Goal: Obtain resource: Obtain resource

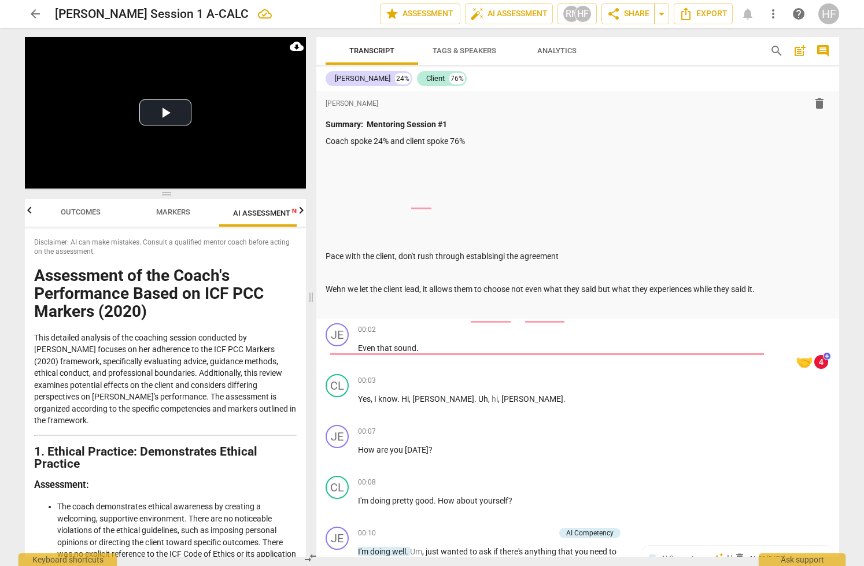
scroll to position [5185, 0]
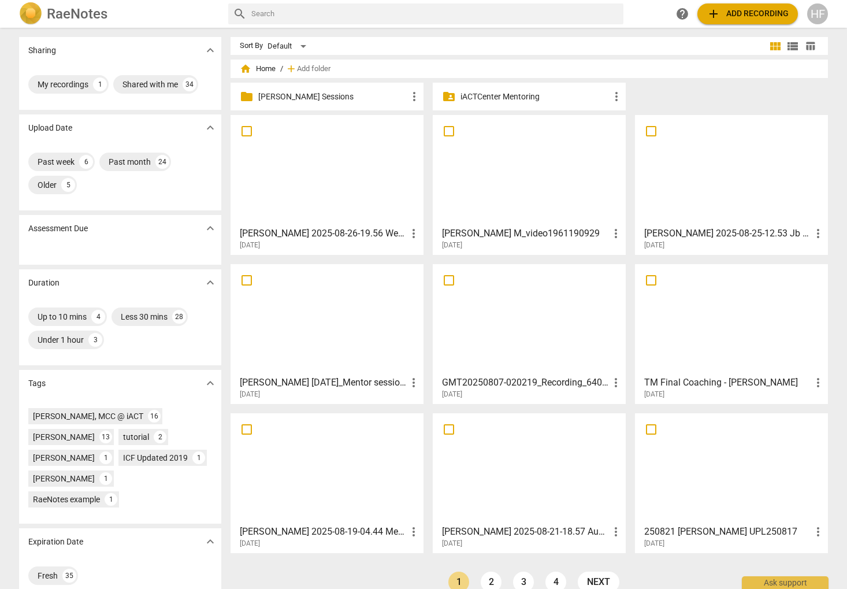
click at [359, 99] on p "[PERSON_NAME] Sessions" at bounding box center [332, 97] width 149 height 12
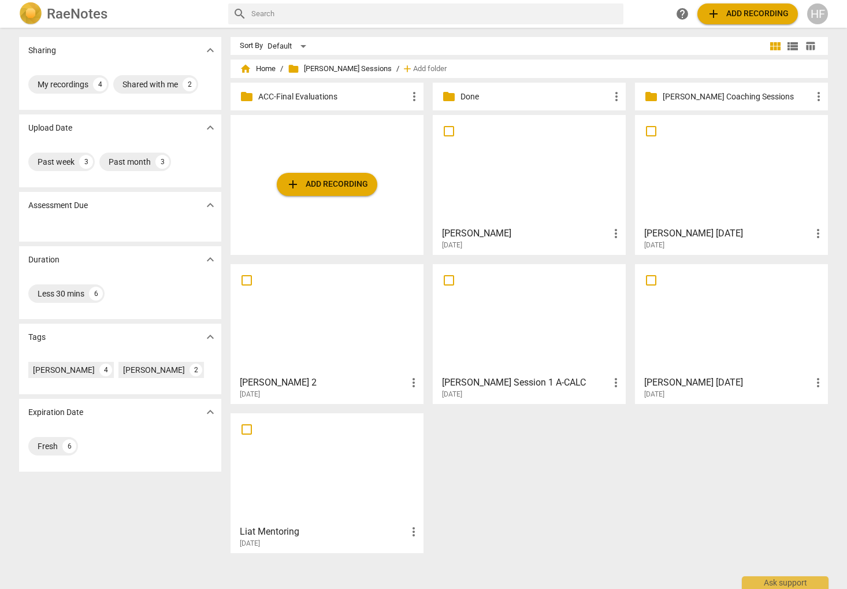
scroll to position [0, 1]
click at [468, 236] on h3 "[PERSON_NAME]" at bounding box center [525, 234] width 167 height 14
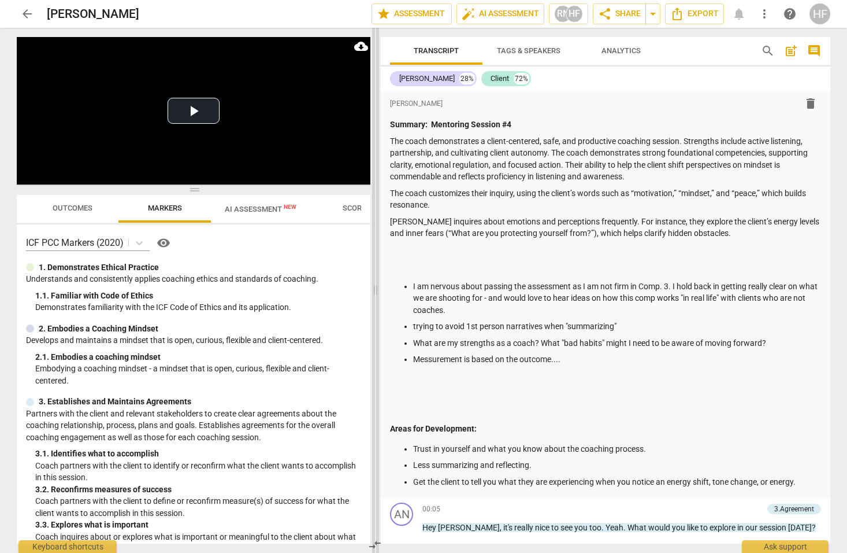
drag, startPoint x: 423, startPoint y: 288, endPoint x: 340, endPoint y: 290, distance: 83.3
click at [372, 290] on span at bounding box center [375, 290] width 7 height 525
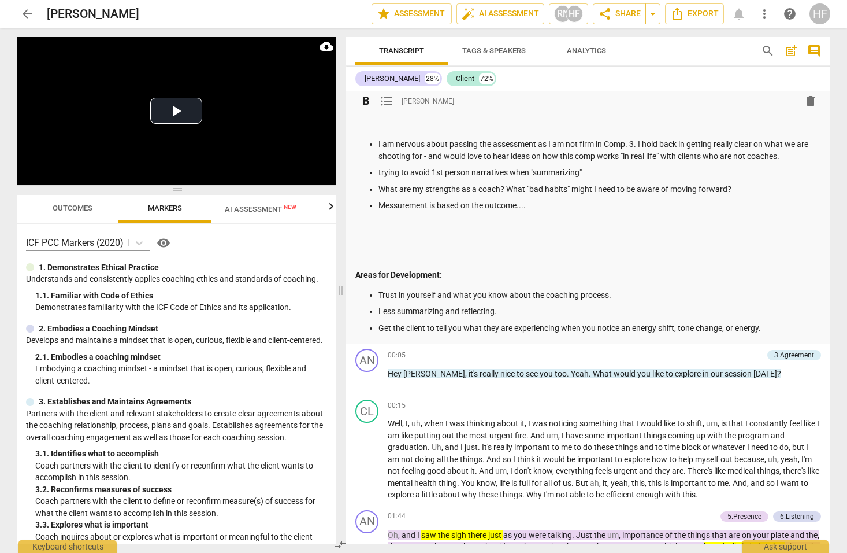
scroll to position [131, 0]
click at [380, 245] on div "Summary: Mentoring Session #4 The coach demonstrates a client-centered, safe, a…" at bounding box center [588, 159] width 466 height 345
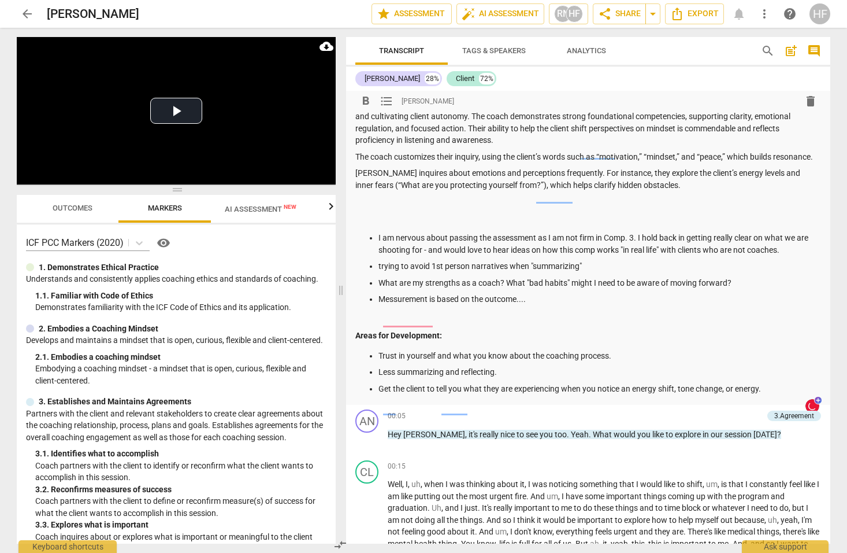
scroll to position [0, 0]
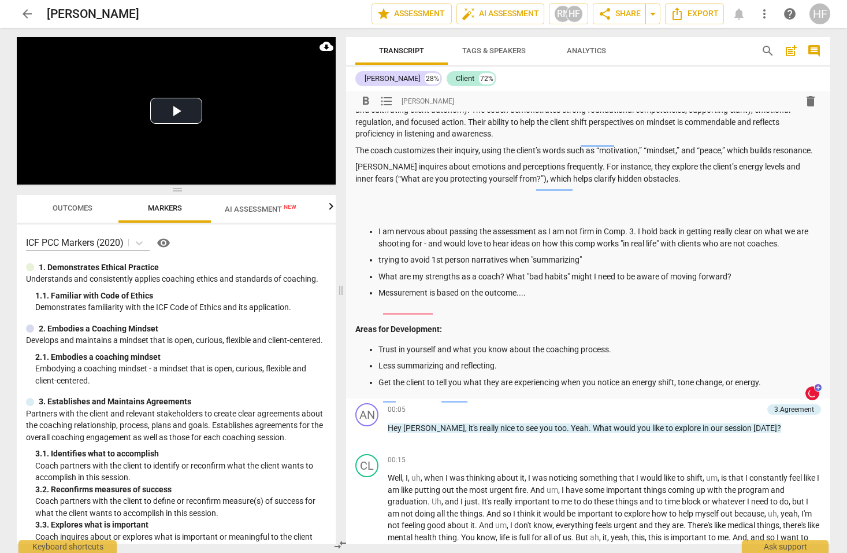
click at [364, 211] on p at bounding box center [588, 212] width 466 height 12
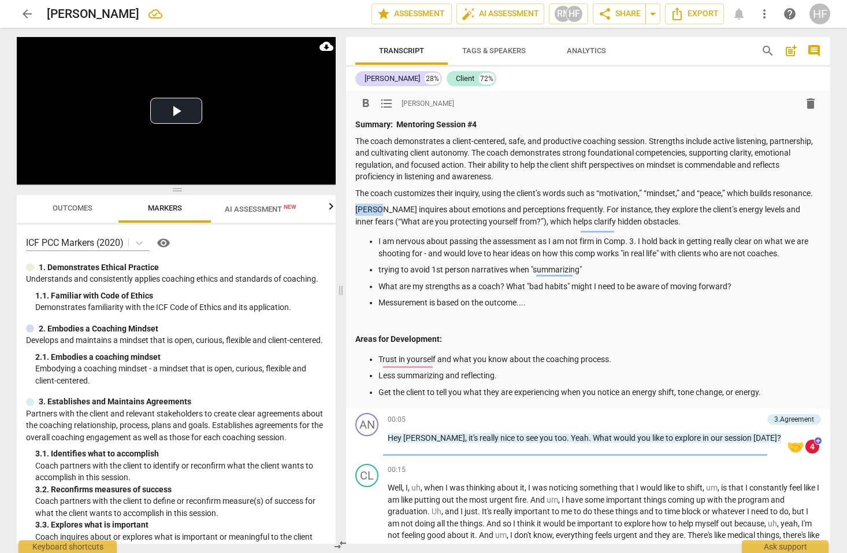
drag, startPoint x: 380, startPoint y: 206, endPoint x: 344, endPoint y: 206, distance: 35.3
click at [344, 206] on div "Transcript Tags & Speakers Analytics search post_add comment [PERSON_NAME] 28% …" at bounding box center [591, 290] width 498 height 525
drag, startPoint x: 617, startPoint y: 206, endPoint x: 569, endPoint y: 209, distance: 48.0
click at [569, 209] on p "Coach inquires about emotions and perceptions frequently. For instance, they ex…" at bounding box center [588, 215] width 466 height 24
click at [366, 103] on span "format_bold" at bounding box center [366, 104] width 14 height 14
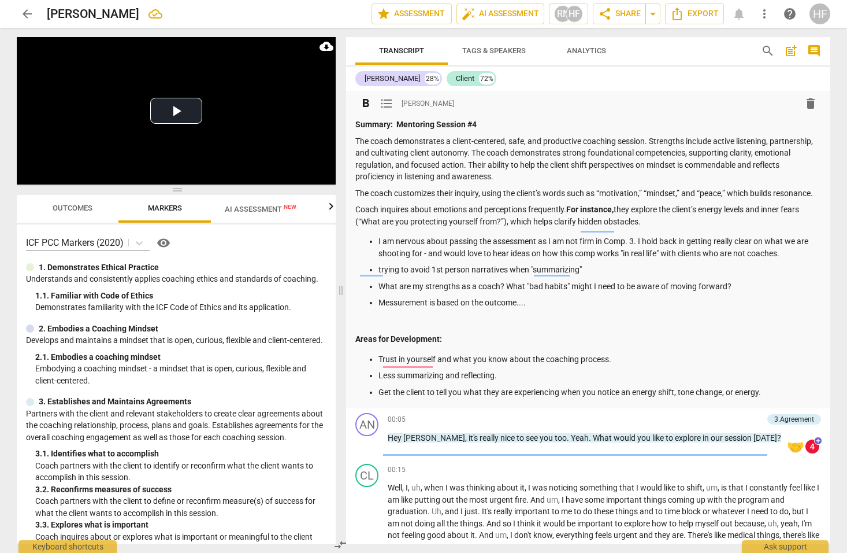
click at [625, 220] on p "Coach inquires about emotions and perceptions frequently. For instance, they ex…" at bounding box center [588, 215] width 466 height 24
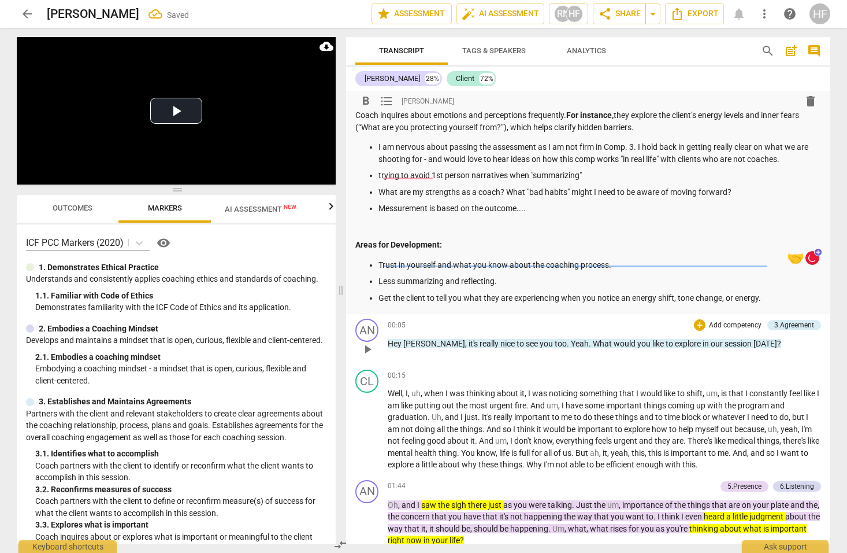
scroll to position [96, 0]
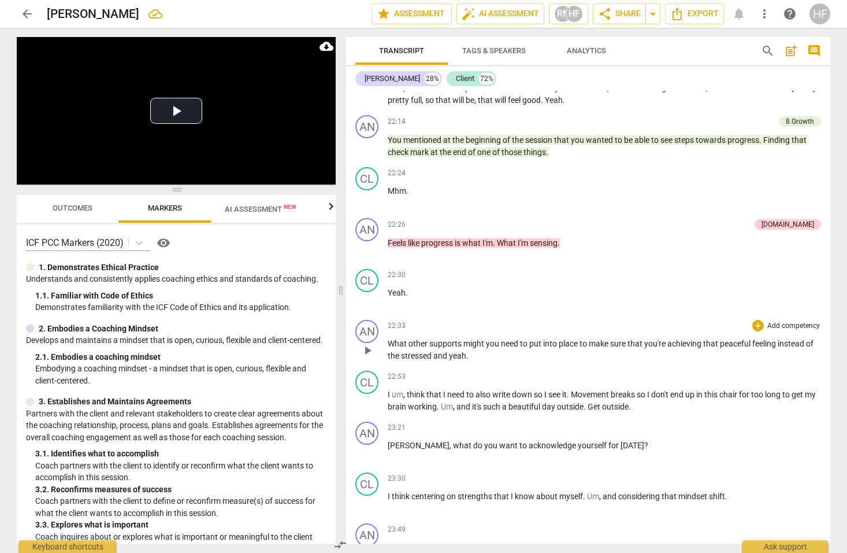
click at [761, 320] on div "+ Add competency" at bounding box center [787, 326] width 69 height 12
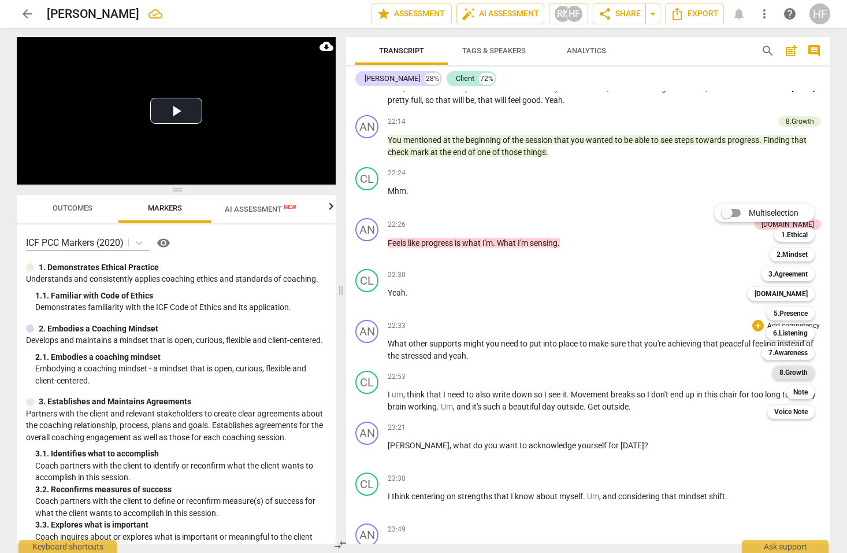
click at [802, 373] on b "8.Growth" at bounding box center [794, 372] width 28 height 14
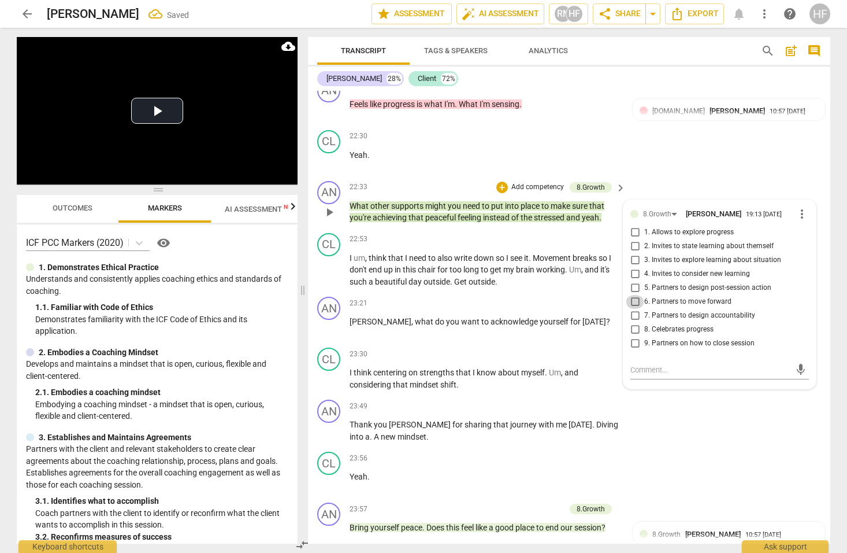
click at [629, 295] on input "6. Partners to move forward" at bounding box center [635, 302] width 18 height 14
checkbox input "true"
click at [548, 297] on div "+" at bounding box center [549, 303] width 12 height 12
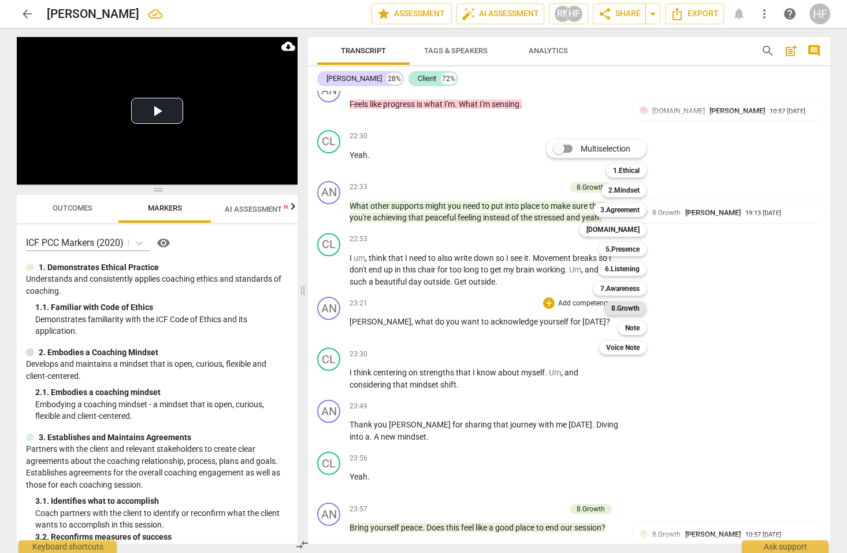
click at [634, 303] on b "8.Growth" at bounding box center [626, 308] width 28 height 14
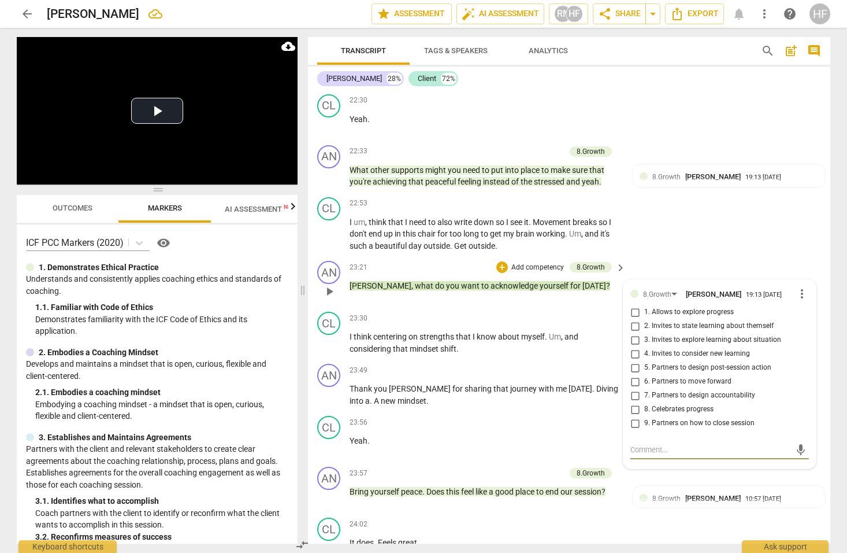
click at [799, 287] on span "more_vert" at bounding box center [802, 294] width 14 height 14
click at [810, 262] on li "Delete" at bounding box center [811, 260] width 40 height 22
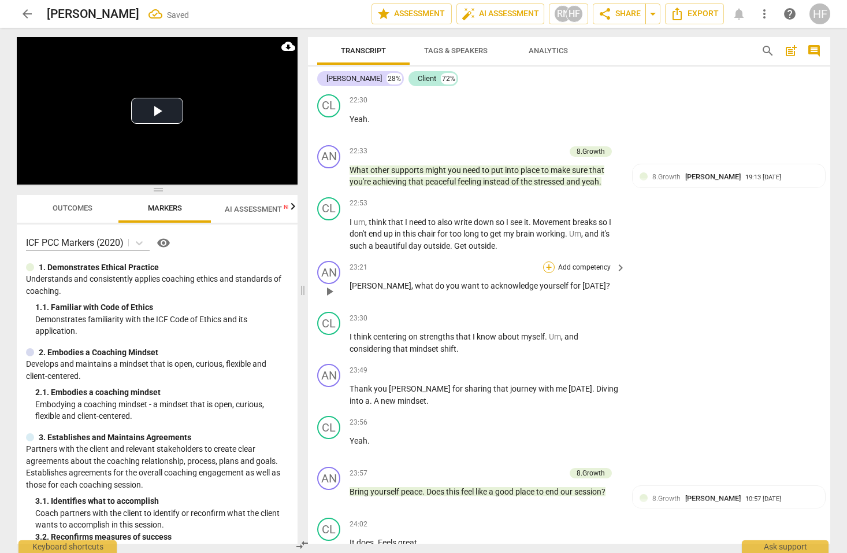
click at [548, 261] on div "+" at bounding box center [549, 267] width 12 height 12
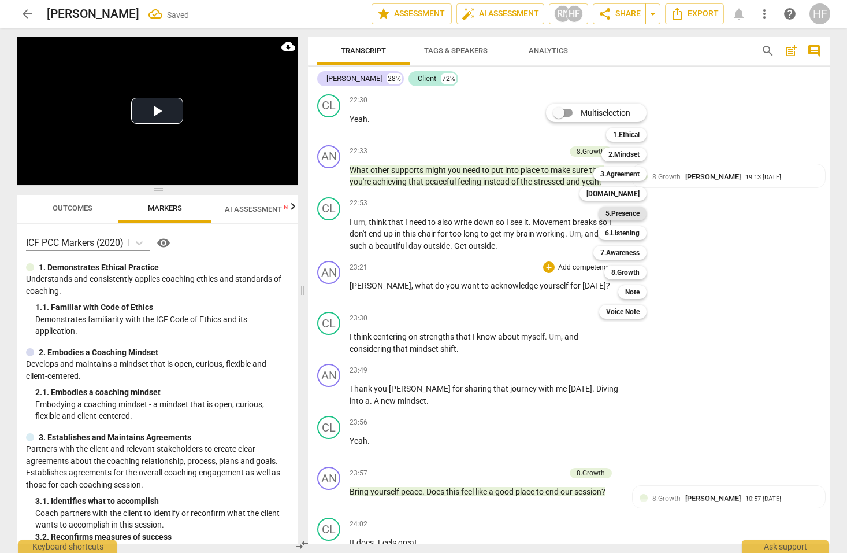
click at [632, 212] on b "5.Presence" at bounding box center [623, 213] width 34 height 14
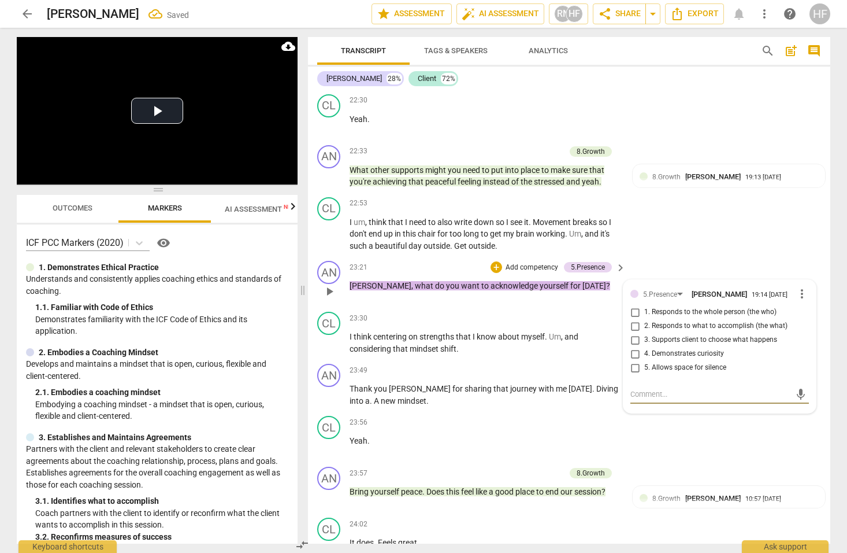
click at [634, 305] on input "1. Responds to the whole person (the who)" at bounding box center [635, 312] width 18 height 14
checkbox input "true"
click at [497, 261] on div "+" at bounding box center [497, 267] width 12 height 12
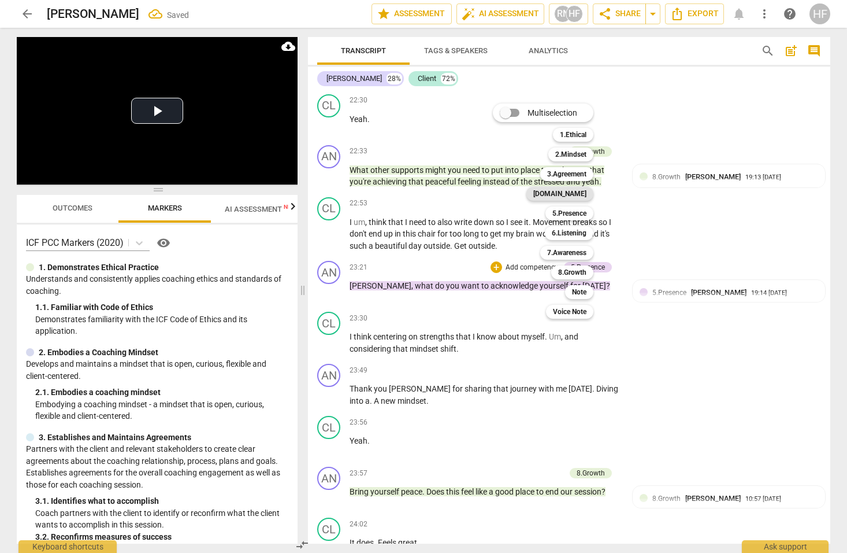
click at [583, 194] on b "[DOMAIN_NAME]" at bounding box center [560, 194] width 53 height 14
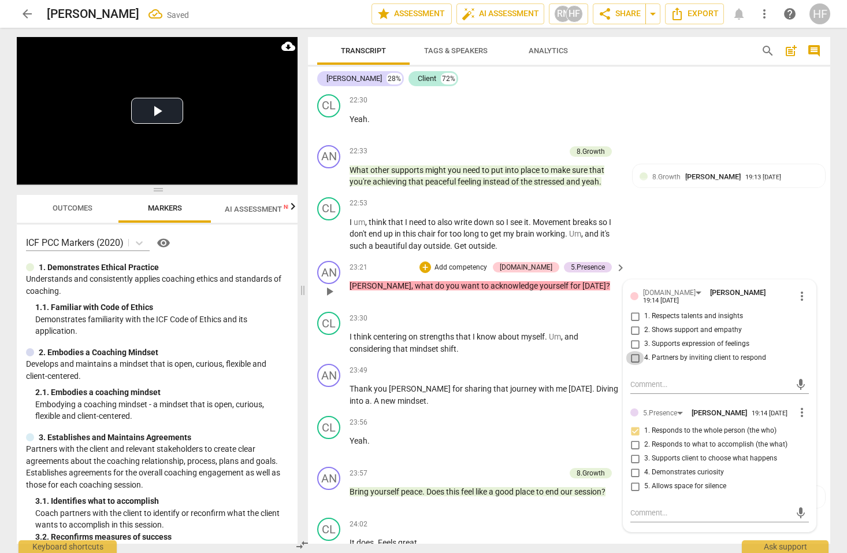
click at [631, 351] on input "4. Partners by inviting client to respond" at bounding box center [635, 358] width 18 height 14
checkbox input "true"
click at [635, 309] on input "1. Respects talents and insights" at bounding box center [635, 316] width 18 height 14
checkbox input "true"
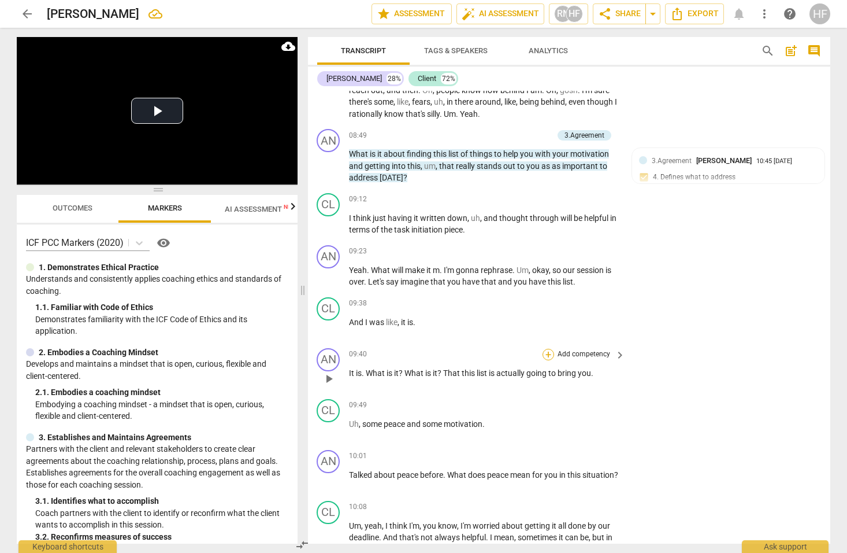
click at [550, 349] on div "+" at bounding box center [549, 355] width 12 height 12
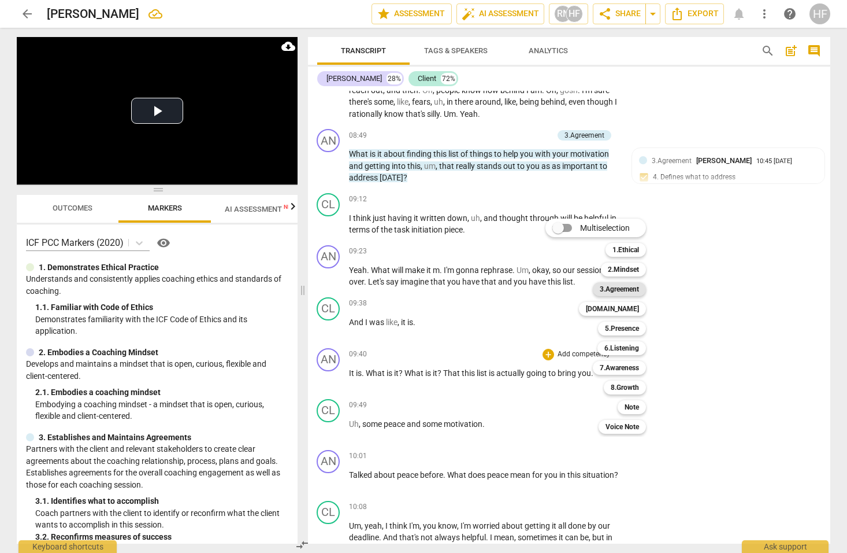
click at [629, 286] on b "3.Agreement" at bounding box center [619, 289] width 39 height 14
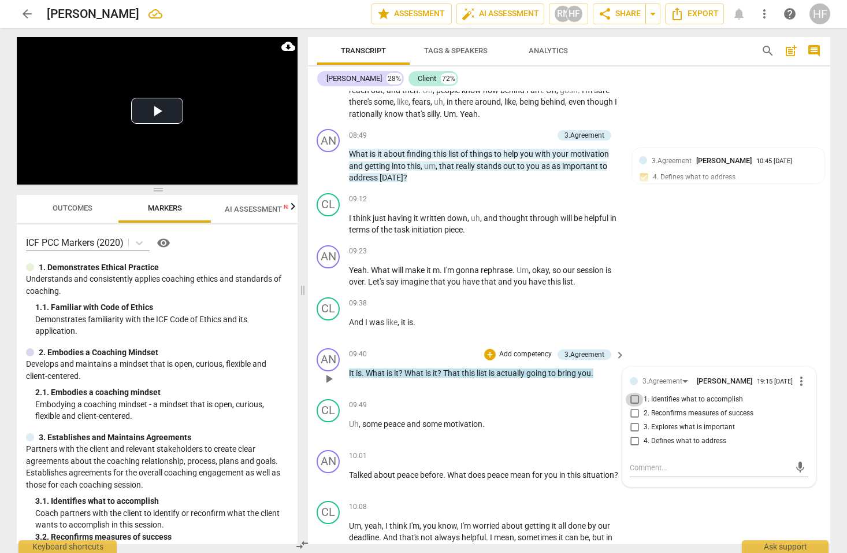
click at [636, 392] on input "1. Identifies what to accomplish" at bounding box center [634, 399] width 18 height 14
checkbox input "true"
click at [649, 462] on textarea at bounding box center [710, 467] width 160 height 11
type textarea "G"
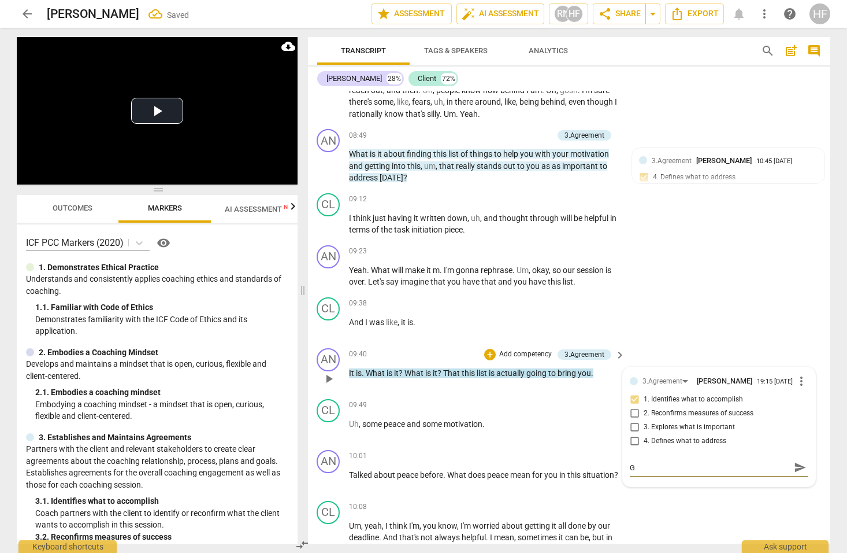
type textarea "Gr"
type textarea "Gre"
type textarea "Grea"
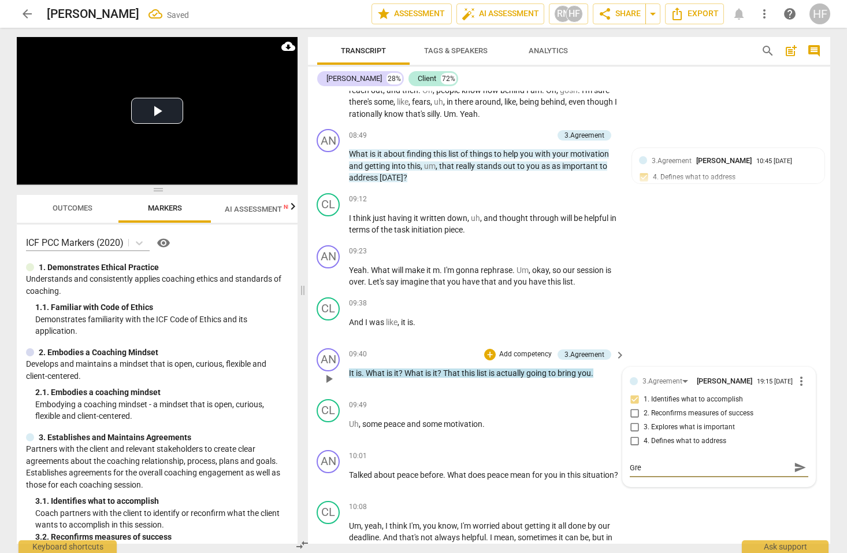
type textarea "Grea"
type textarea "Great"
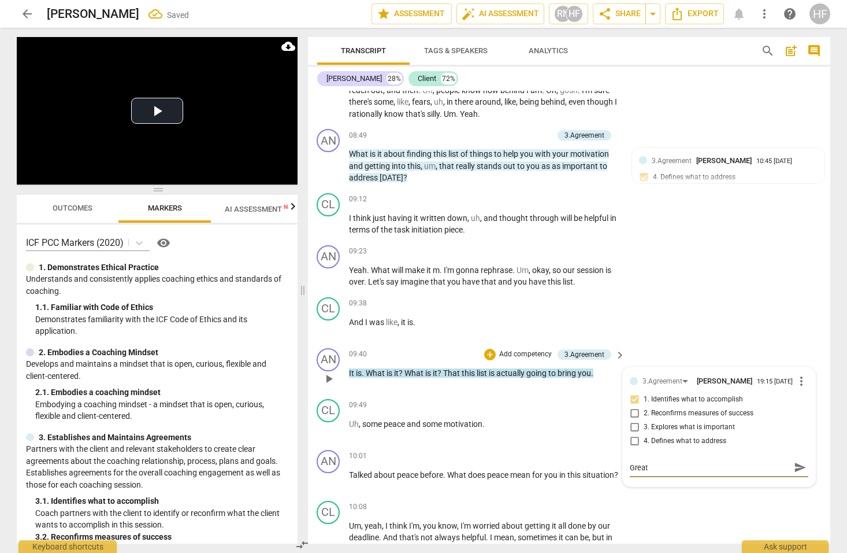
type textarea "Great q"
type textarea "Great qu"
type textarea "Great que"
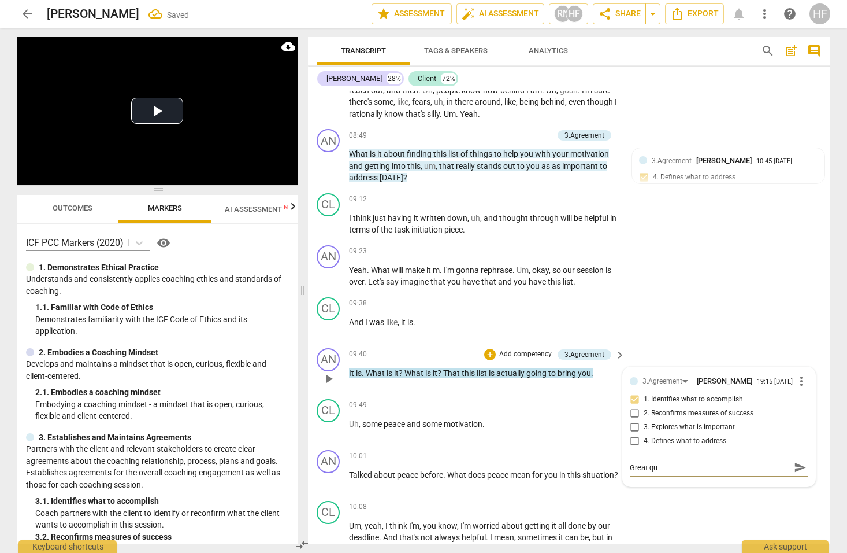
type textarea "Great que"
type textarea "Great ques"
type textarea "Great quest"
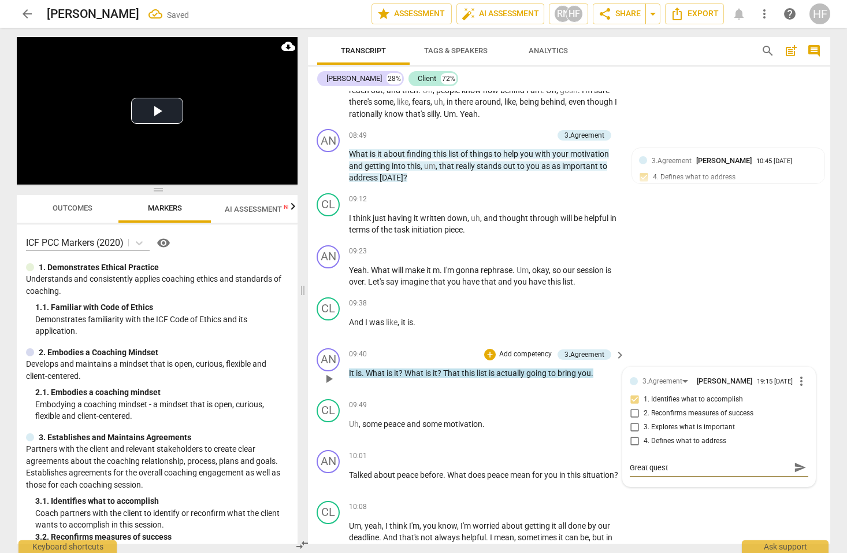
type textarea "Great questi"
type textarea "Great questio"
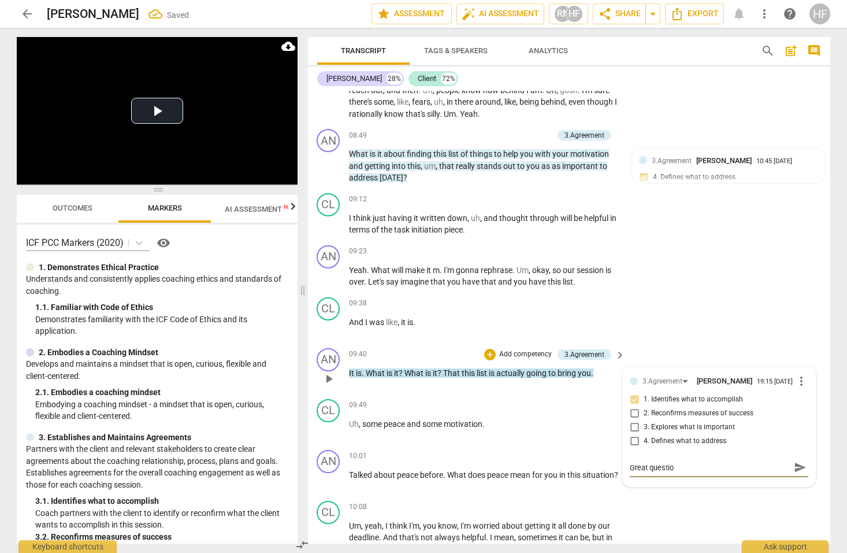
type textarea "Great questio"
type textarea "Great questio h"
type textarea "Great questio he"
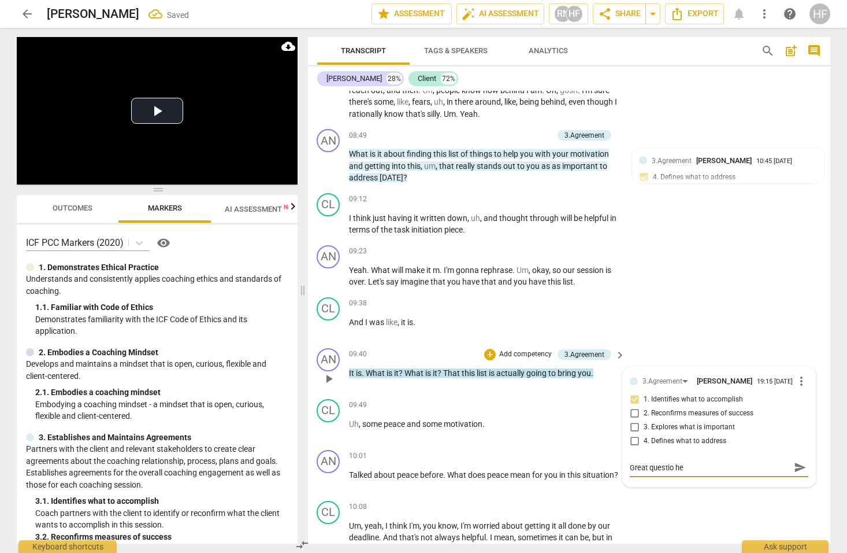
type textarea "Great questio her"
type textarea "Great questio here"
type textarea "Great questio here!"
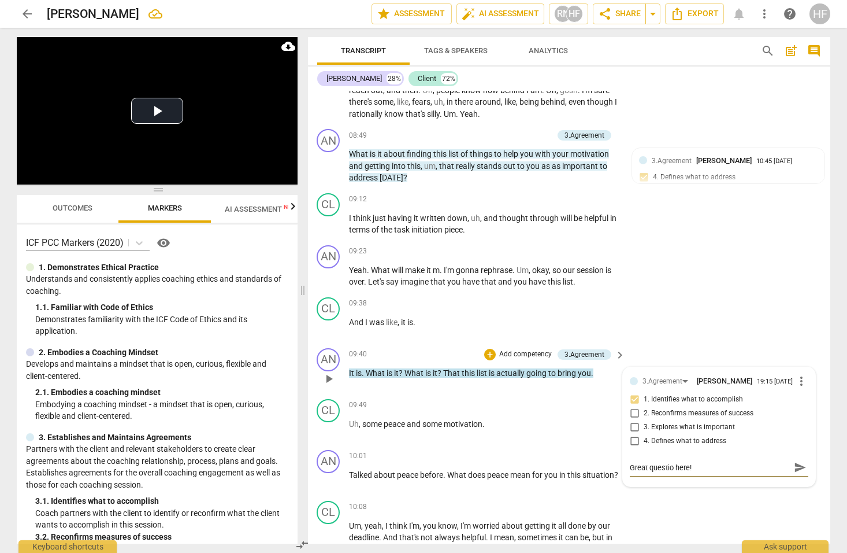
type textarea "Great questio here!"
click at [797, 461] on span "send" at bounding box center [800, 467] width 13 height 13
click at [801, 374] on span "more_vert" at bounding box center [802, 381] width 14 height 14
click at [805, 353] on li "Edit" at bounding box center [811, 355] width 40 height 22
drag, startPoint x: 672, startPoint y: 438, endPoint x: 670, endPoint y: 455, distance: 17.4
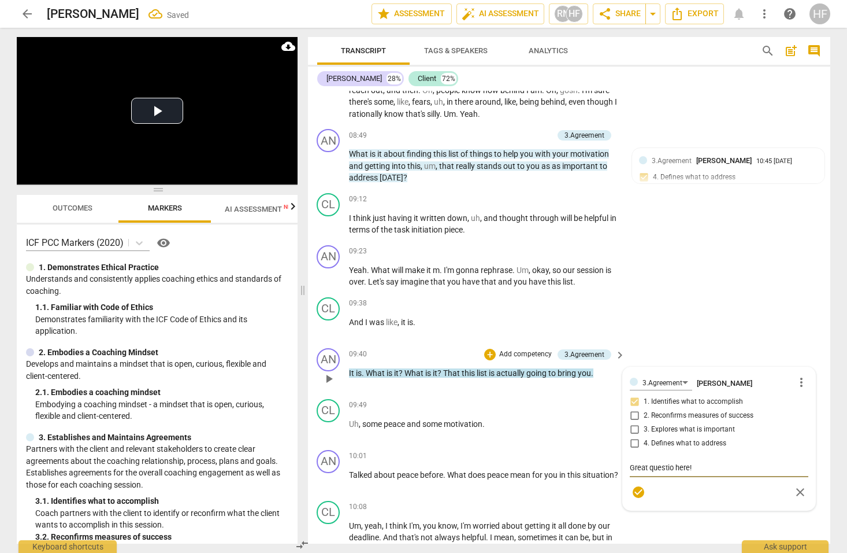
click at [672, 462] on textarea "Great questio here!" at bounding box center [719, 467] width 179 height 11
type textarea "Great question here!"
click at [636, 485] on span "check_circle" at bounding box center [639, 492] width 14 height 14
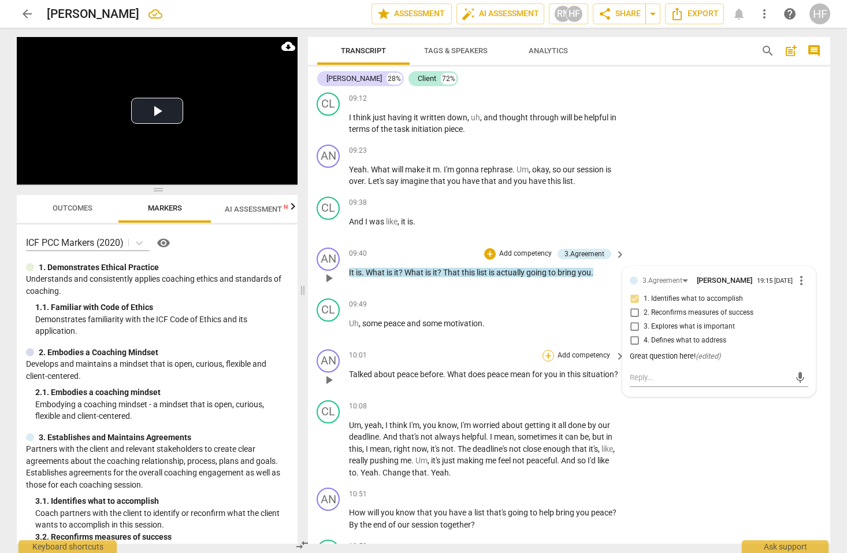
click at [547, 350] on div "+" at bounding box center [549, 356] width 12 height 12
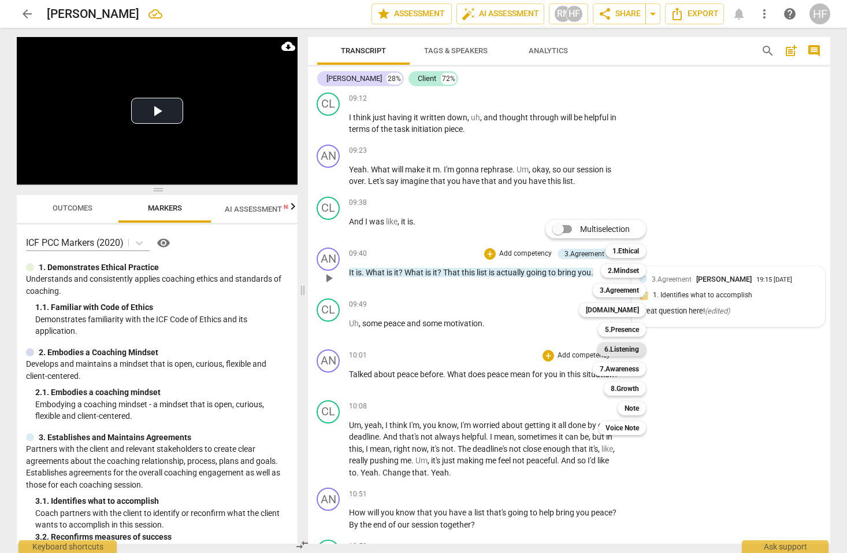
click at [629, 350] on b "6.Listening" at bounding box center [622, 349] width 35 height 14
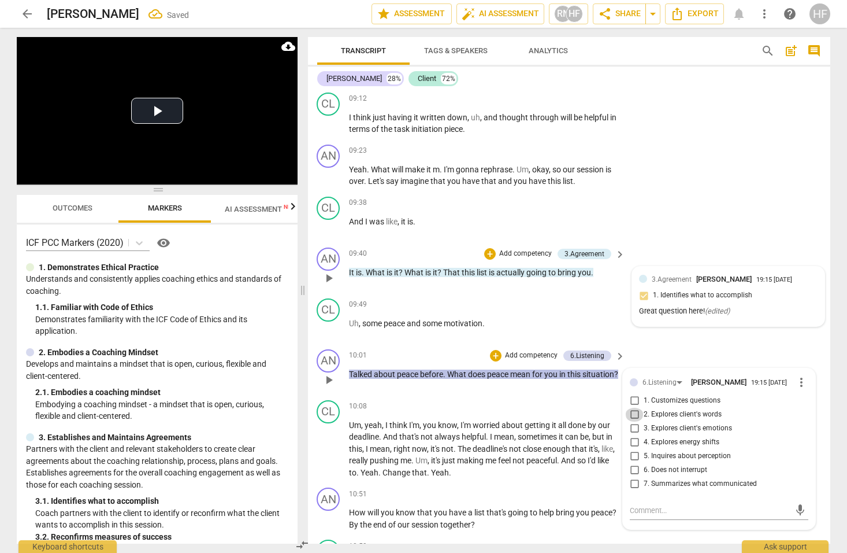
click at [638, 408] on input "2. Explores client's words" at bounding box center [634, 415] width 18 height 14
checkbox input "true"
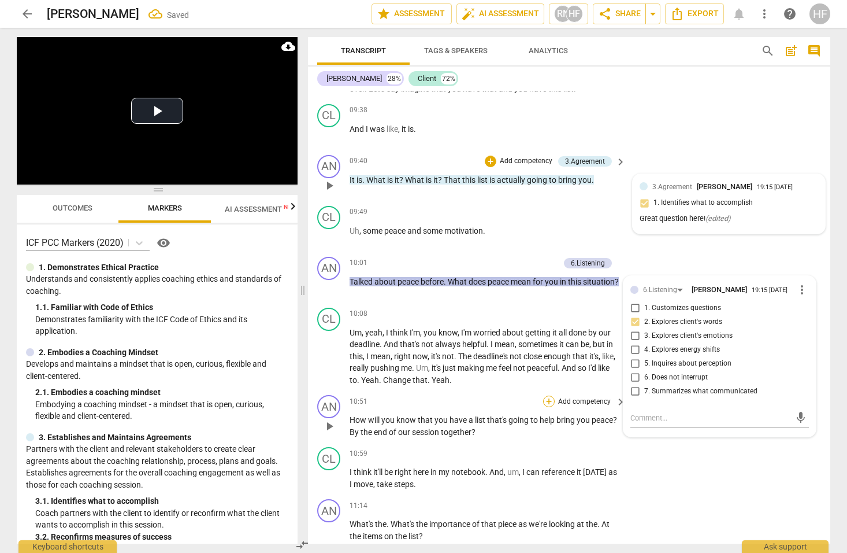
click at [547, 395] on div "+" at bounding box center [549, 401] width 12 height 12
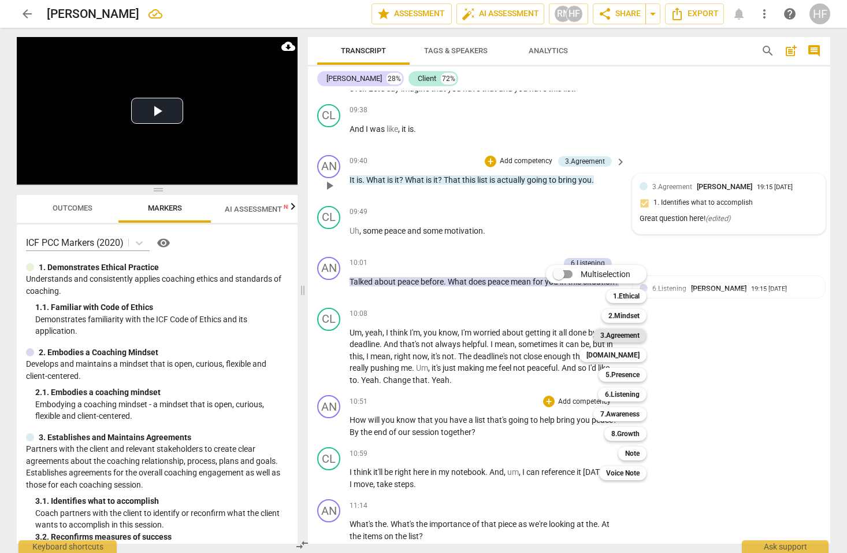
click at [635, 338] on b "3.Agreement" at bounding box center [620, 335] width 39 height 14
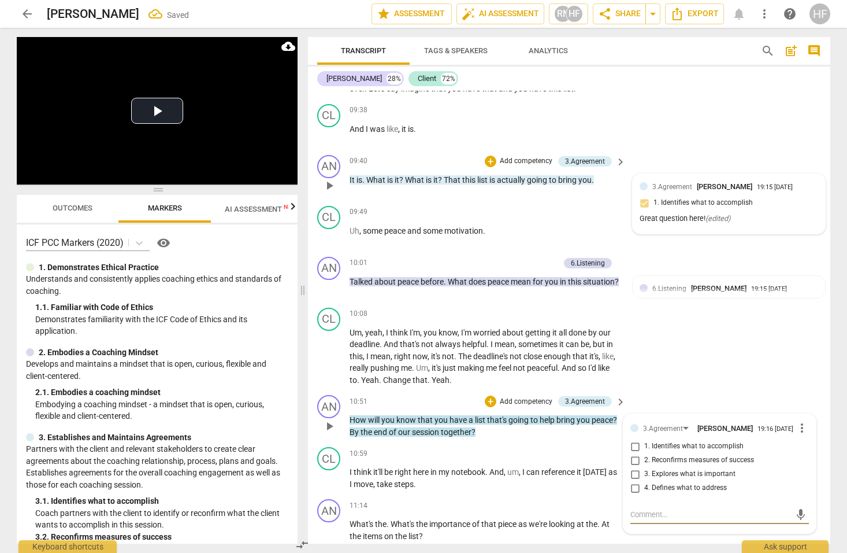
click at [640, 453] on input "2. Reconfirms measures of success" at bounding box center [635, 460] width 18 height 14
checkbox input "true"
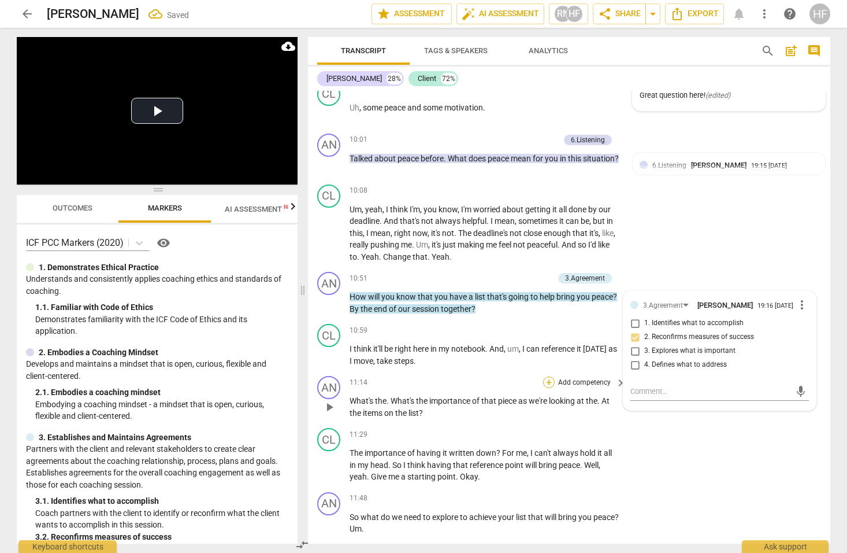
click at [546, 376] on div "+" at bounding box center [549, 382] width 12 height 12
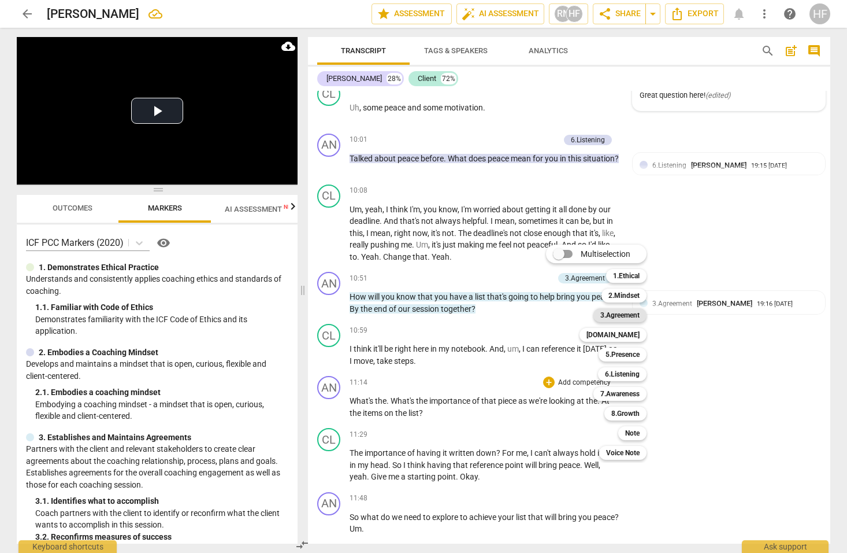
click at [634, 315] on b "3.Agreement" at bounding box center [620, 315] width 39 height 14
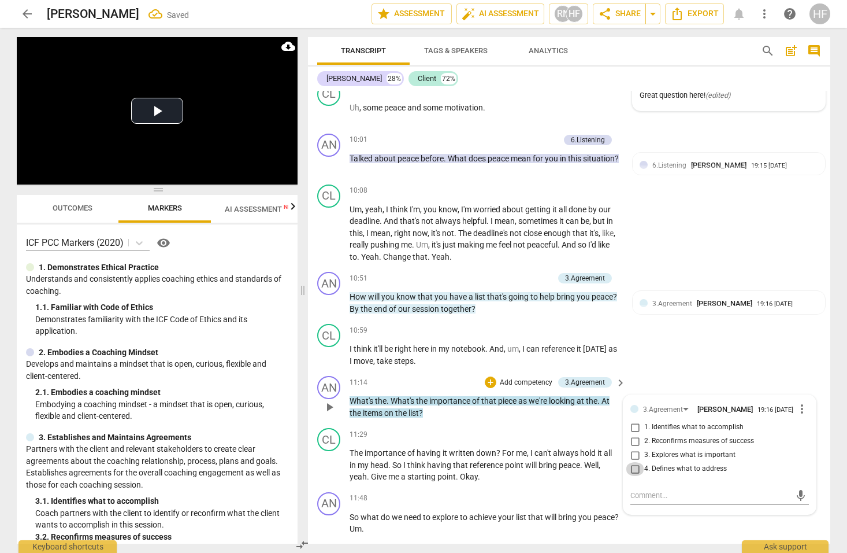
click at [641, 462] on input "4. Defines what to address" at bounding box center [635, 469] width 18 height 14
checkbox input "false"
click at [637, 448] on input "3. Explores what is important" at bounding box center [635, 455] width 18 height 14
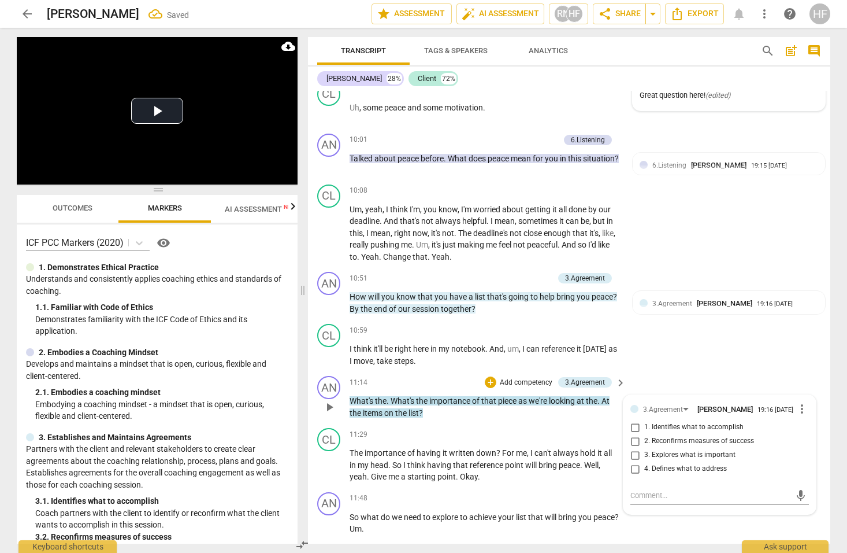
checkbox input "true"
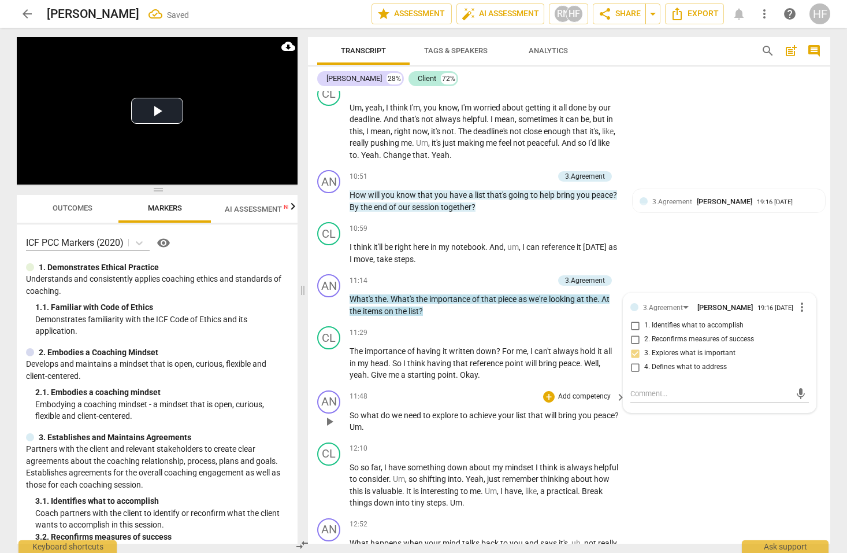
drag, startPoint x: 539, startPoint y: 388, endPoint x: 547, endPoint y: 373, distance: 17.4
click at [539, 409] on p "So what do we need to explore to achieve your list that will bring you peace ? …" at bounding box center [485, 421] width 271 height 24
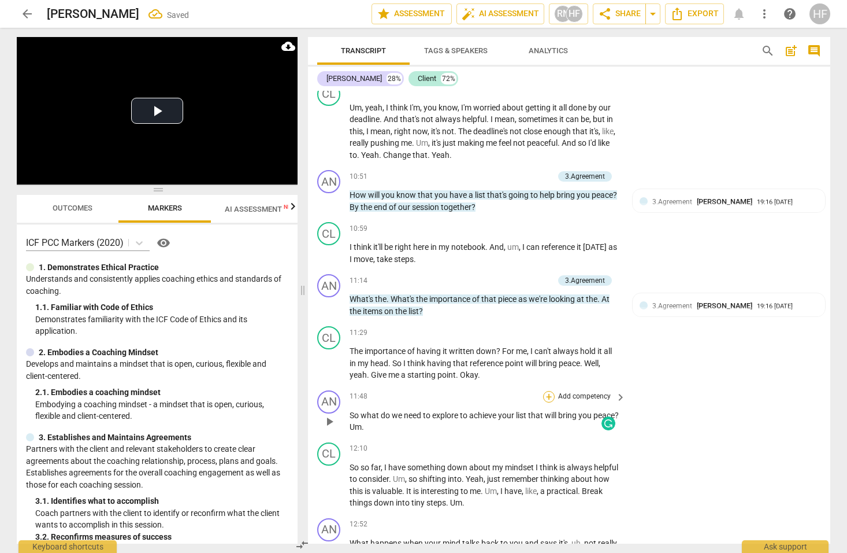
click at [547, 391] on div "+" at bounding box center [549, 397] width 12 height 12
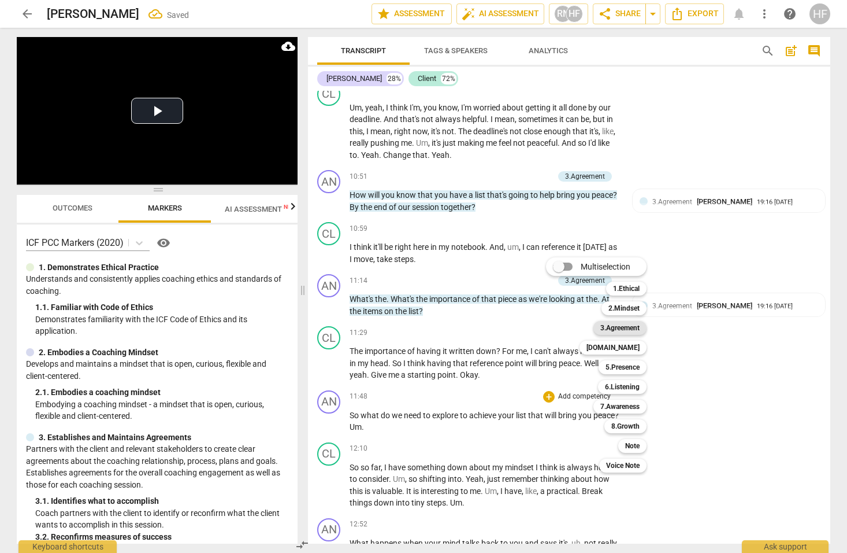
click at [632, 326] on b "3.Agreement" at bounding box center [620, 328] width 39 height 14
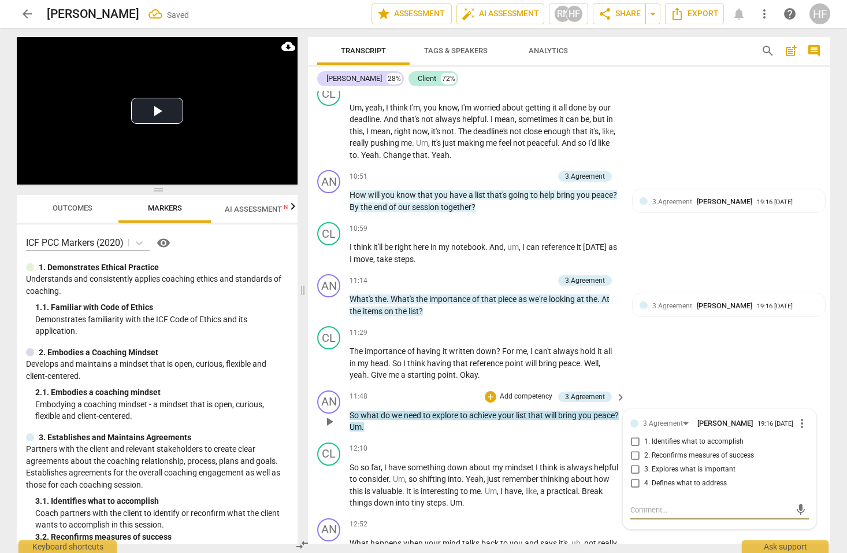
click at [635, 476] on input "4. Defines what to address" at bounding box center [635, 483] width 18 height 14
checkbox input "true"
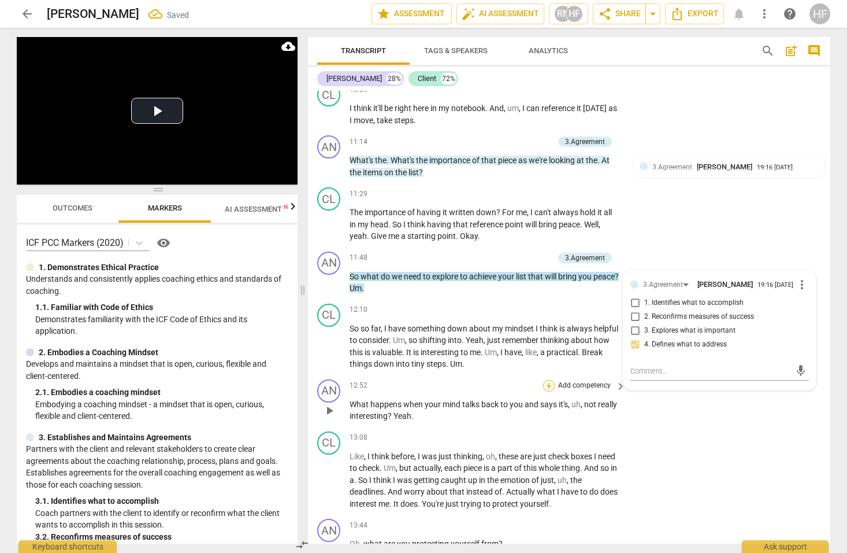
click at [551, 380] on div "+" at bounding box center [549, 386] width 12 height 12
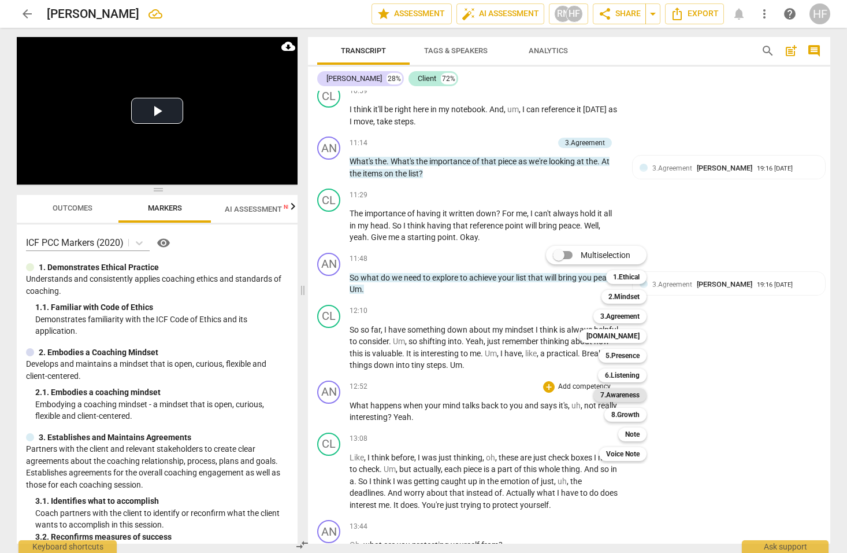
click at [633, 392] on b "7.Awareness" at bounding box center [620, 395] width 39 height 14
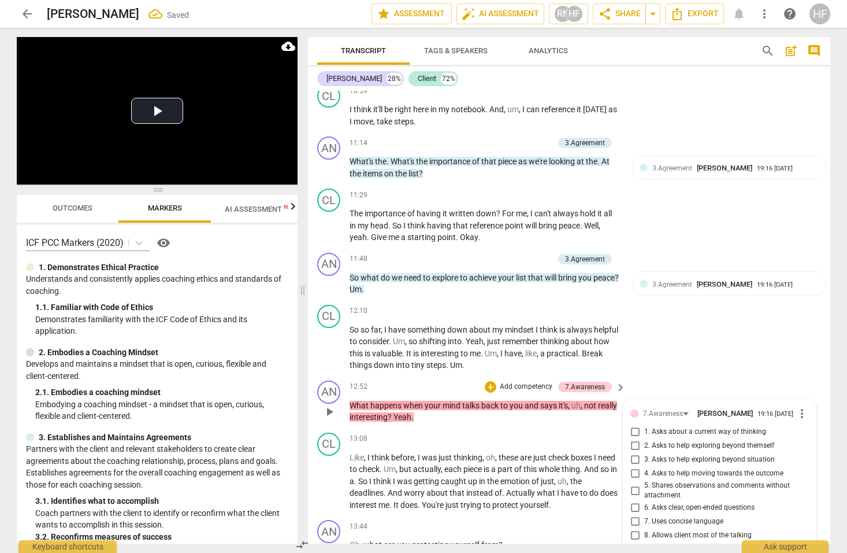
click at [633, 425] on input "1. Asks about a current way of thinking" at bounding box center [635, 432] width 18 height 14
checkbox input "true"
drag, startPoint x: 637, startPoint y: 476, endPoint x: 638, endPoint y: 483, distance: 6.4
click at [637, 501] on input "6. Asks clear, open-ended questions" at bounding box center [635, 508] width 18 height 14
checkbox input "true"
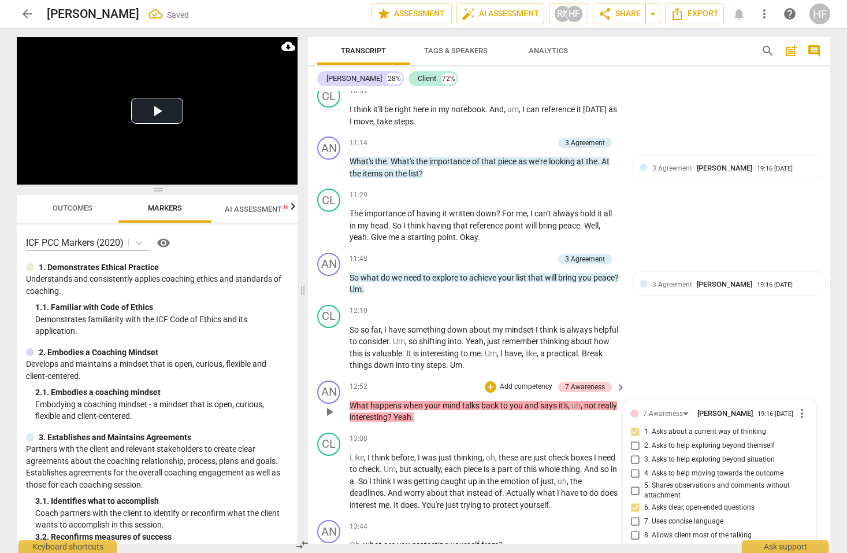
click at [638, 514] on input "7. Uses concise language" at bounding box center [635, 521] width 18 height 14
checkbox input "true"
click at [636, 528] on input "8. Allows client most of the talking" at bounding box center [635, 535] width 18 height 14
checkbox input "true"
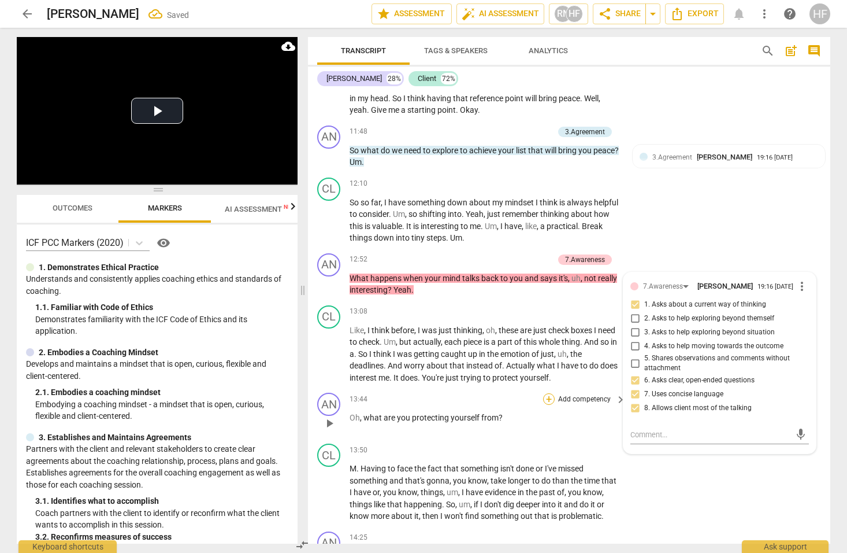
click at [550, 393] on div "+" at bounding box center [549, 399] width 12 height 12
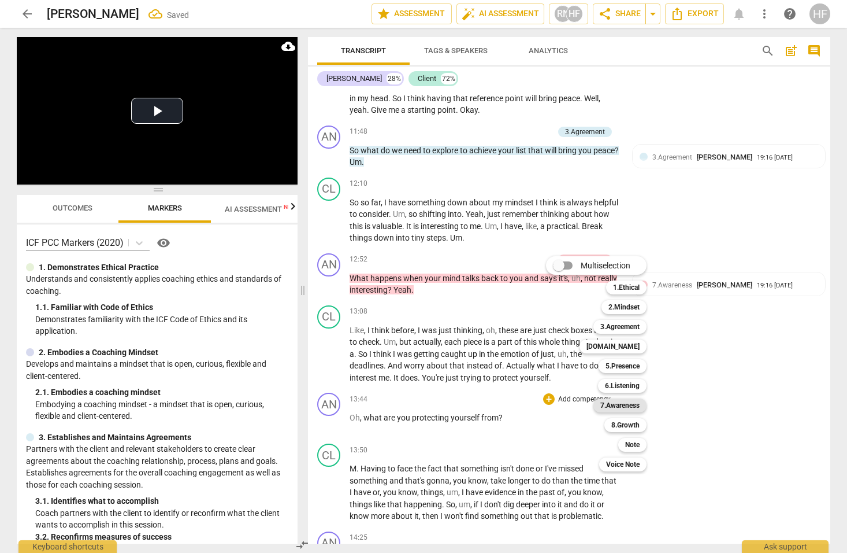
click at [632, 406] on b "7.Awareness" at bounding box center [620, 405] width 39 height 14
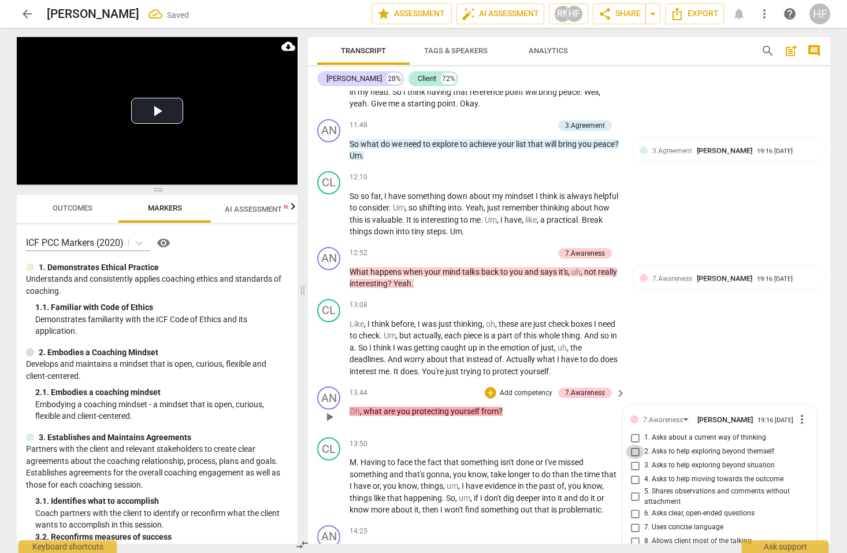
click at [639, 444] on input "2. Asks to help exploring beyond themself" at bounding box center [635, 451] width 18 height 14
checkbox input "true"
click at [635, 506] on input "6. Asks clear, open-ended questions" at bounding box center [635, 513] width 18 height 14
checkbox input "true"
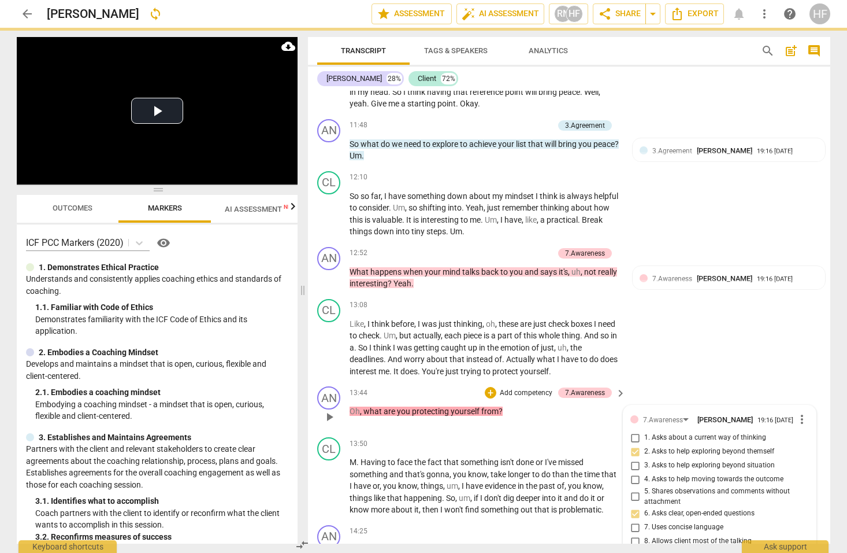
click at [632, 520] on input "7. Uses concise language" at bounding box center [635, 527] width 18 height 14
checkbox input "true"
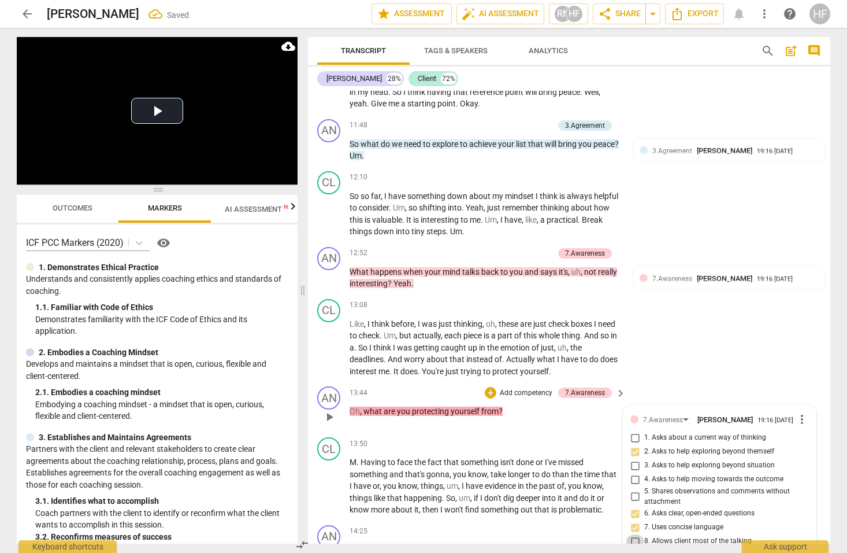
click at [635, 534] on input "8. Allows client most of the talking" at bounding box center [635, 541] width 18 height 14
checkbox input "true"
click at [490, 387] on div "+" at bounding box center [491, 393] width 12 height 12
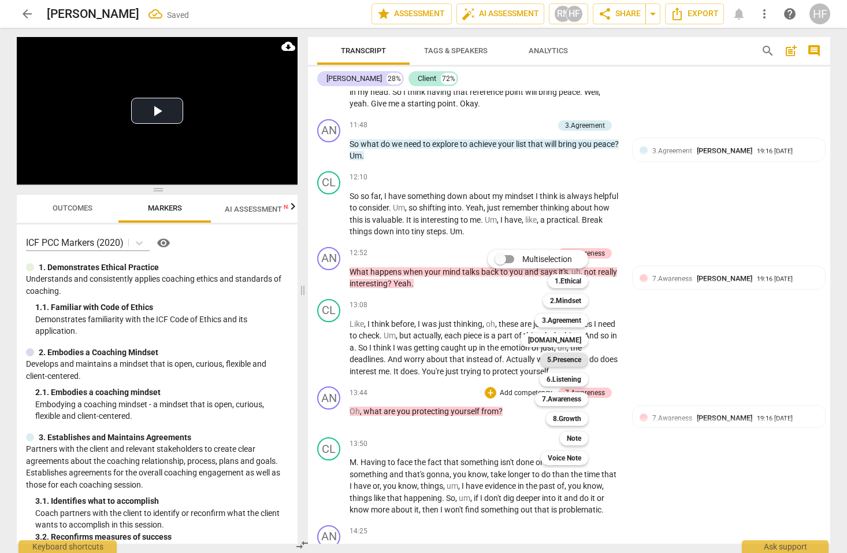
click at [572, 355] on b "5.Presence" at bounding box center [564, 360] width 34 height 14
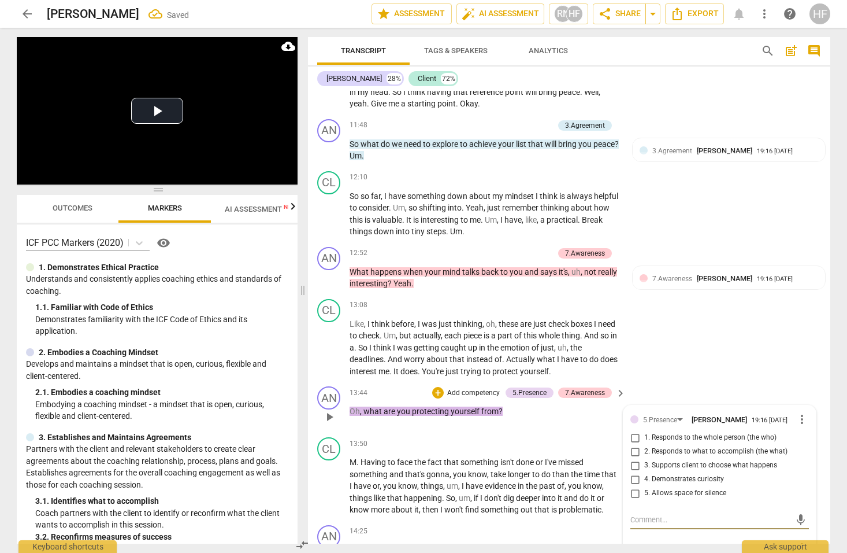
click at [635, 431] on input "1. Responds to the whole person (the who)" at bounding box center [635, 438] width 18 height 14
checkbox input "true"
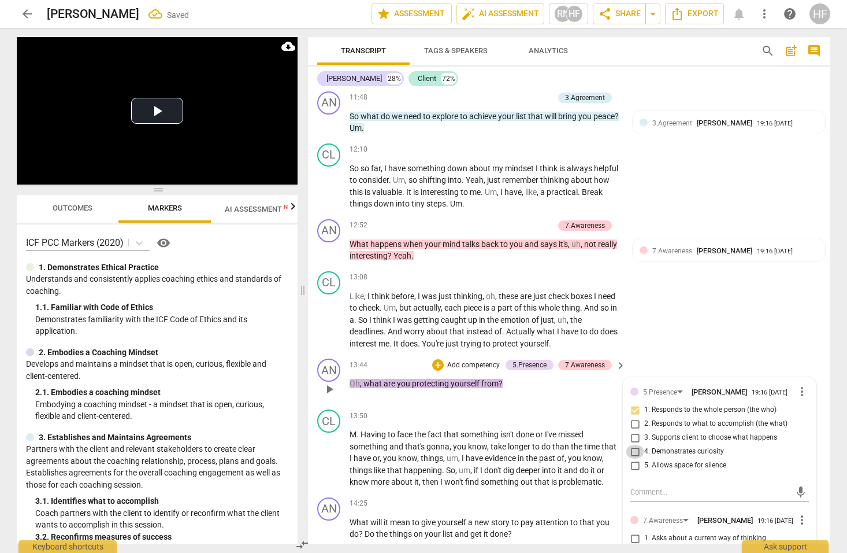
click at [632, 444] on input "4. Demonstrates curiosity" at bounding box center [635, 451] width 18 height 14
checkbox input "true"
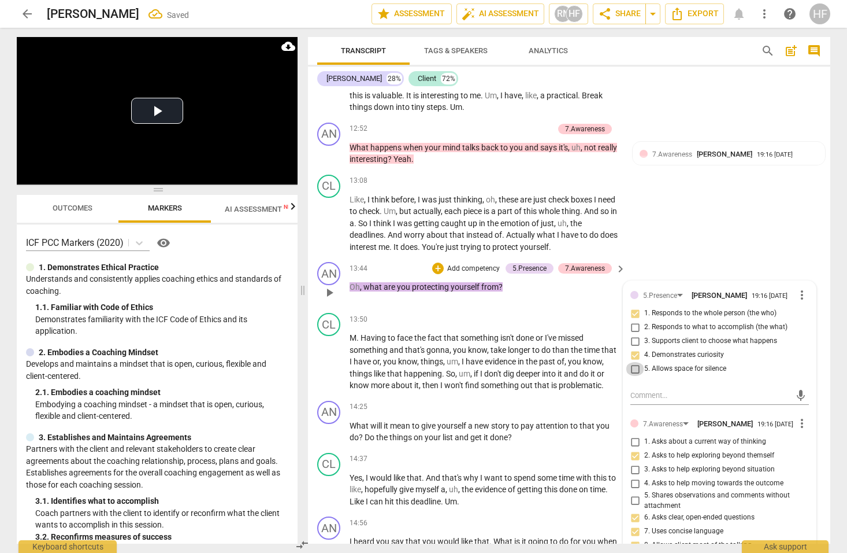
click at [639, 362] on input "5. Allows space for silence" at bounding box center [635, 369] width 18 height 14
checkbox input "true"
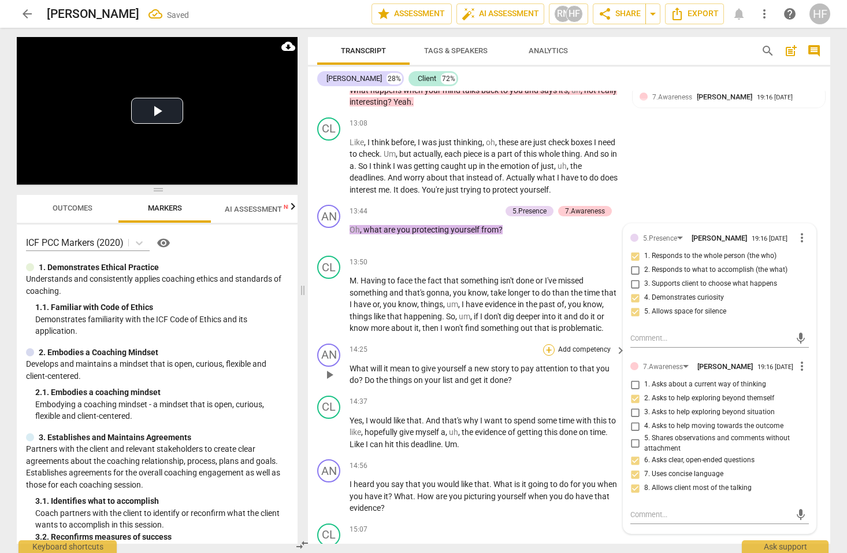
click at [549, 344] on div "+" at bounding box center [549, 350] width 12 height 12
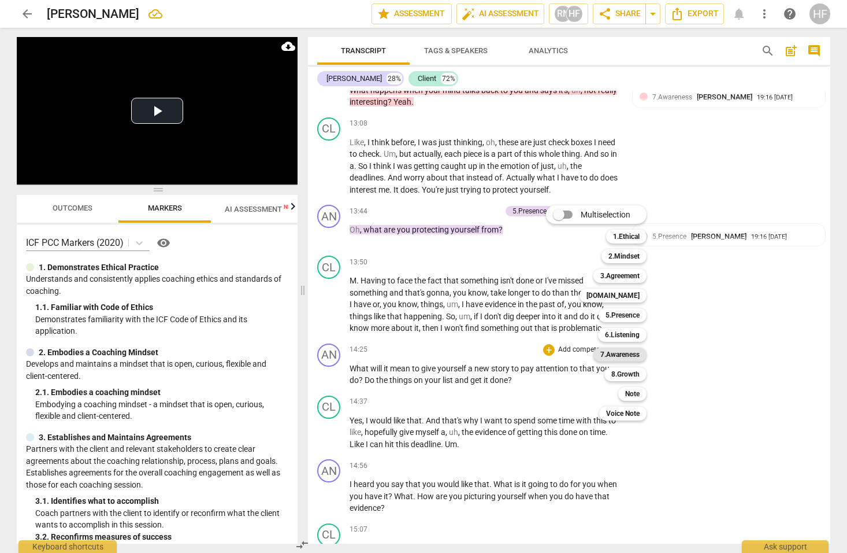
click at [619, 352] on b "7.Awareness" at bounding box center [620, 354] width 39 height 14
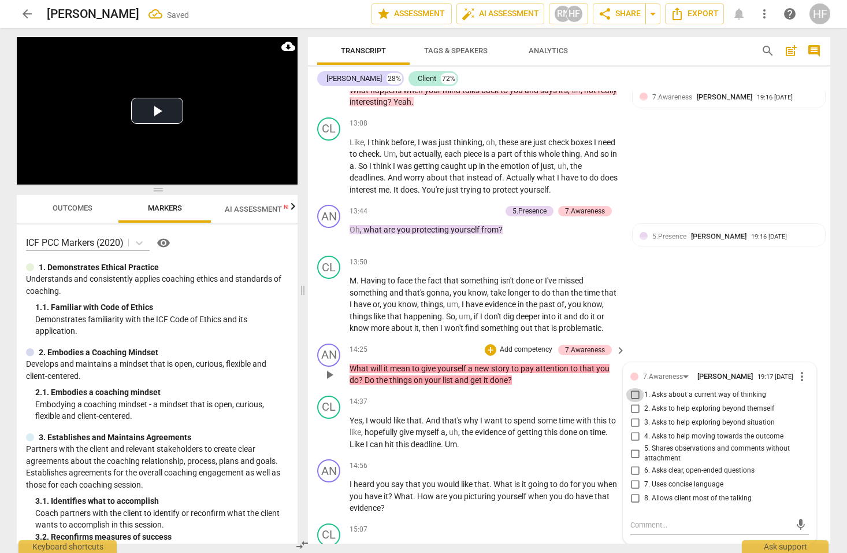
click at [634, 388] on input "1. Asks about a current way of thinking" at bounding box center [635, 395] width 18 height 14
checkbox input "true"
click at [646, 519] on textarea at bounding box center [711, 524] width 160 height 11
type textarea "A"
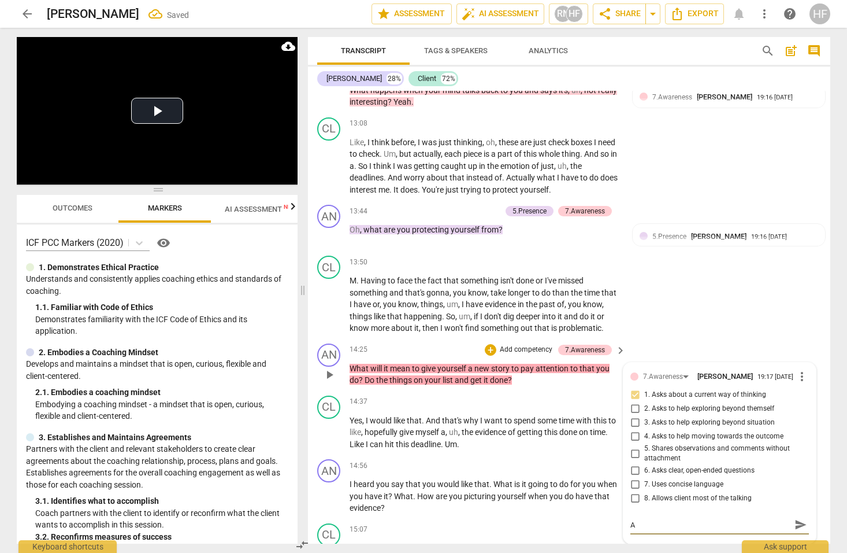
type textarea "As"
type textarea "A"
click at [637, 464] on input "6. Asks clear, open-ended questions" at bounding box center [635, 471] width 18 height 14
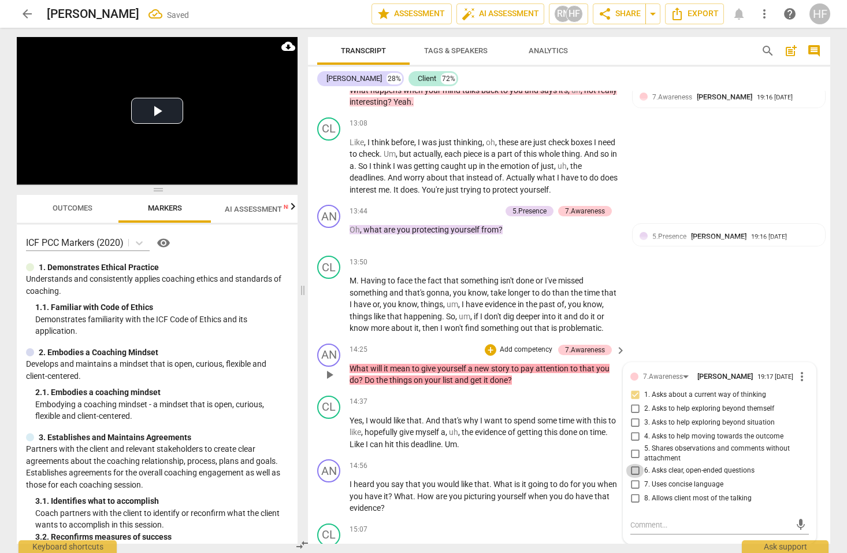
click at [637, 464] on input "6. Asks clear, open-ended questions" at bounding box center [635, 471] width 18 height 14
checkbox input "true"
click at [647, 519] on textarea at bounding box center [711, 524] width 160 height 11
type textarea "S"
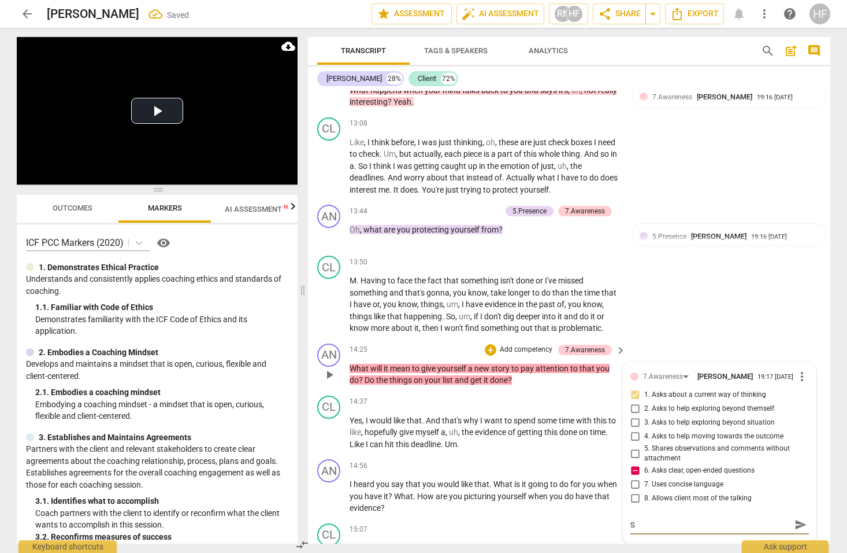
type textarea "St"
type textarea "Sta"
type textarea "Stac"
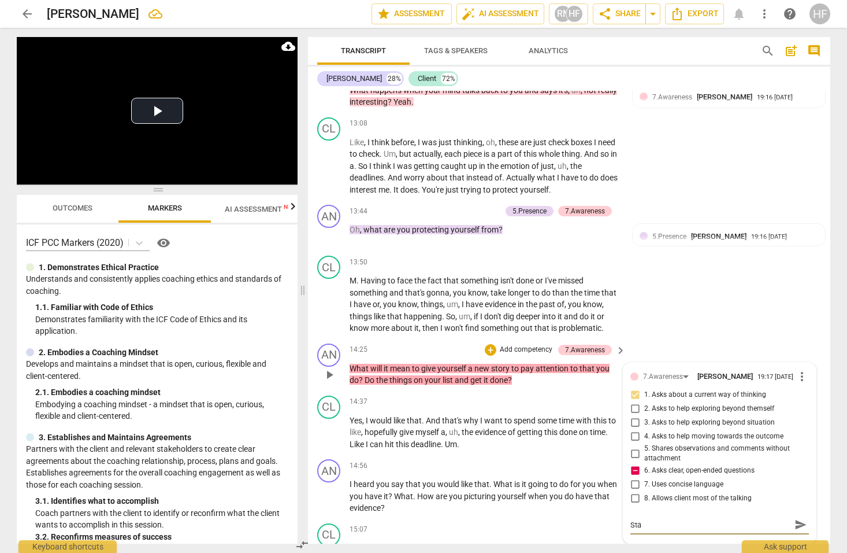
type textarea "Stac"
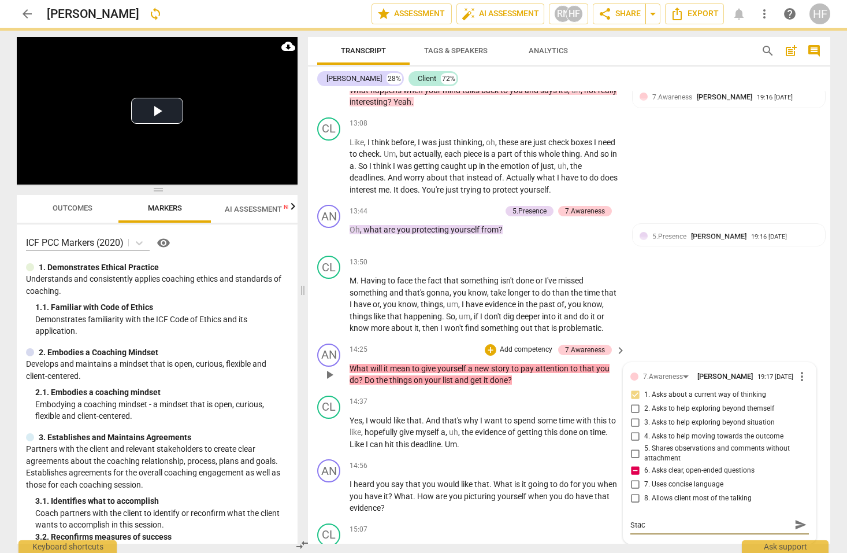
type textarea "Stack"
type textarea "Stacki"
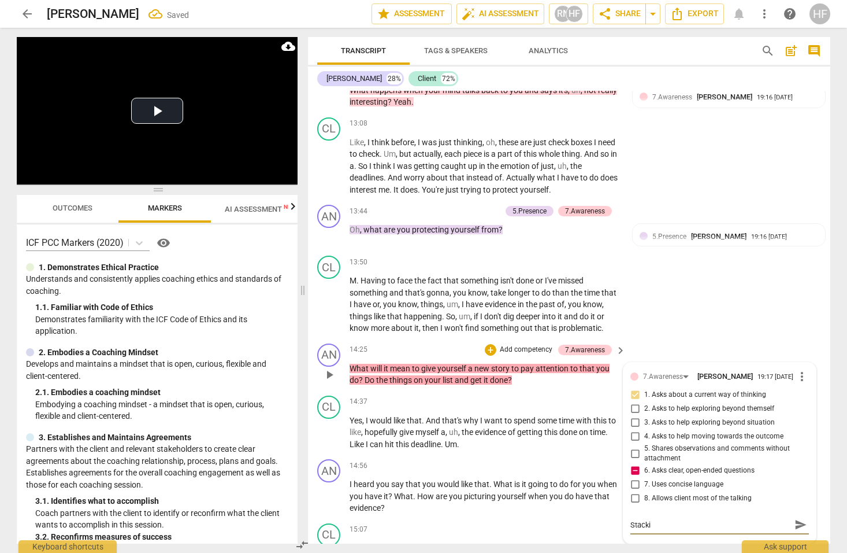
type textarea "Stackin"
type textarea "Stacking"
click at [803, 517] on span "send" at bounding box center [800, 524] width 17 height 14
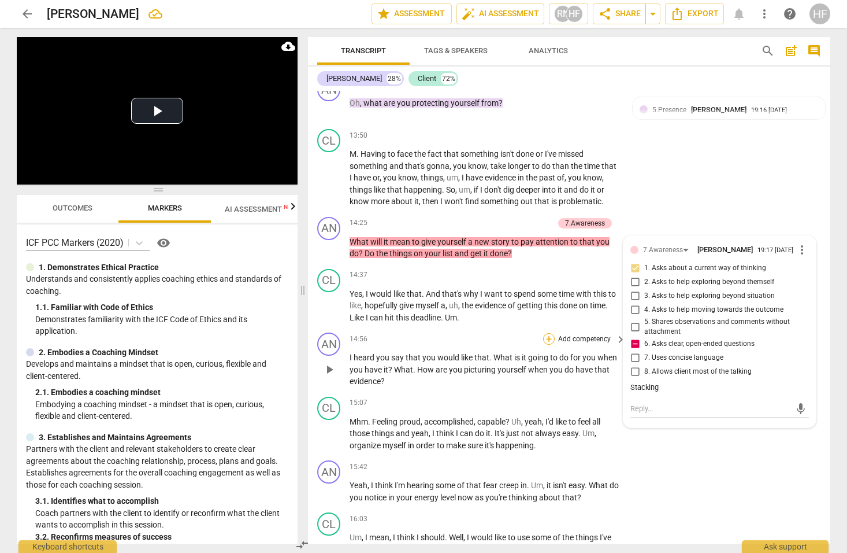
click at [548, 333] on div "+" at bounding box center [549, 339] width 12 height 12
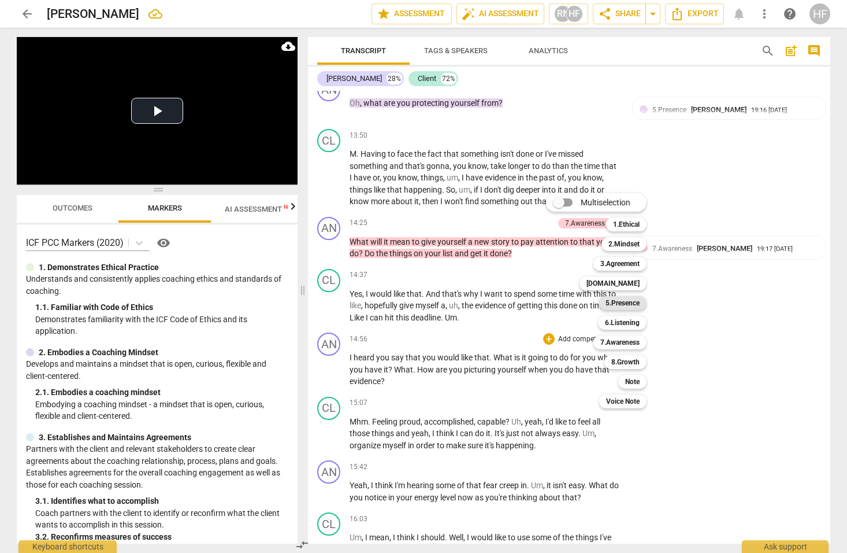
click at [635, 300] on b "5.Presence" at bounding box center [623, 303] width 34 height 14
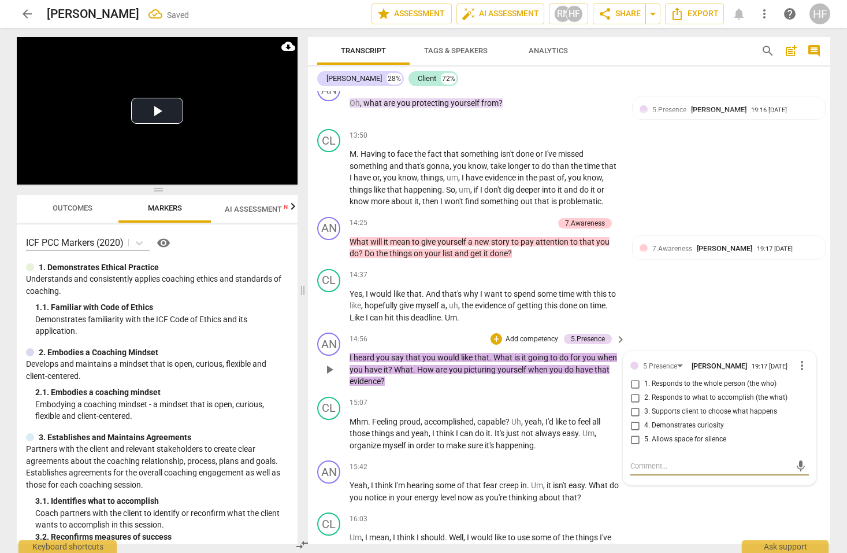
click at [795, 358] on span "more_vert" at bounding box center [802, 365] width 14 height 14
click at [633, 361] on div at bounding box center [423, 276] width 847 height 553
click at [635, 391] on input "2. Responds to what to accomplish (the what)" at bounding box center [635, 398] width 18 height 14
checkbox input "true"
click at [499, 333] on div "+" at bounding box center [497, 339] width 12 height 12
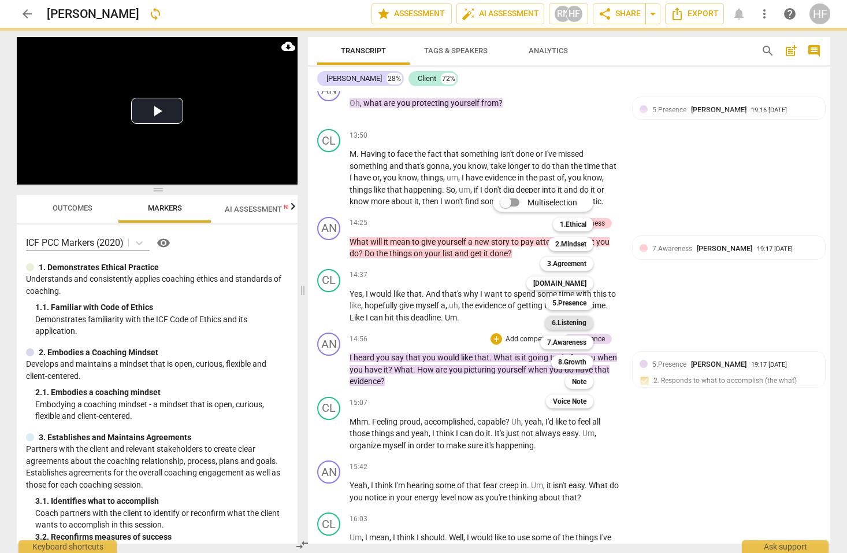
click at [580, 321] on b "6.Listening" at bounding box center [569, 323] width 35 height 14
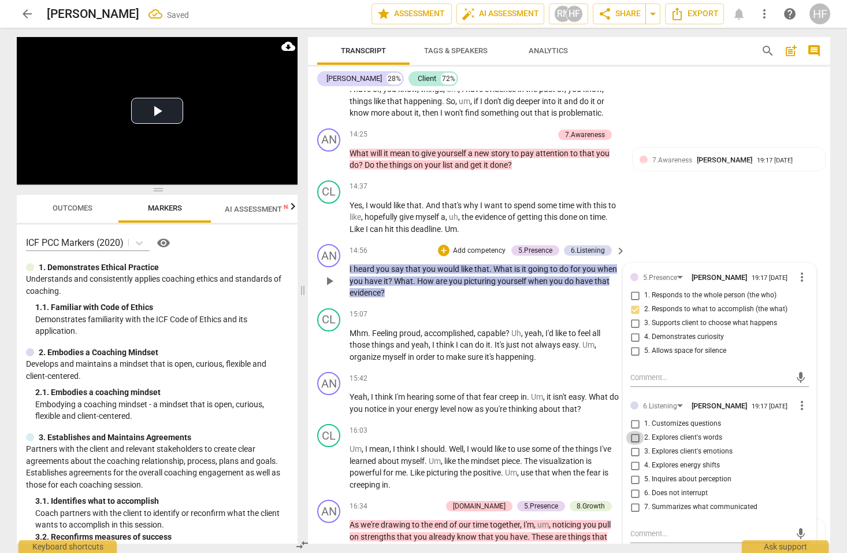
click at [636, 431] on input "2. Explores client's words" at bounding box center [635, 438] width 18 height 14
checkbox input "true"
click at [638, 528] on textarea at bounding box center [711, 533] width 160 height 11
type textarea "B"
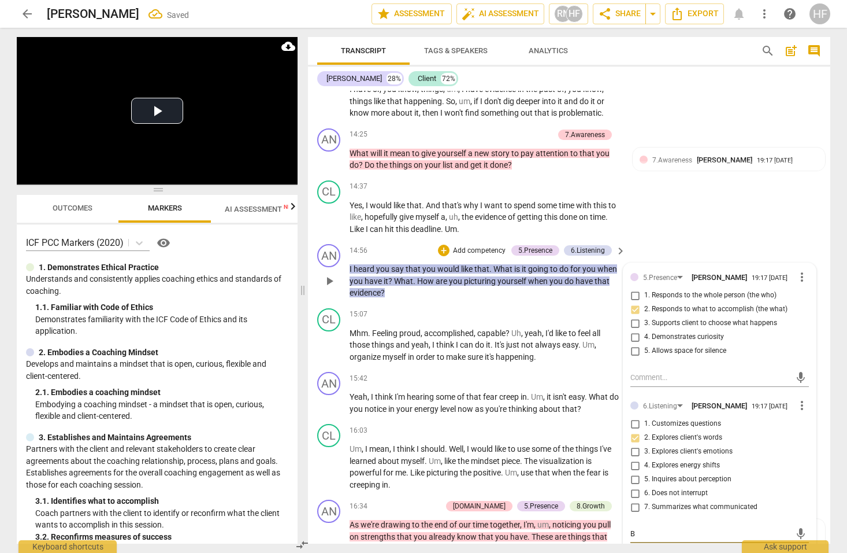
type textarea "Be"
type textarea "Be m"
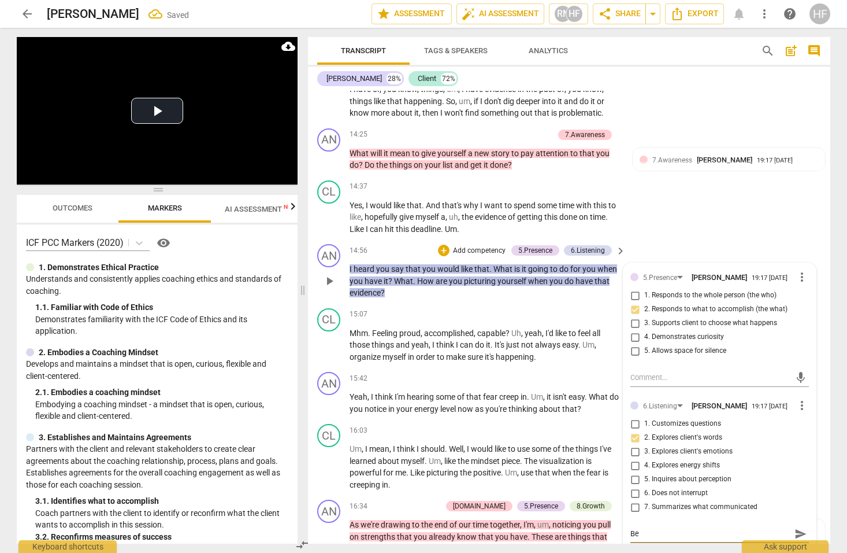
type textarea "Be m"
type textarea "Be mi"
type textarea "Be min"
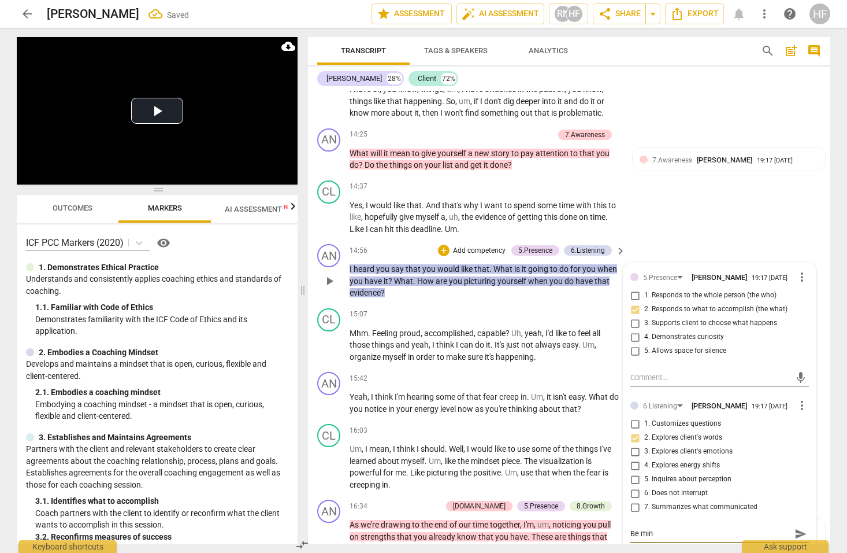
type textarea "Be mind"
type textarea "Be mindf"
type textarea "Be mindfu"
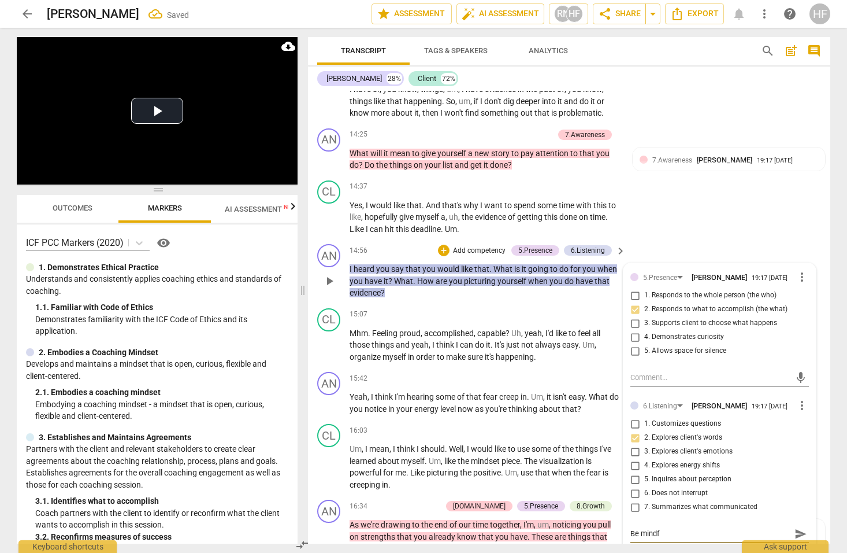
type textarea "Be mindfu"
type textarea "Be mindful"
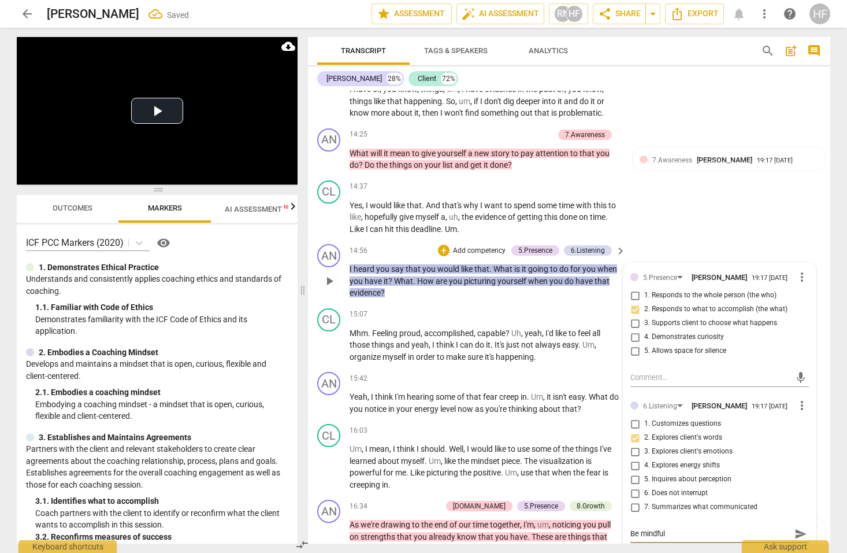
type textarea "Be mindful o"
type textarea "Be mindful of"
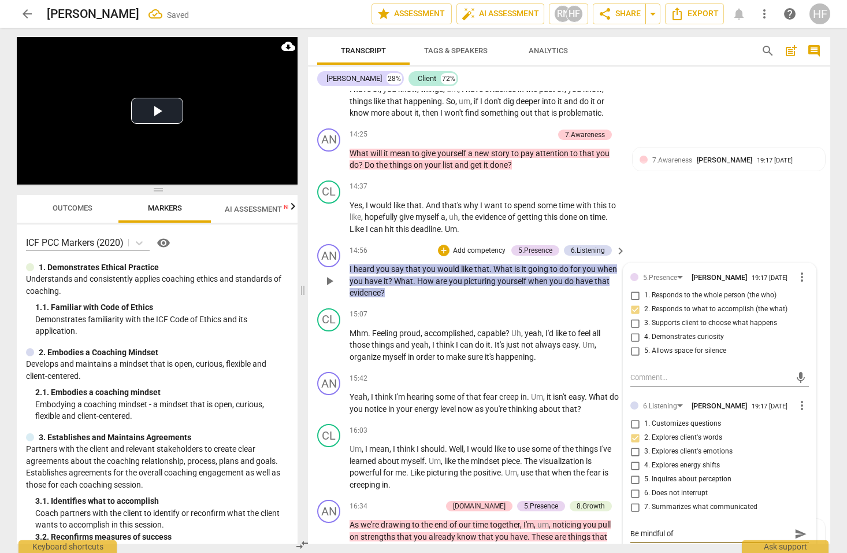
type textarea "Be mindful of"
type textarea "Be mindful of s"
type textarea "Be mindful of st"
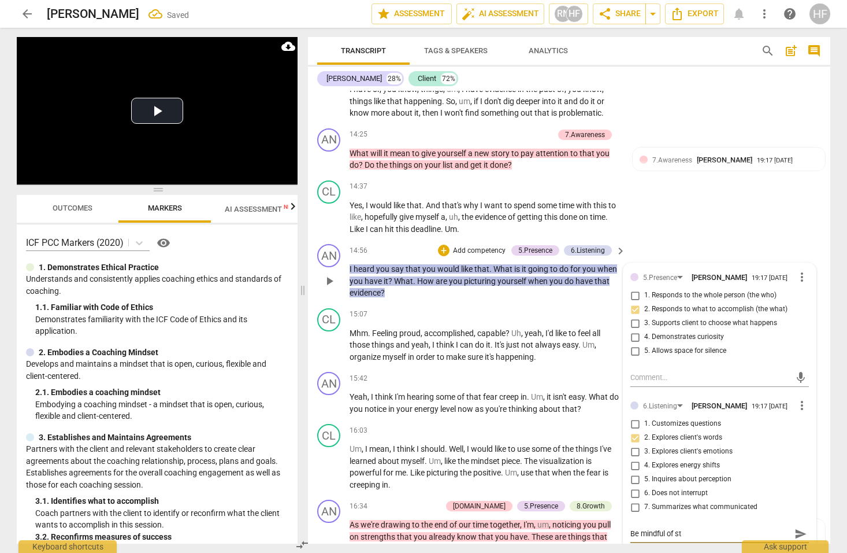
type textarea "Be mindful of sta"
type textarea "Be mindful of stac"
type textarea "Be mindful of stack"
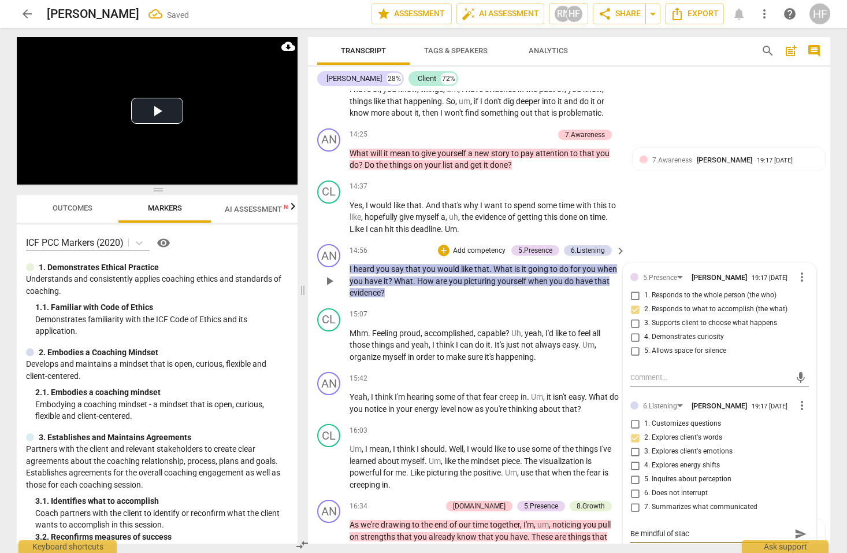
type textarea "Be mindful of stack"
type textarea "Be mindful of stacki"
type textarea "Be mindful of stackin"
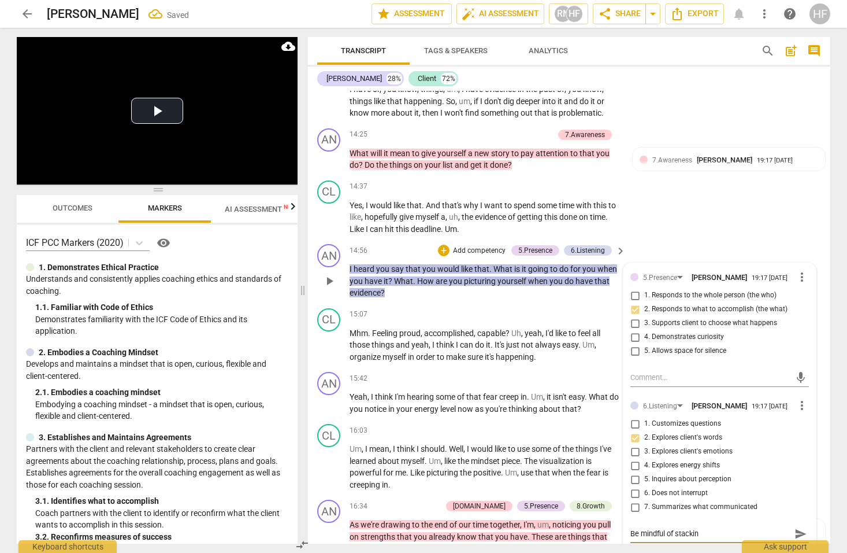
type textarea "Be mindful of stacking"
type textarea "Be mindful of stacking h"
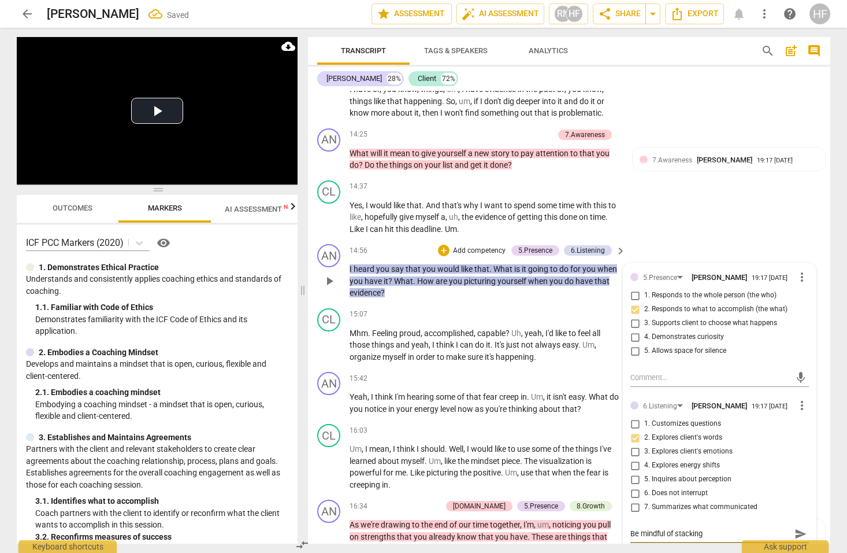
type textarea "Be mindful of stacking h"
type textarea "Be mindful of stacking he"
type textarea "Be mindful of stacking her"
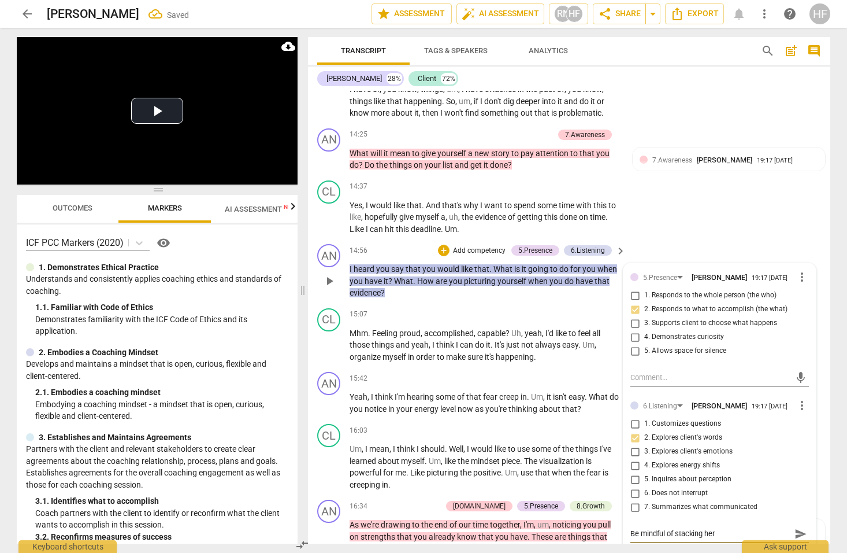
type textarea "Be mindful of stacking here"
click at [796, 527] on span "send" at bounding box center [801, 533] width 13 height 13
click at [562, 404] on span "about" at bounding box center [550, 408] width 23 height 9
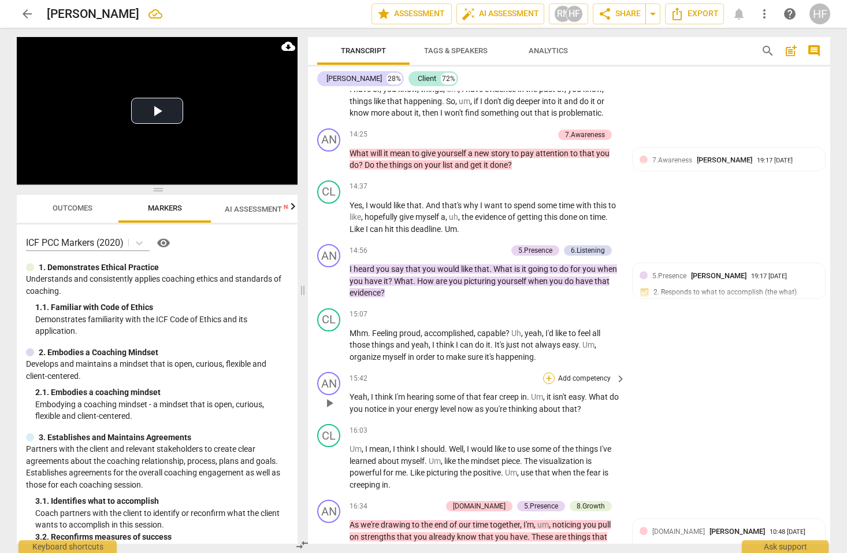
click at [548, 372] on div "+" at bounding box center [549, 378] width 12 height 12
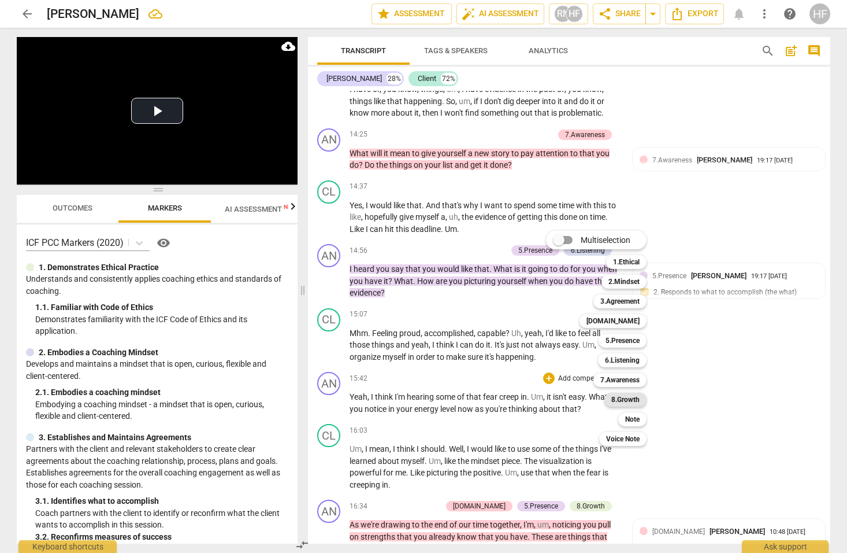
click at [623, 397] on b "8.Growth" at bounding box center [626, 399] width 28 height 14
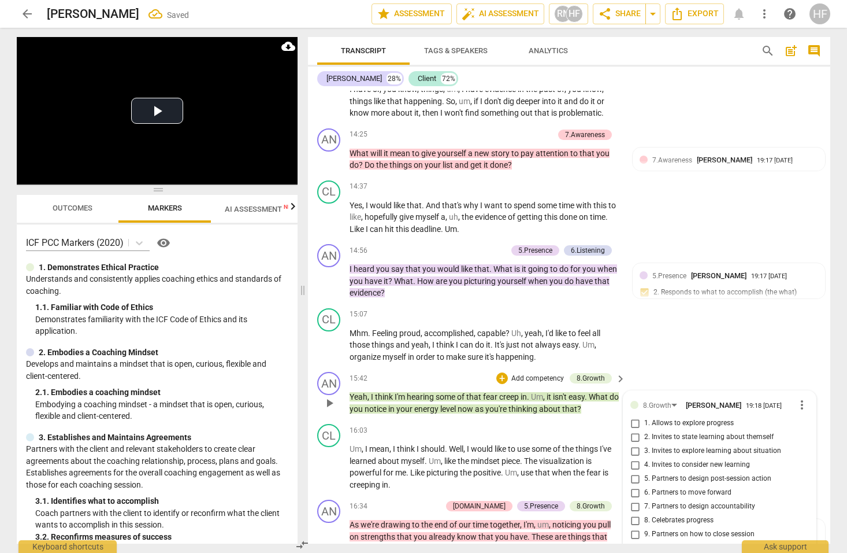
click at [796, 398] on span "more_vert" at bounding box center [802, 405] width 14 height 14
click at [804, 384] on li "Delete" at bounding box center [811, 387] width 40 height 22
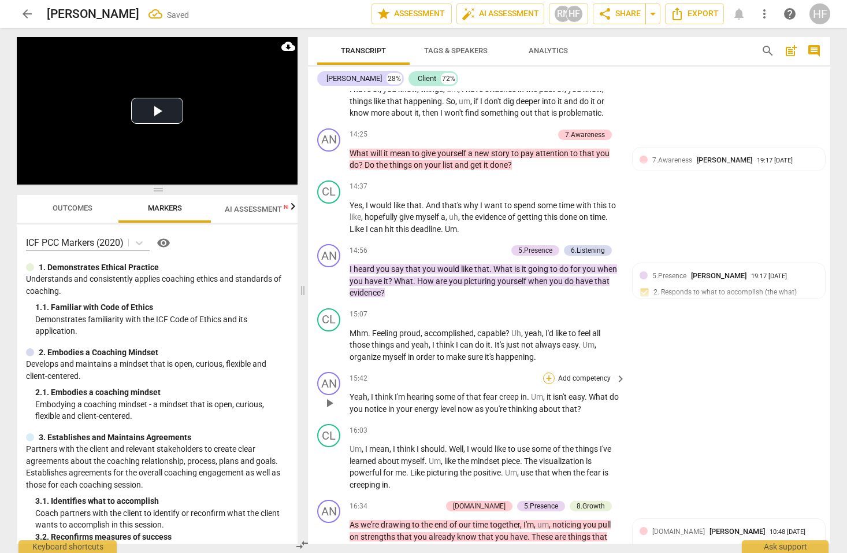
click at [546, 372] on div "+" at bounding box center [549, 378] width 12 height 12
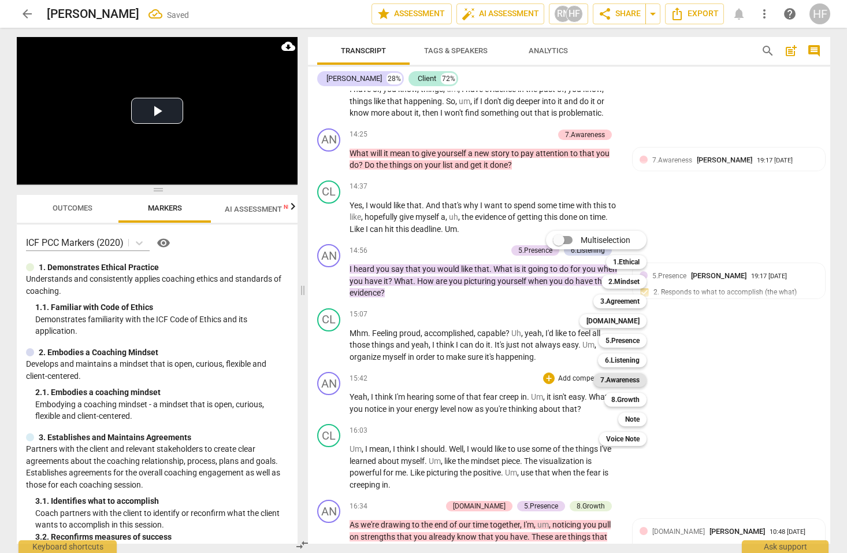
click at [634, 380] on b "7.Awareness" at bounding box center [620, 380] width 39 height 14
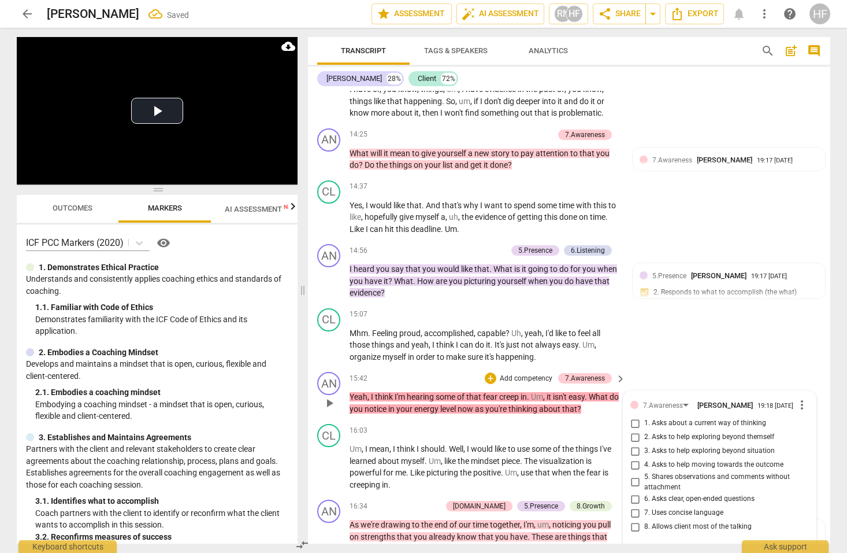
click at [637, 430] on input "2. Asks to help exploring beyond themself" at bounding box center [635, 437] width 18 height 14
click at [642, 430] on input "2. Asks to help exploring beyond themself" at bounding box center [635, 437] width 18 height 14
drag, startPoint x: 636, startPoint y: 400, endPoint x: 639, endPoint y: 407, distance: 7.3
click at [636, 430] on input "2. Asks to help exploring beyond themself" at bounding box center [635, 437] width 18 height 14
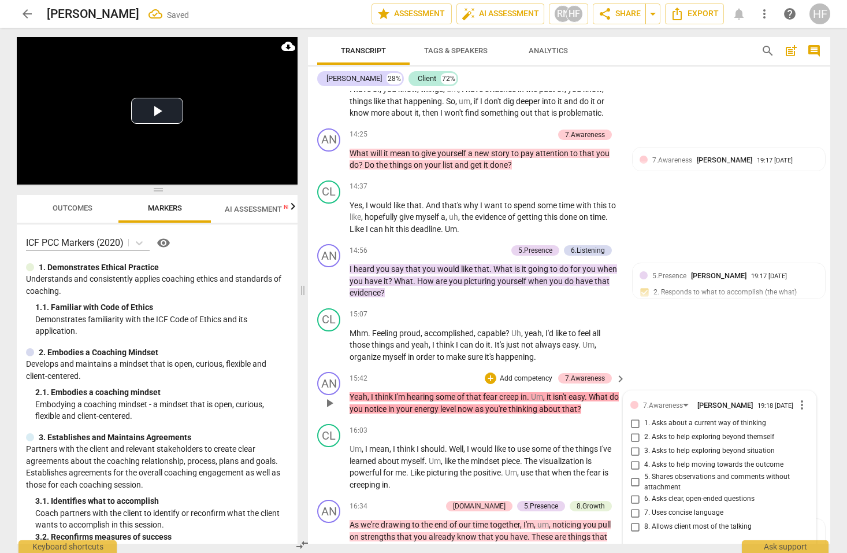
checkbox input "true"
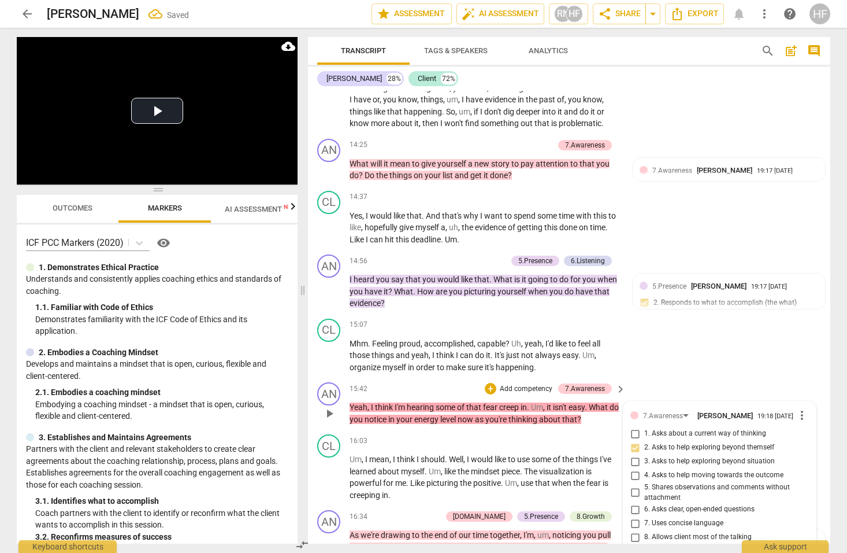
scroll to position [2761, 0]
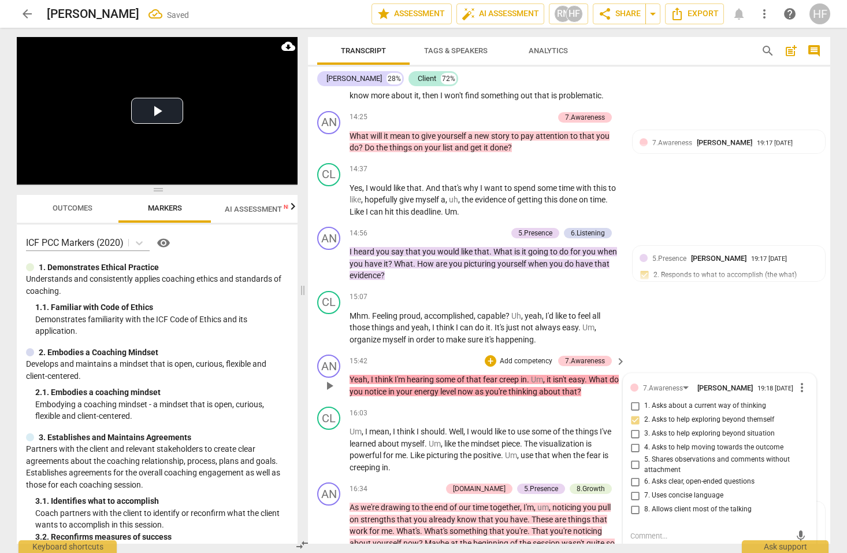
click at [650, 530] on textarea at bounding box center [711, 535] width 160 height 11
type textarea "C"
type textarea "Co"
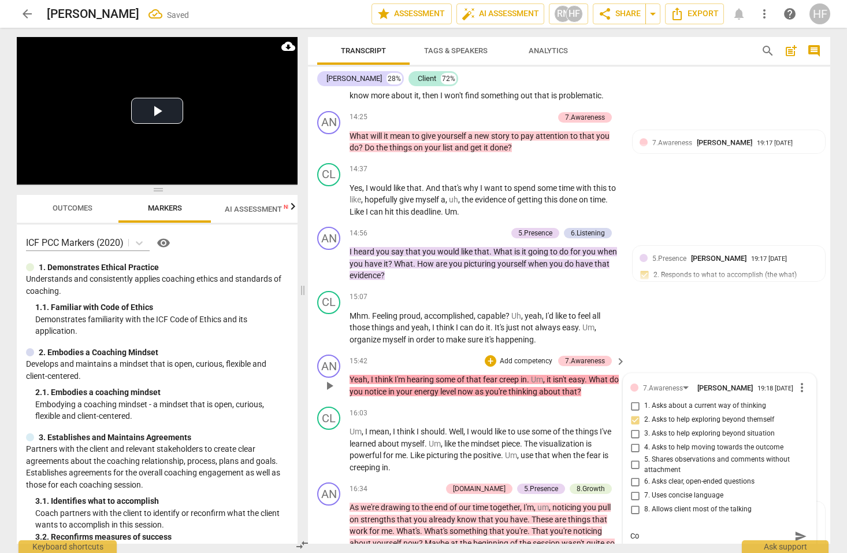
type textarea "Con"
type textarea "Cons"
type textarea "Consi"
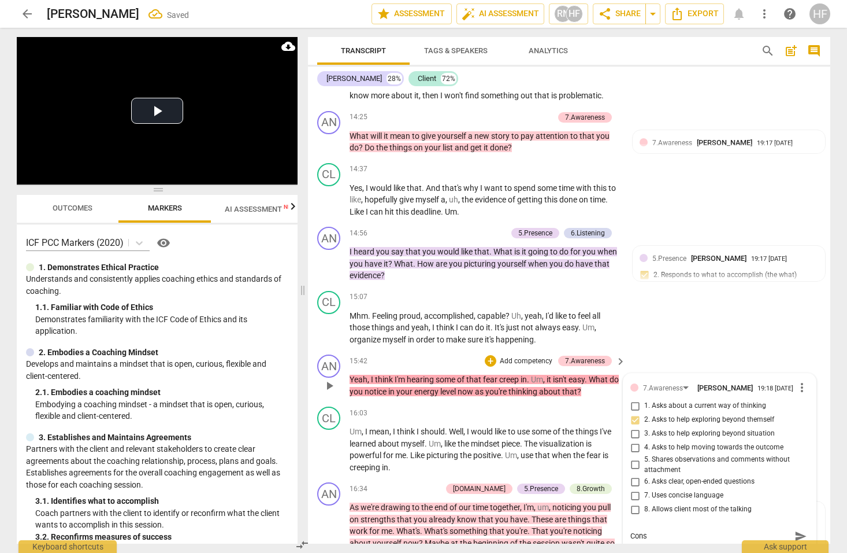
type textarea "Consi"
type textarea "Consid"
type textarea "Conside"
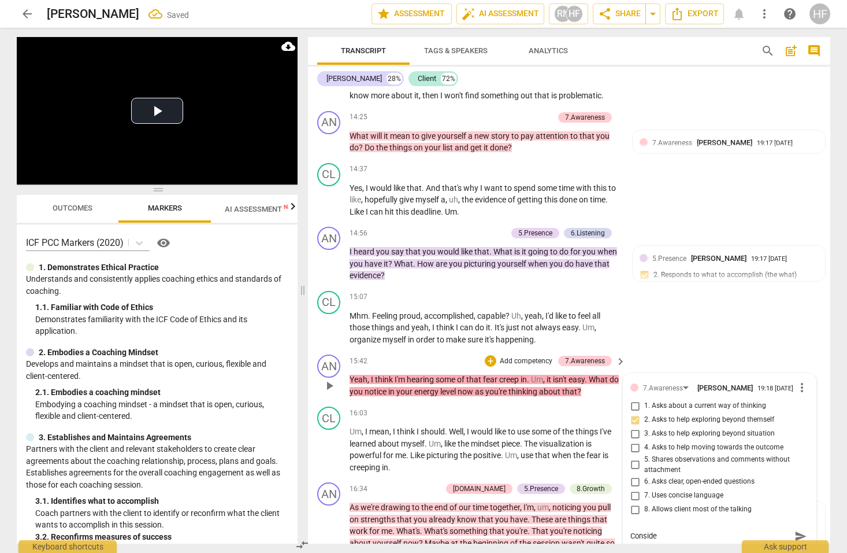
type textarea "Consider"
type textarea "Consider a"
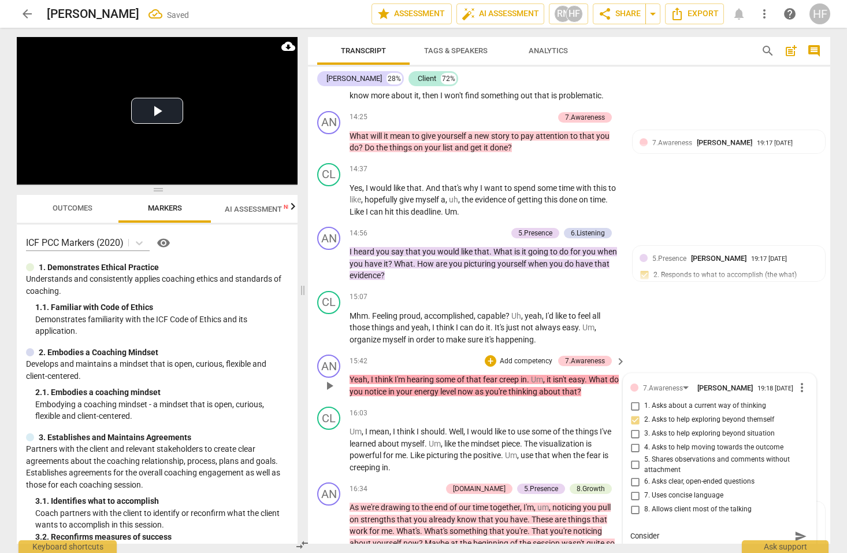
type textarea "Consider a"
type textarea "Consider as"
type textarea "Consider ask"
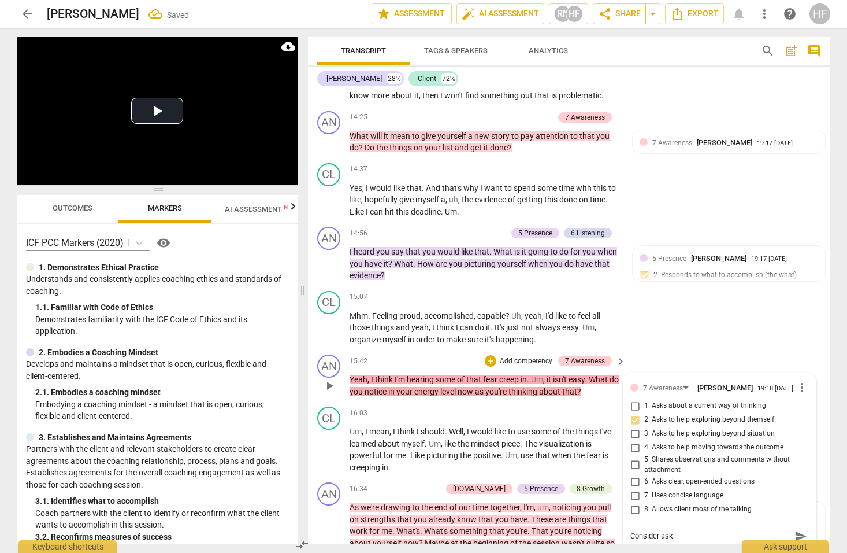
type textarea "Consider aski"
type textarea "Consider askin"
type textarea "Consider asking"
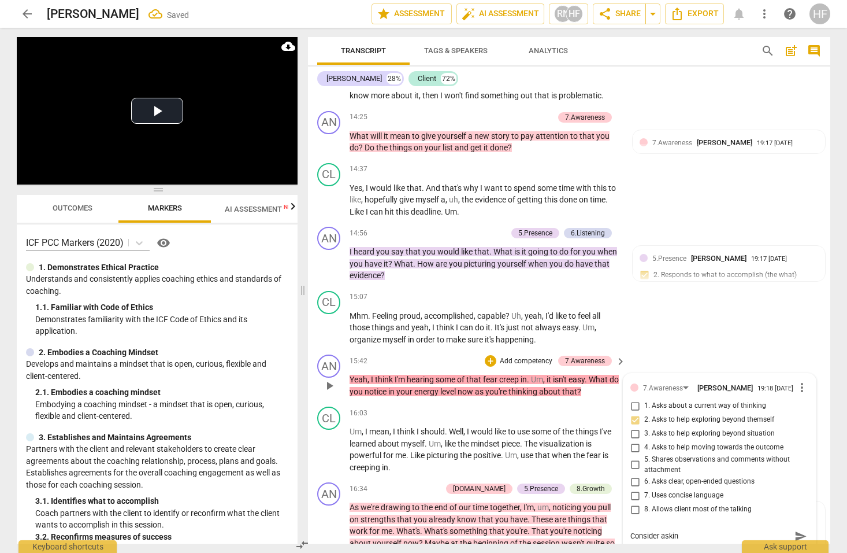
type textarea "Consider asking"
type textarea "Consider asking:"
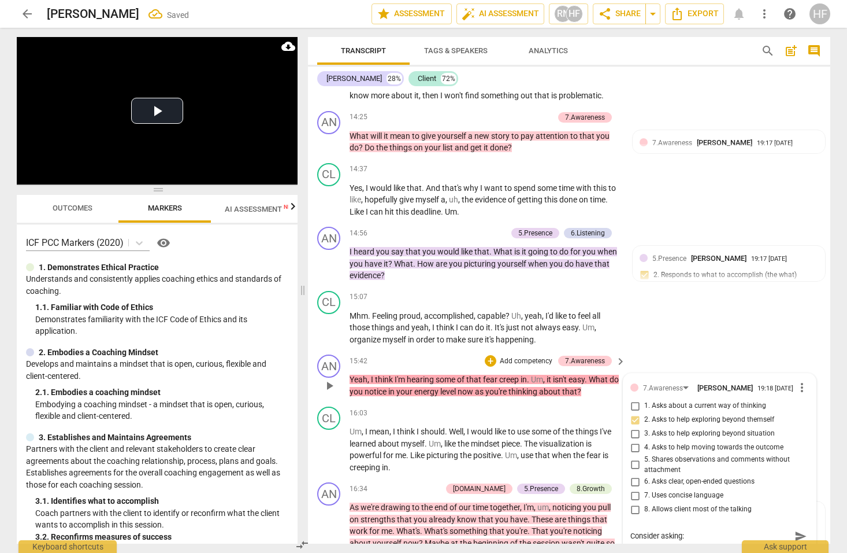
type textarea "Consider asking: W"
type textarea "Consider asking: Wh"
type textarea "Consider asking: Wha"
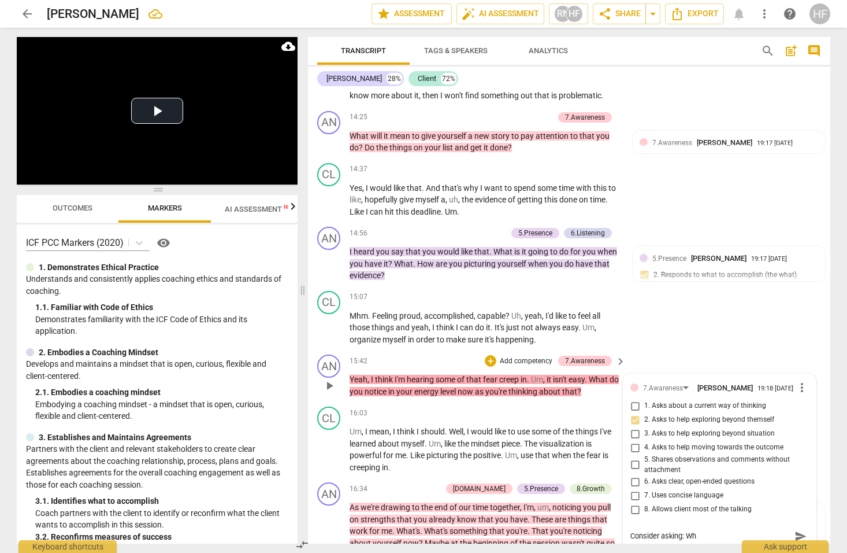
type textarea "Consider asking: Wha"
type textarea "Consider asking: What"
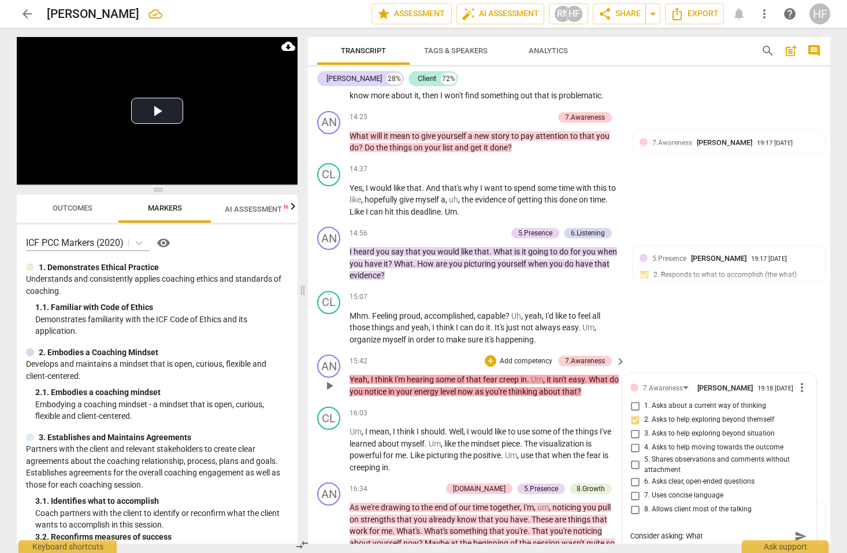
type textarea "Consider asking: What d"
type textarea "Consider asking: What di"
type textarea "Consider asking: What did"
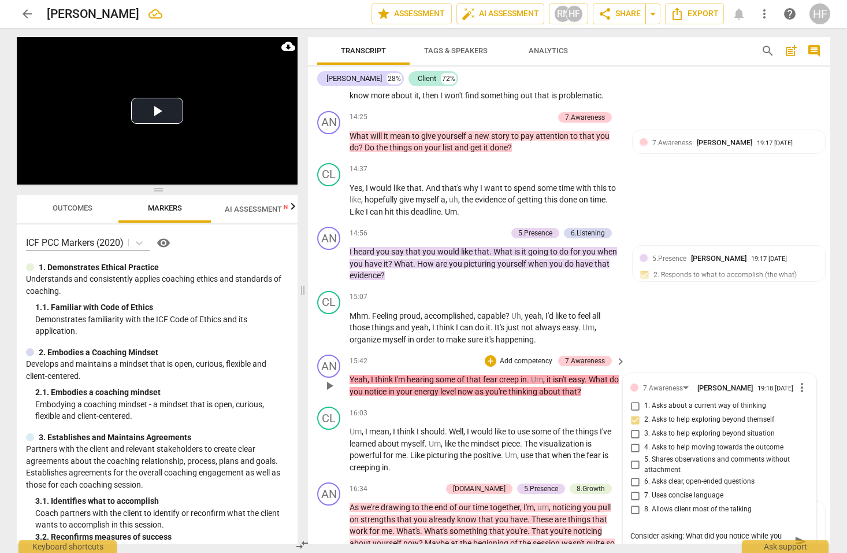
scroll to position [0, 0]
click at [795, 535] on span "send" at bounding box center [801, 541] width 13 height 13
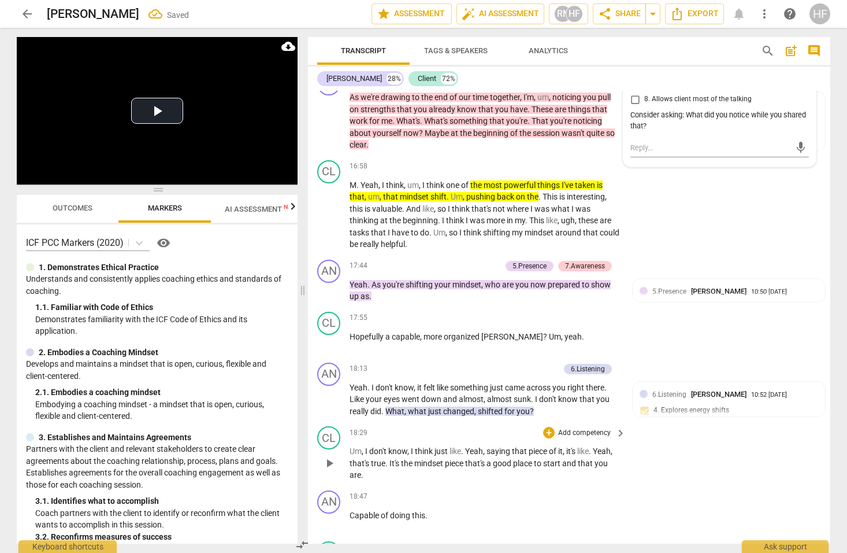
scroll to position [3368, 0]
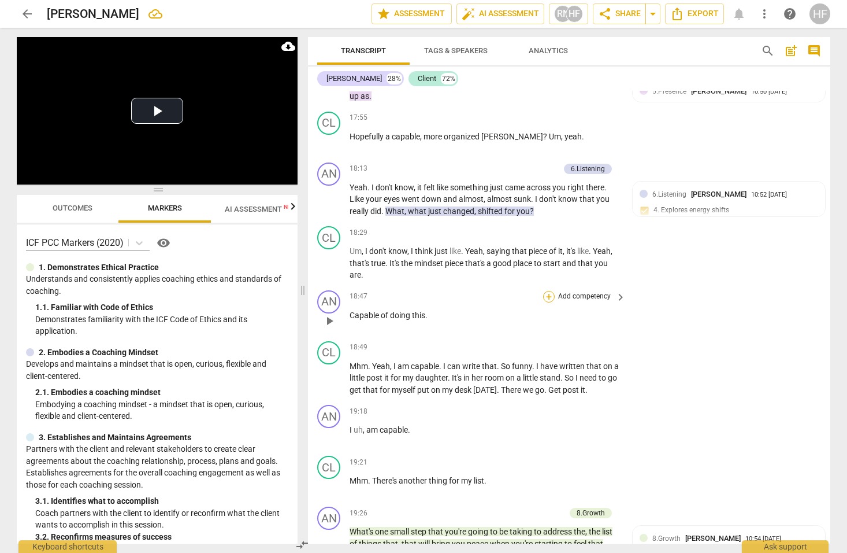
click at [546, 291] on div "+" at bounding box center [549, 297] width 12 height 12
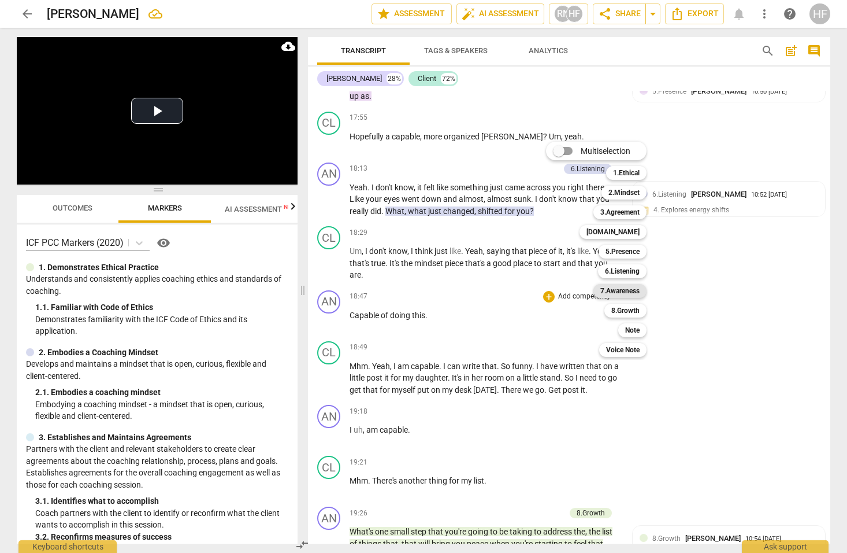
click at [627, 290] on b "7.Awareness" at bounding box center [620, 291] width 39 height 14
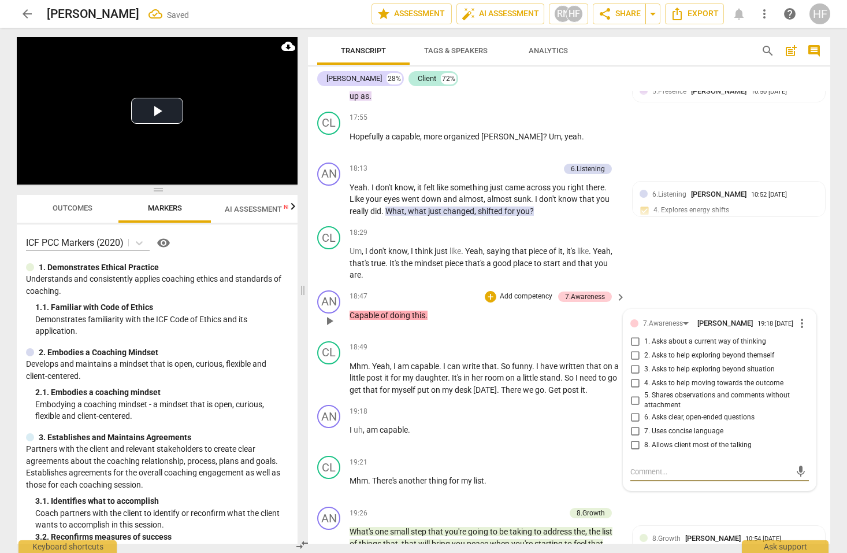
click at [800, 316] on span "more_vert" at bounding box center [802, 323] width 14 height 14
click at [809, 301] on li "Delete" at bounding box center [811, 299] width 40 height 22
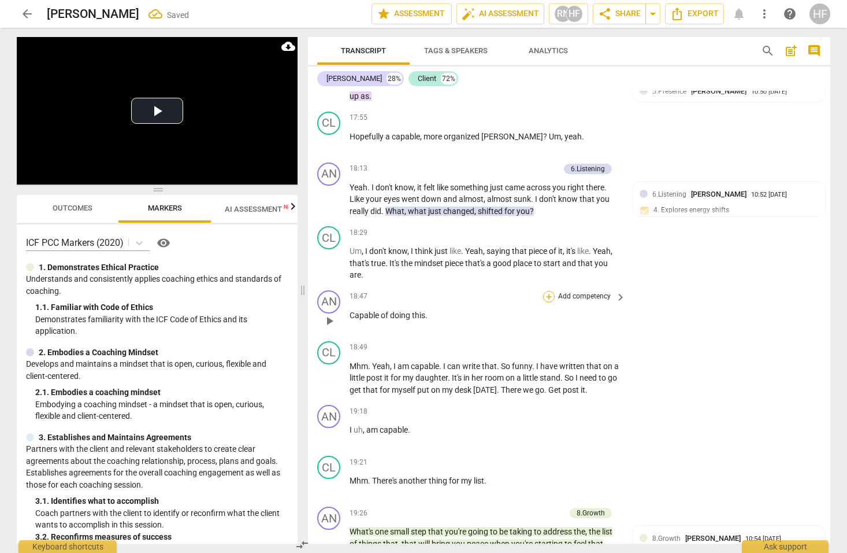
click at [549, 291] on div "+" at bounding box center [549, 297] width 12 height 12
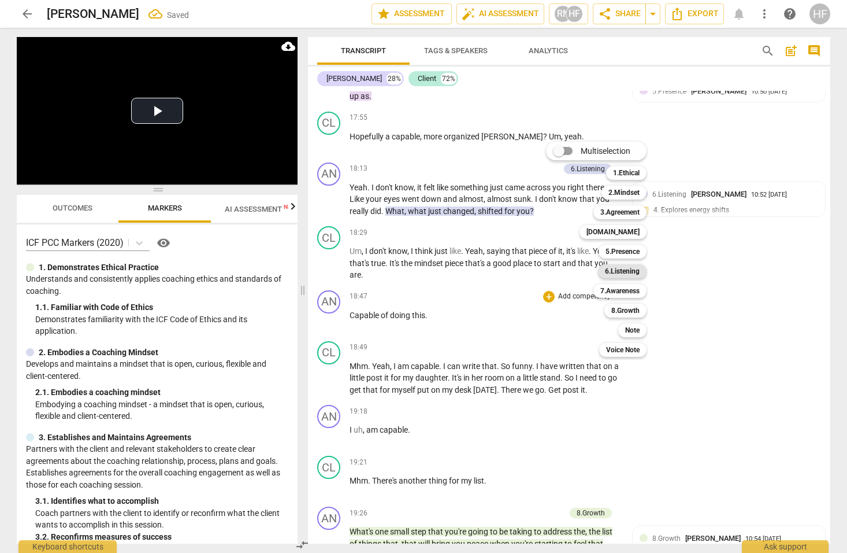
click at [633, 273] on b "6.Listening" at bounding box center [622, 271] width 35 height 14
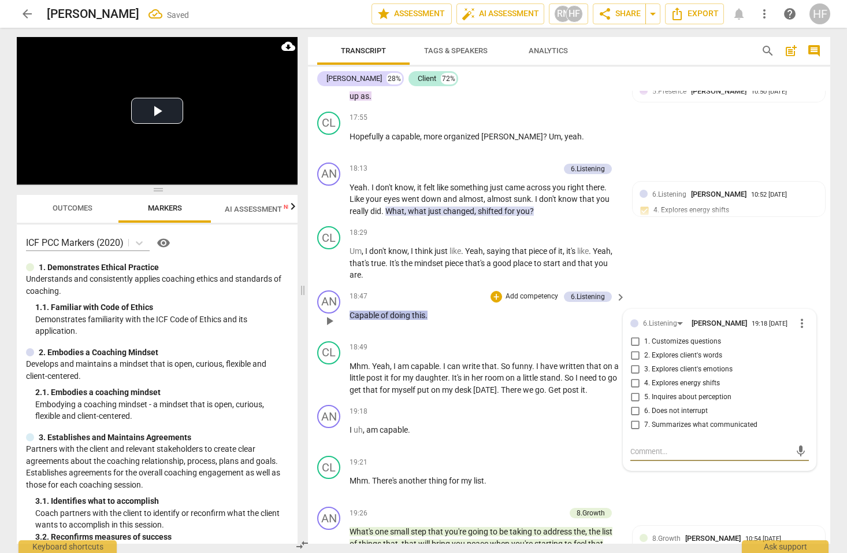
click at [639, 418] on input "7. Summarizes what communicated" at bounding box center [635, 425] width 18 height 14
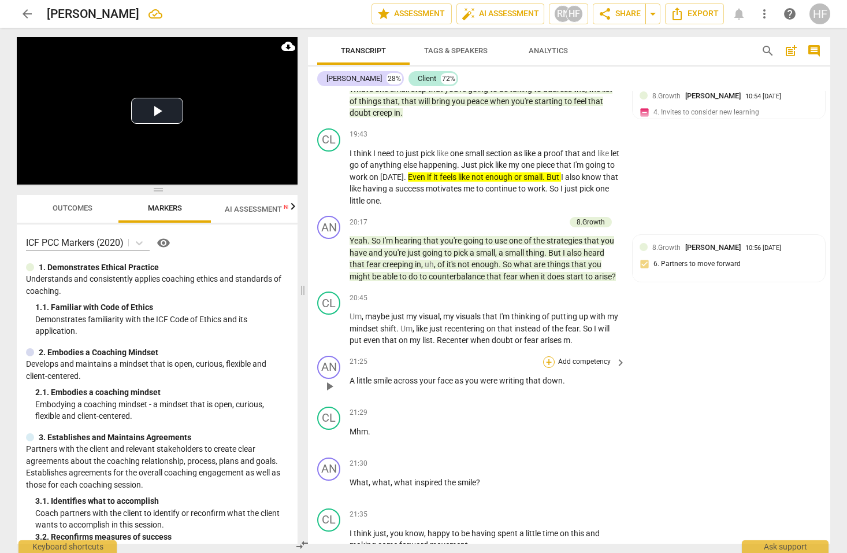
click at [546, 356] on div "+" at bounding box center [549, 362] width 12 height 12
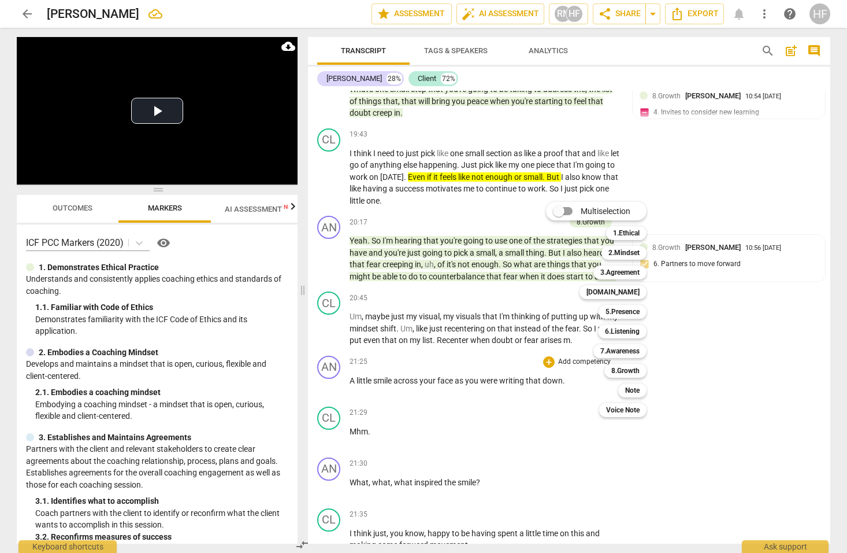
click at [535, 425] on div at bounding box center [423, 276] width 847 height 553
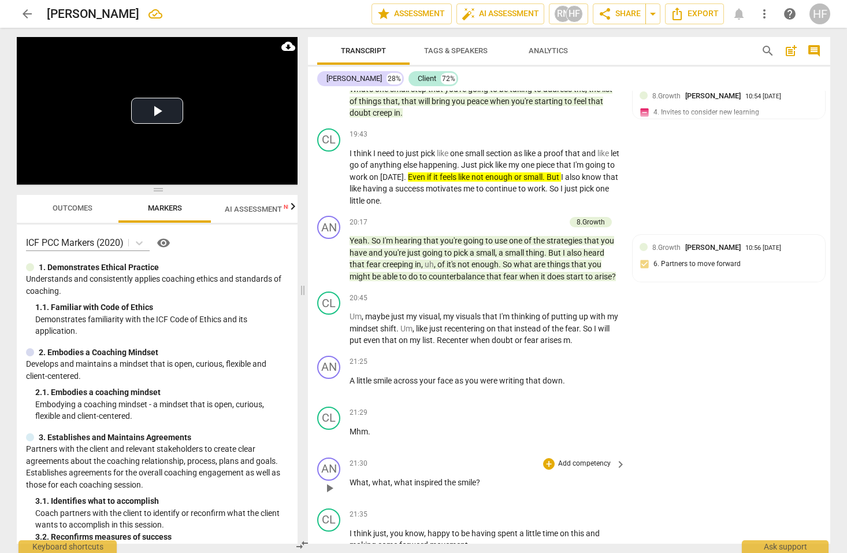
click at [465, 477] on span "smile" at bounding box center [467, 481] width 18 height 9
click at [546, 458] on div "+" at bounding box center [549, 464] width 12 height 12
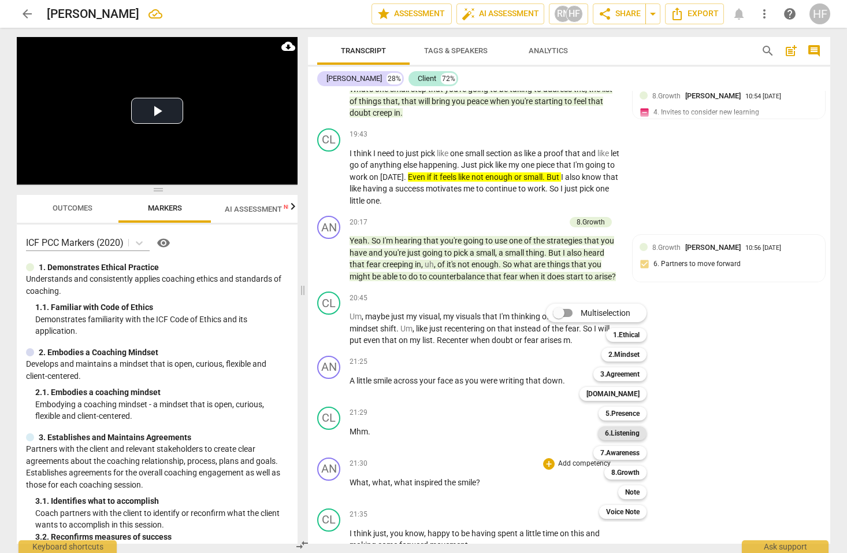
click at [634, 432] on b "6.Listening" at bounding box center [622, 433] width 35 height 14
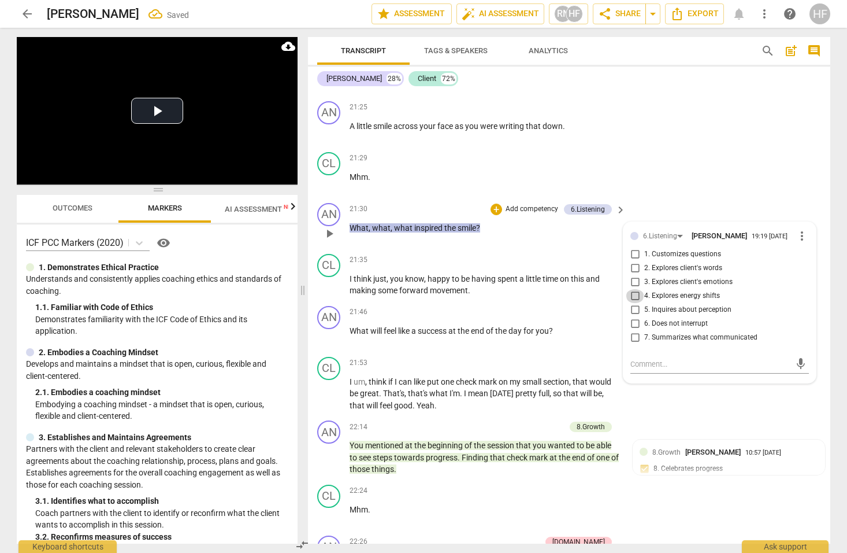
click at [633, 289] on input "4. Explores energy shifts" at bounding box center [635, 296] width 18 height 14
click at [655, 358] on textarea at bounding box center [711, 363] width 160 height 11
click at [801, 357] on span "send" at bounding box center [801, 363] width 13 height 13
click at [546, 306] on div "+" at bounding box center [549, 312] width 12 height 12
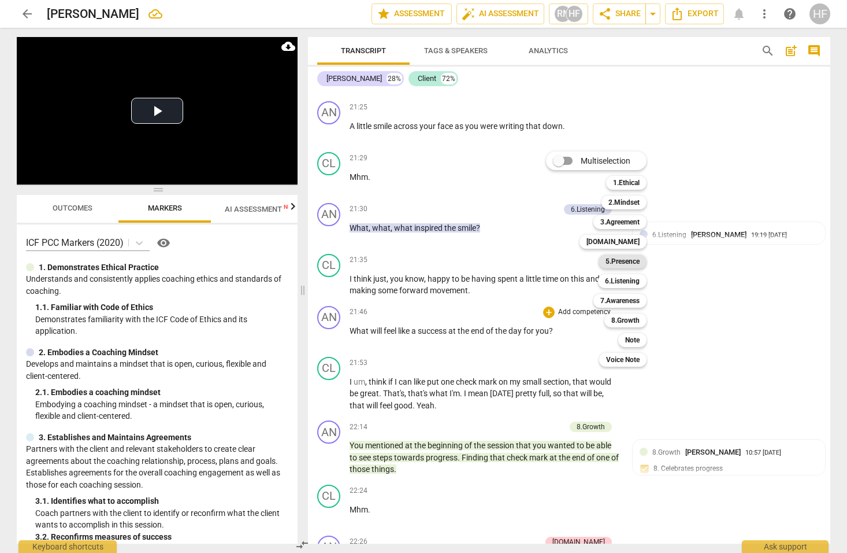
click at [632, 263] on b "5.Presence" at bounding box center [623, 261] width 34 height 14
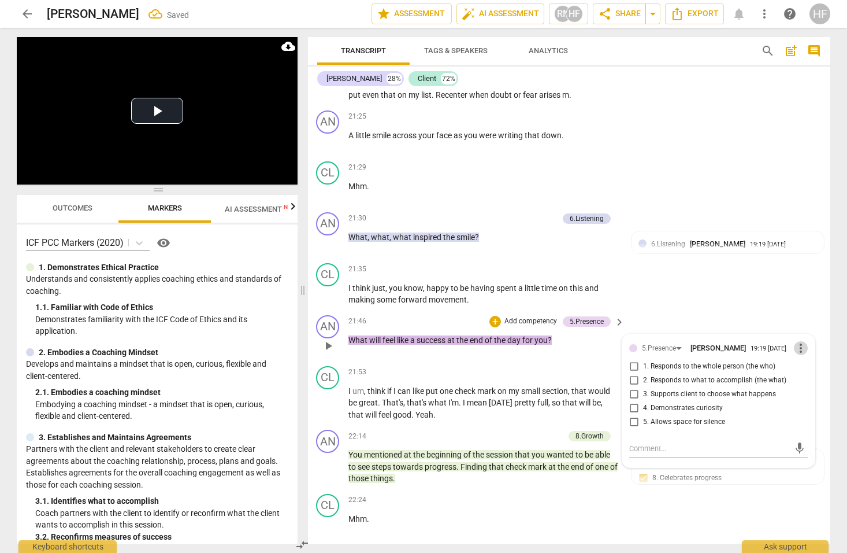
click at [797, 341] on span "more_vert" at bounding box center [801, 348] width 14 height 14
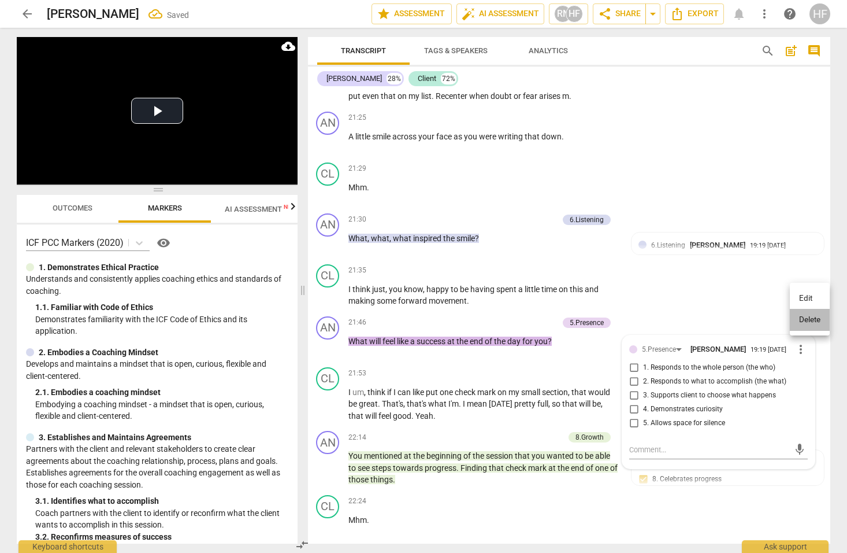
click at [805, 317] on li "Delete" at bounding box center [810, 320] width 40 height 22
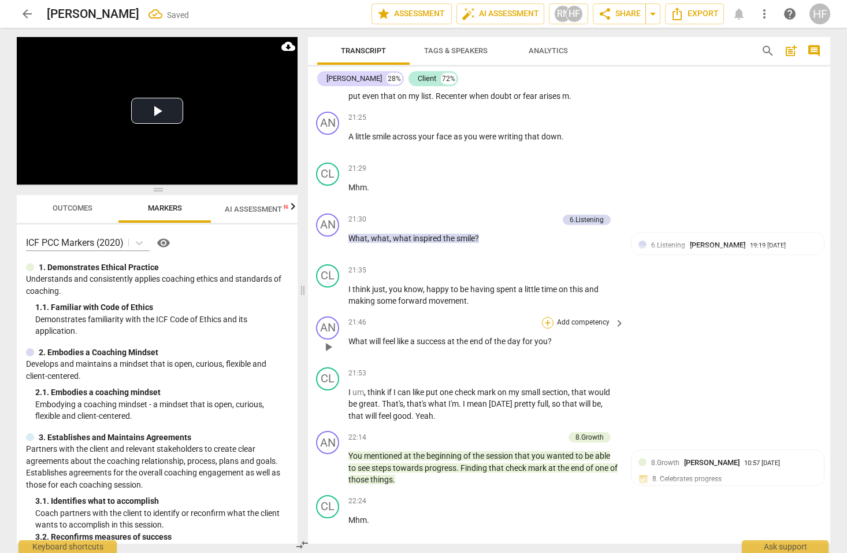
click at [550, 317] on div "+" at bounding box center [548, 323] width 12 height 12
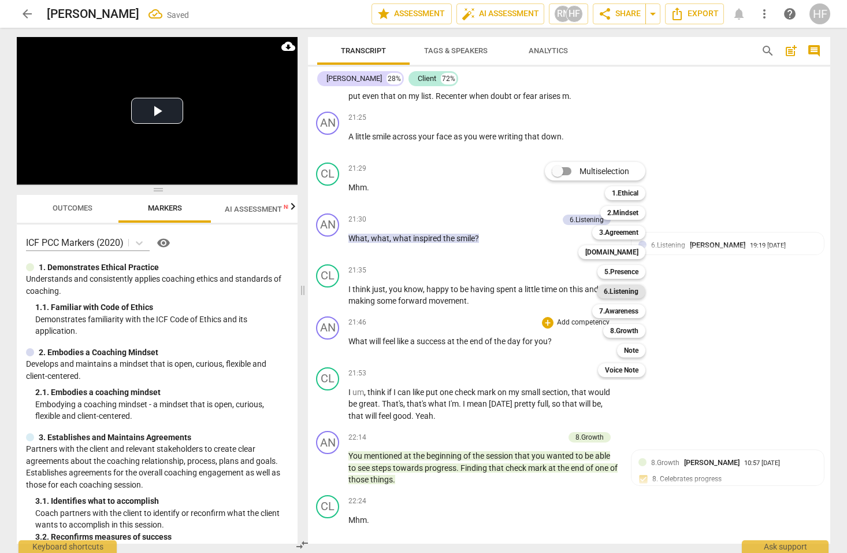
click at [629, 290] on b "6.Listening" at bounding box center [621, 291] width 35 height 14
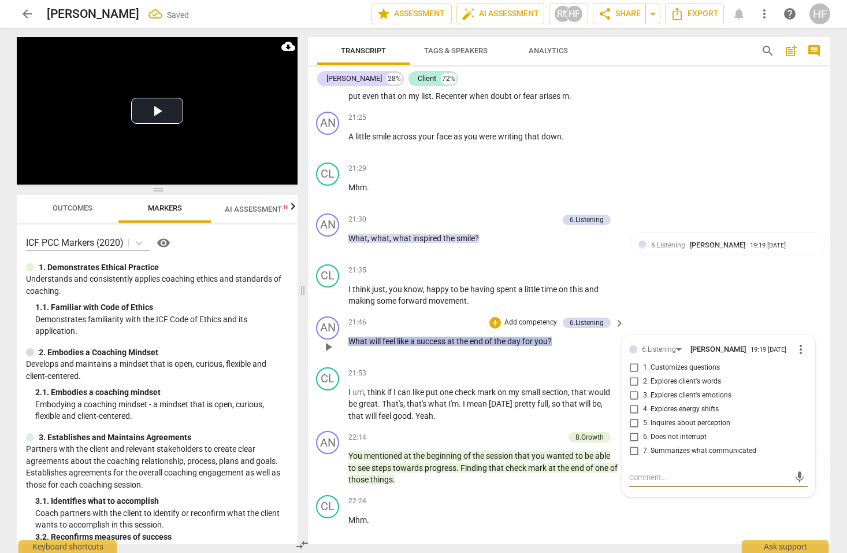
click at [635, 375] on input "2. Explores client's words" at bounding box center [634, 382] width 18 height 14
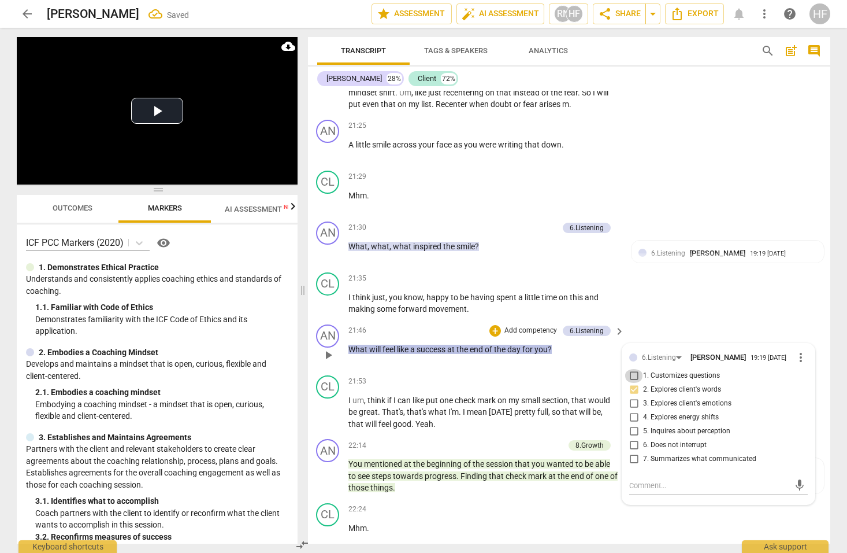
click at [635, 369] on input "1. Customizes questions" at bounding box center [634, 376] width 18 height 14
click at [635, 438] on input "6. Does not interrupt" at bounding box center [634, 445] width 18 height 14
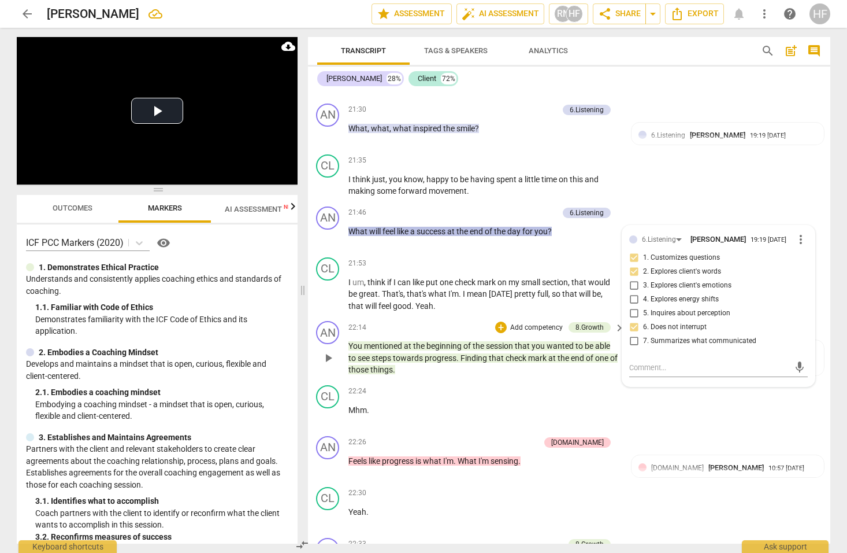
click at [565, 321] on div "AN play_arrow pause 22:14 + Add competency 8.Growth keyboard_arrow_right You me…" at bounding box center [568, 348] width 523 height 64
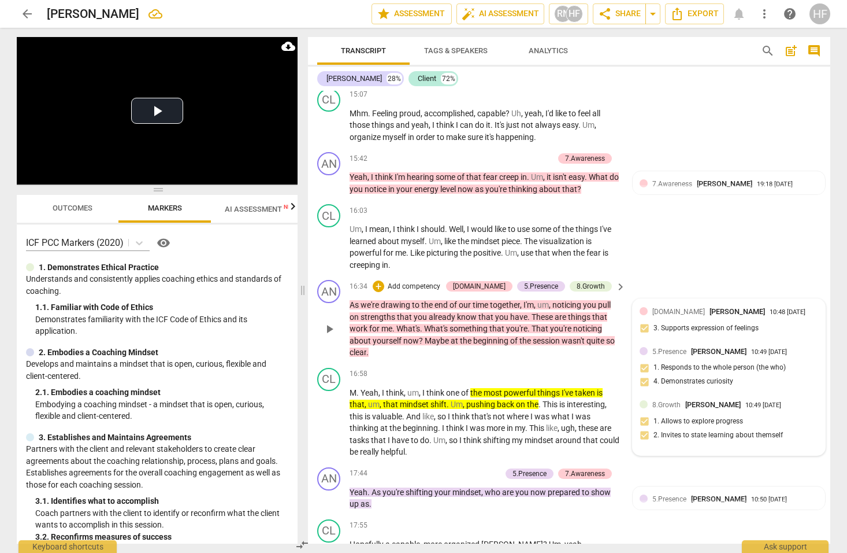
click at [712, 400] on span "[PERSON_NAME]" at bounding box center [713, 404] width 55 height 9
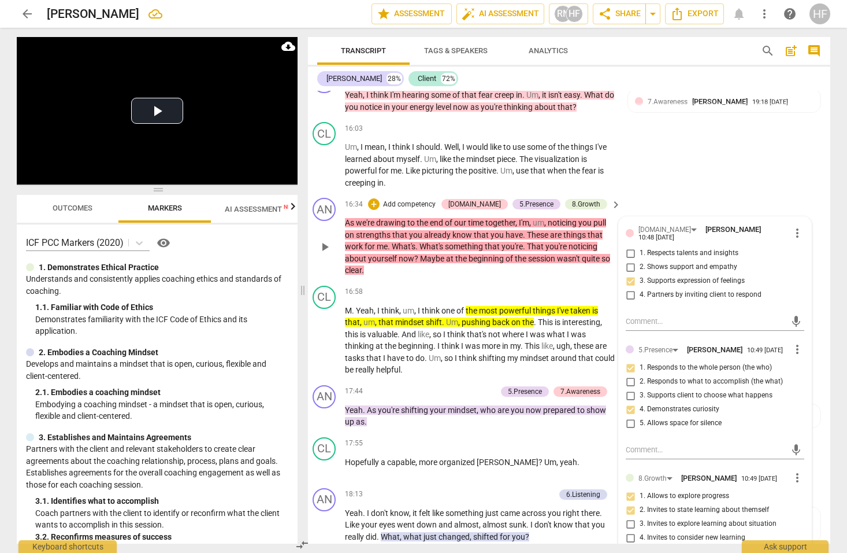
click at [706, 142] on div "CL play_arrow pause 16:03 + Add competency keyboard_arrow_right Um , I mean , I…" at bounding box center [564, 155] width 523 height 76
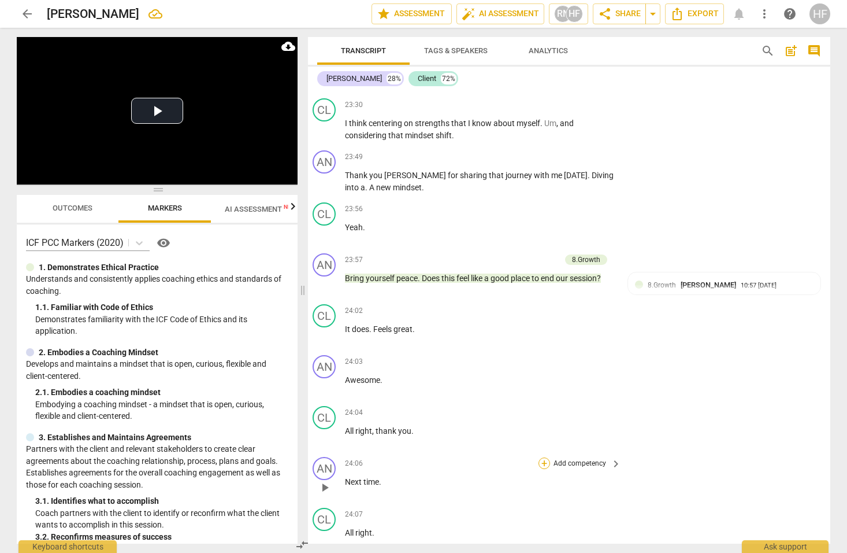
click at [543, 457] on div "+" at bounding box center [545, 463] width 12 height 12
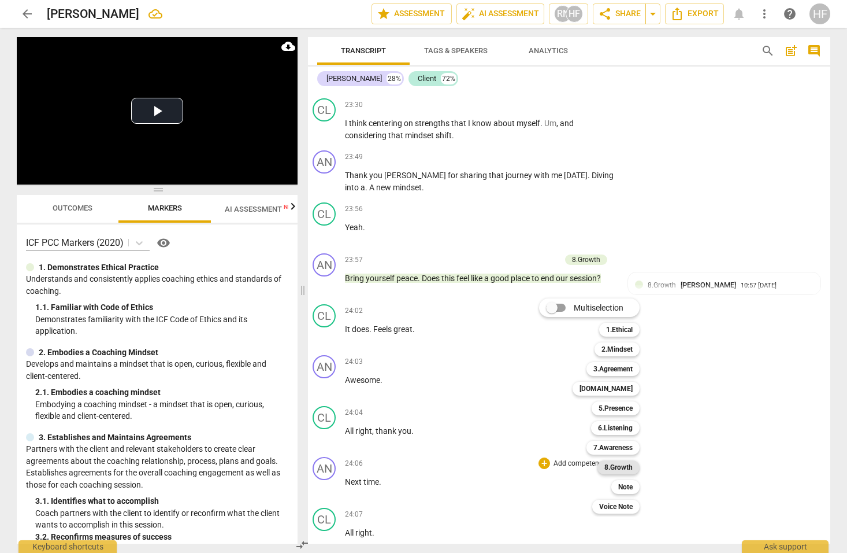
click at [625, 469] on b "8.Growth" at bounding box center [619, 467] width 28 height 14
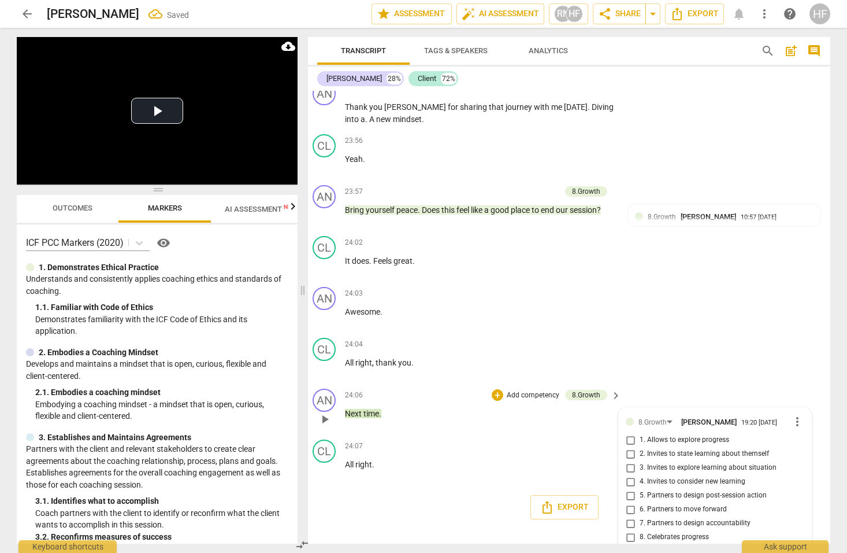
click at [633, 544] on input "9. Partners on how to close session" at bounding box center [630, 551] width 18 height 14
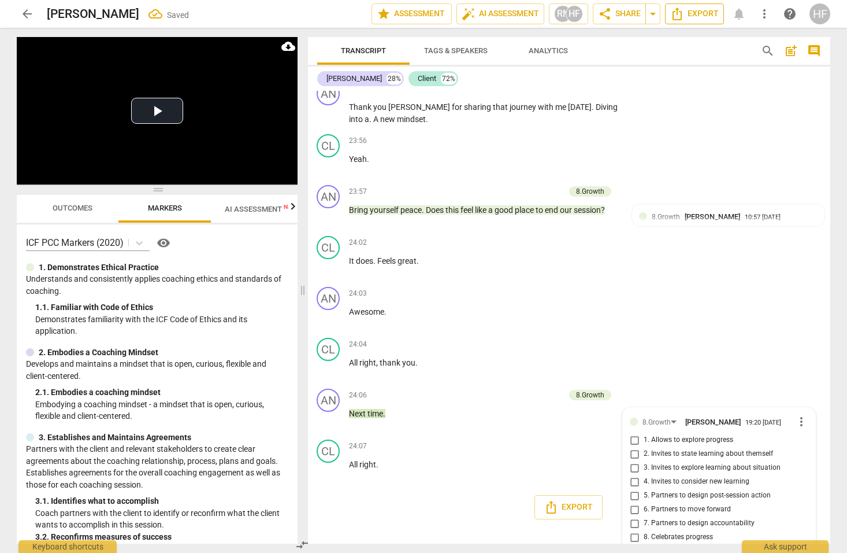
click at [705, 11] on span "Export" at bounding box center [694, 14] width 49 height 14
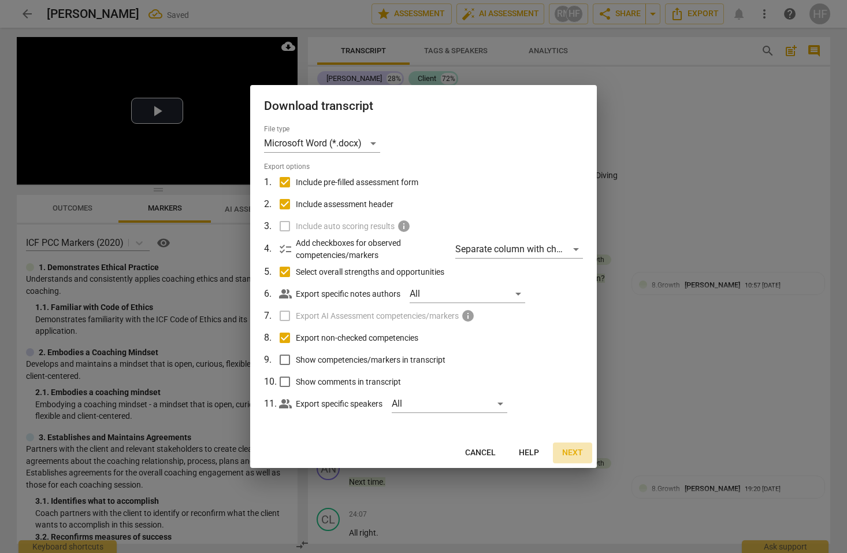
click at [573, 453] on span "Next" at bounding box center [572, 453] width 21 height 12
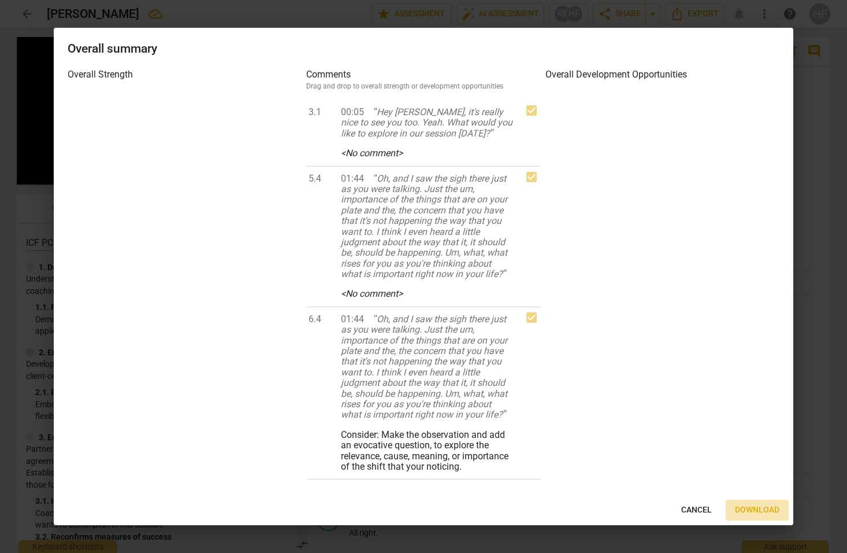
click at [750, 513] on span "Download" at bounding box center [757, 510] width 45 height 12
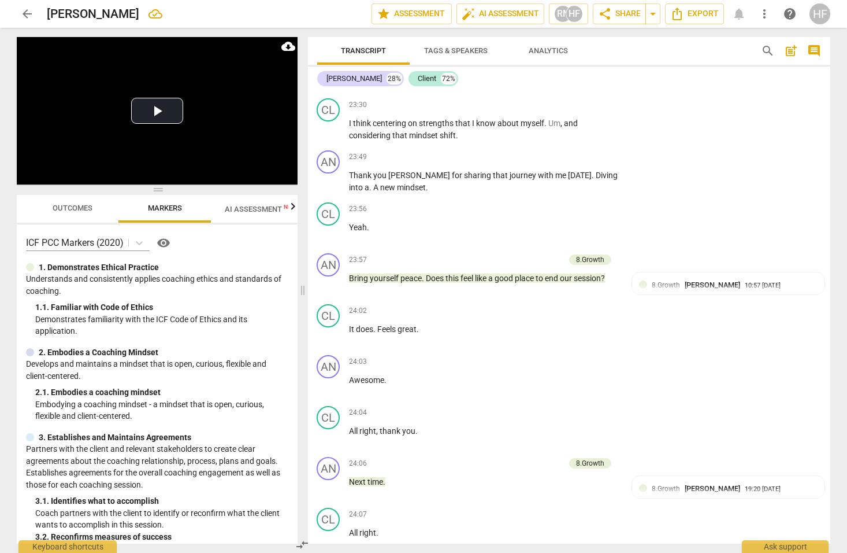
click at [27, 14] on span "arrow_back" at bounding box center [27, 14] width 14 height 14
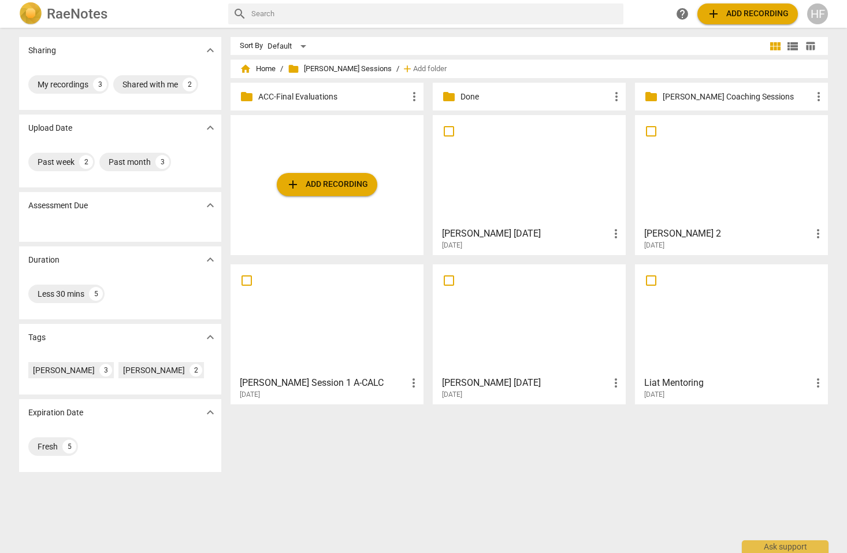
click at [483, 381] on h3 "[PERSON_NAME] [DATE]" at bounding box center [525, 383] width 167 height 14
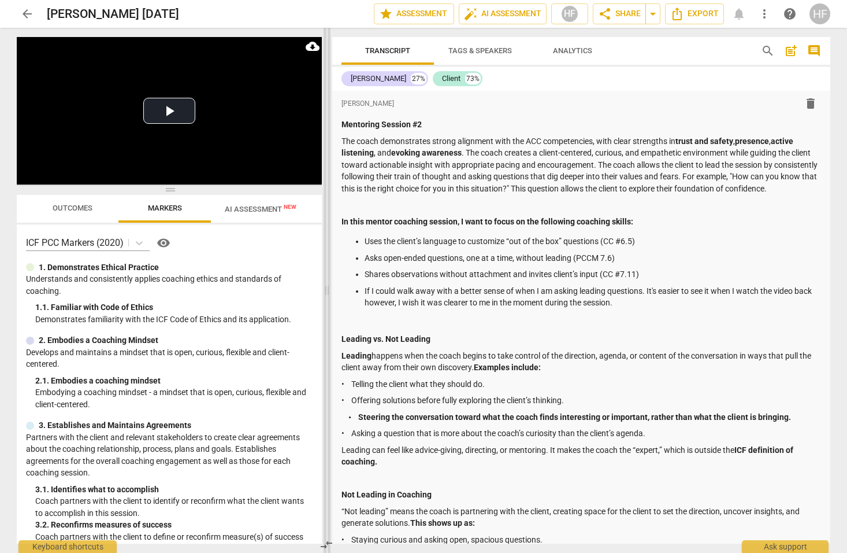
drag, startPoint x: 425, startPoint y: 295, endPoint x: 305, endPoint y: 280, distance: 121.7
click at [324, 280] on span at bounding box center [327, 290] width 7 height 525
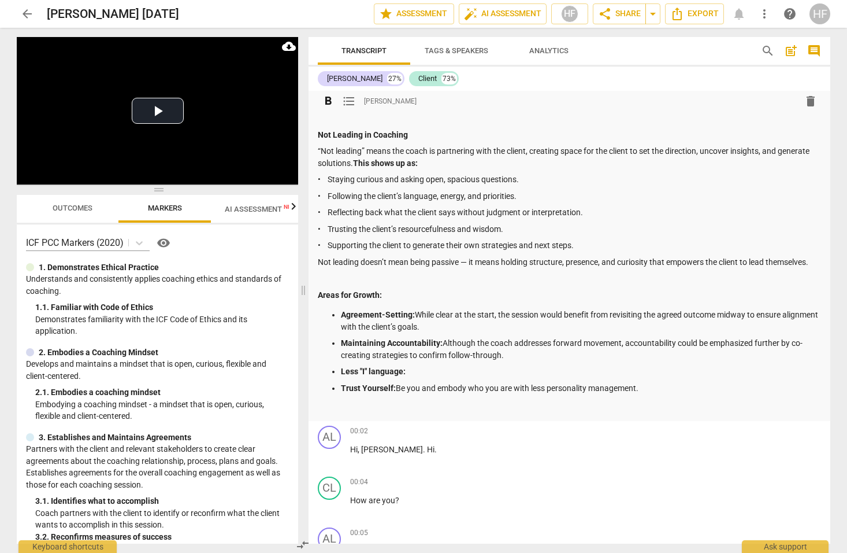
scroll to position [349, 0]
click at [418, 365] on p "Less "I" language:" at bounding box center [581, 371] width 480 height 12
click at [423, 365] on p "Less "I" language:" at bounding box center [581, 371] width 480 height 12
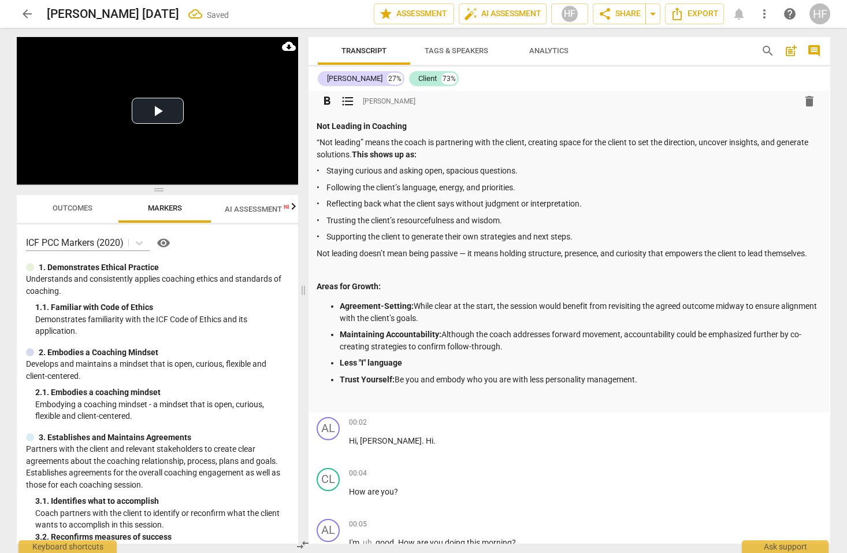
scroll to position [360, 0]
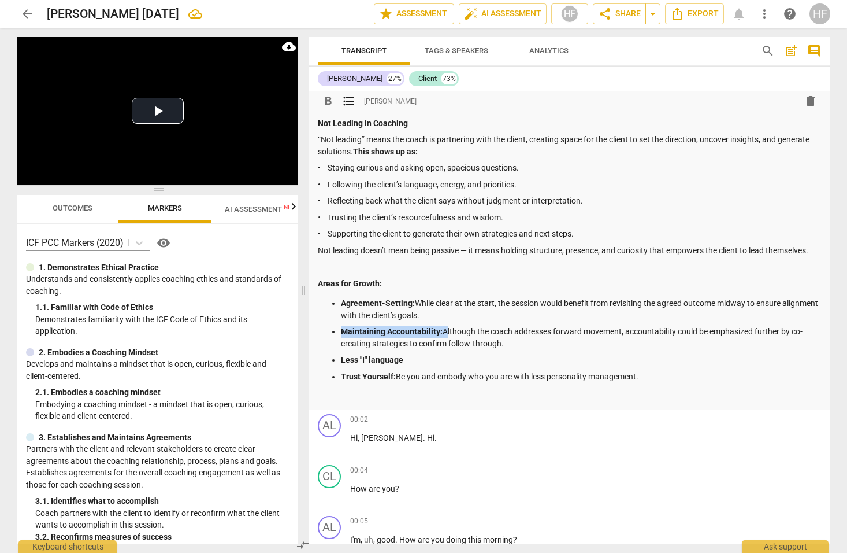
drag, startPoint x: 444, startPoint y: 320, endPoint x: 344, endPoint y: 322, distance: 100.0
click at [344, 325] on p "Maintaining Accountability: Although the coach addresses forward movement, acco…" at bounding box center [581, 337] width 480 height 24
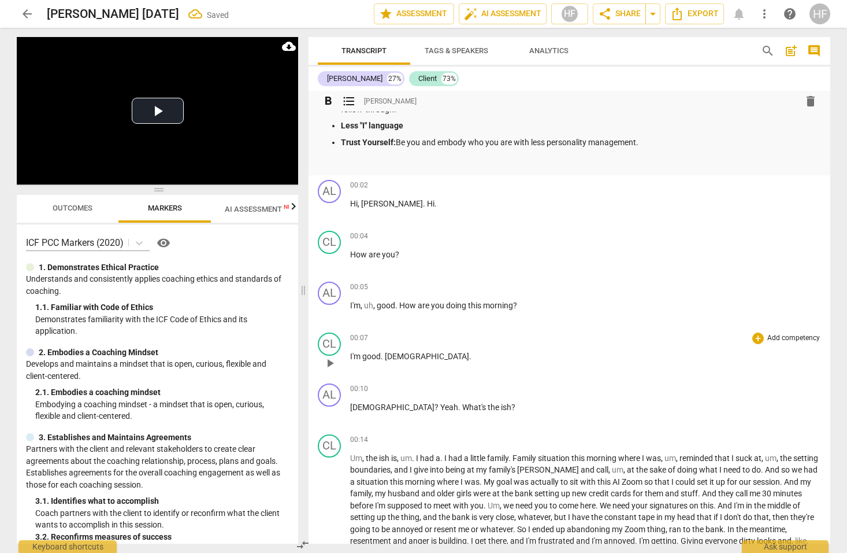
scroll to position [768, 0]
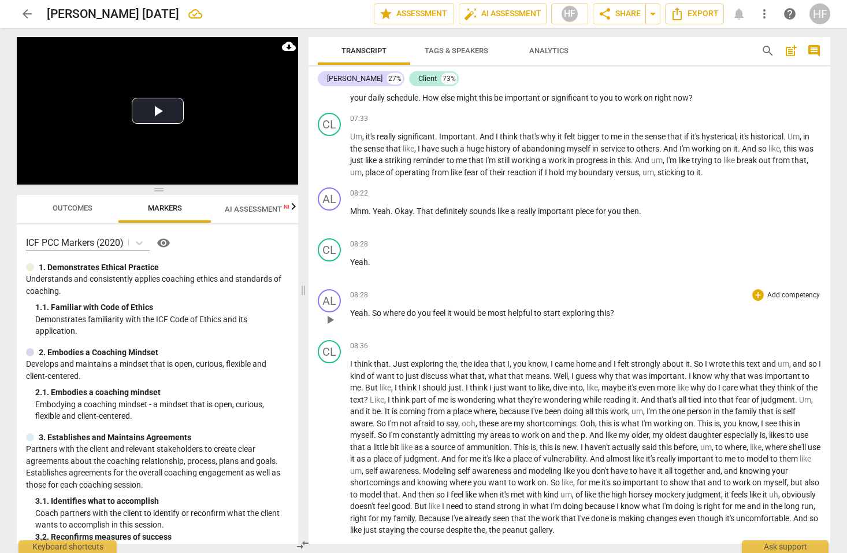
click at [760, 289] on div "+ Add competency" at bounding box center [787, 295] width 69 height 12
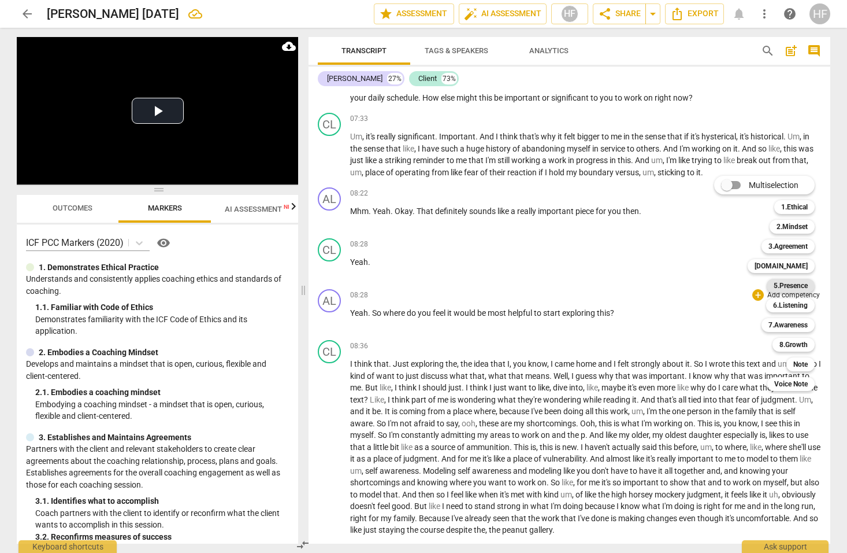
click at [796, 287] on b "5.Presence" at bounding box center [791, 286] width 34 height 14
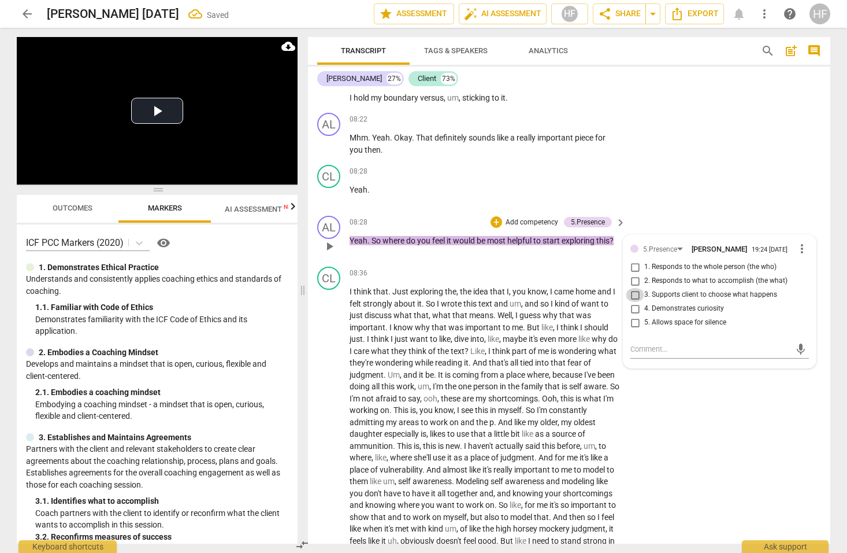
click at [638, 288] on input "3. Supports client to choose what happens" at bounding box center [635, 295] width 18 height 14
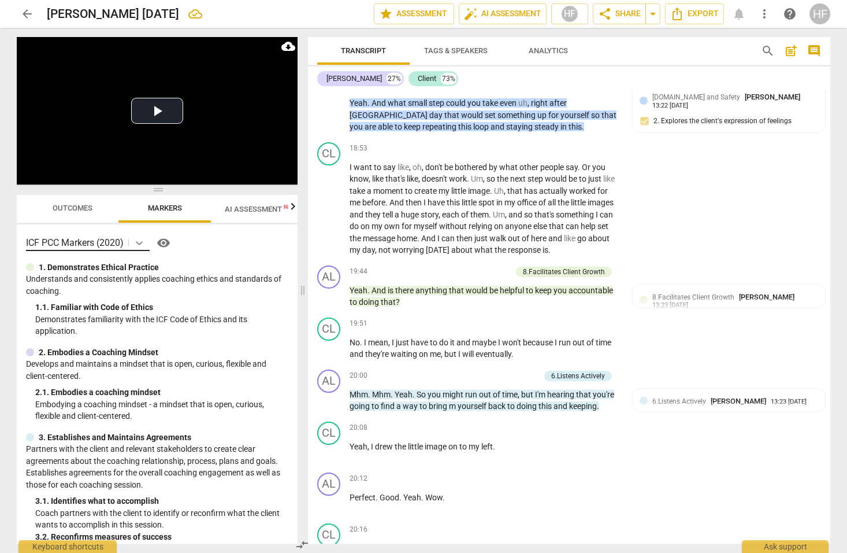
click at [138, 243] on icon at bounding box center [140, 243] width 12 height 12
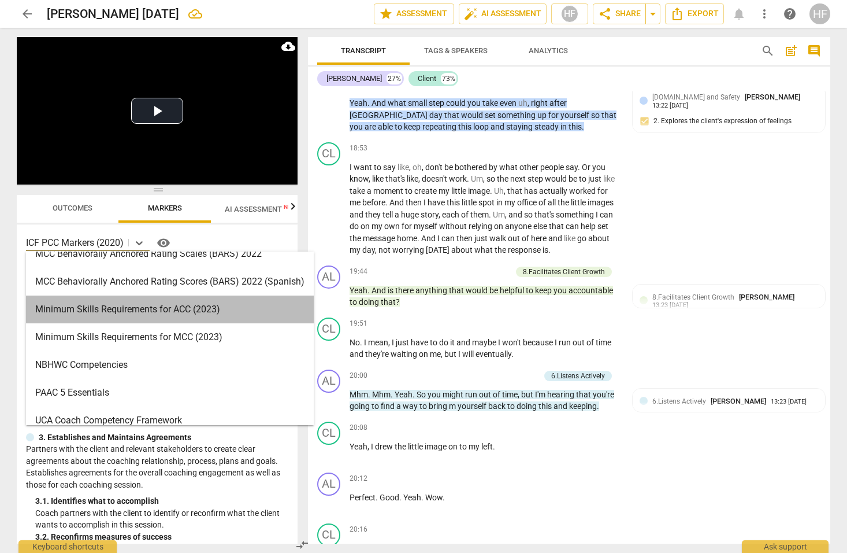
click at [172, 313] on div "Minimum Skills Requirements for ACC (2023)" at bounding box center [170, 309] width 288 height 28
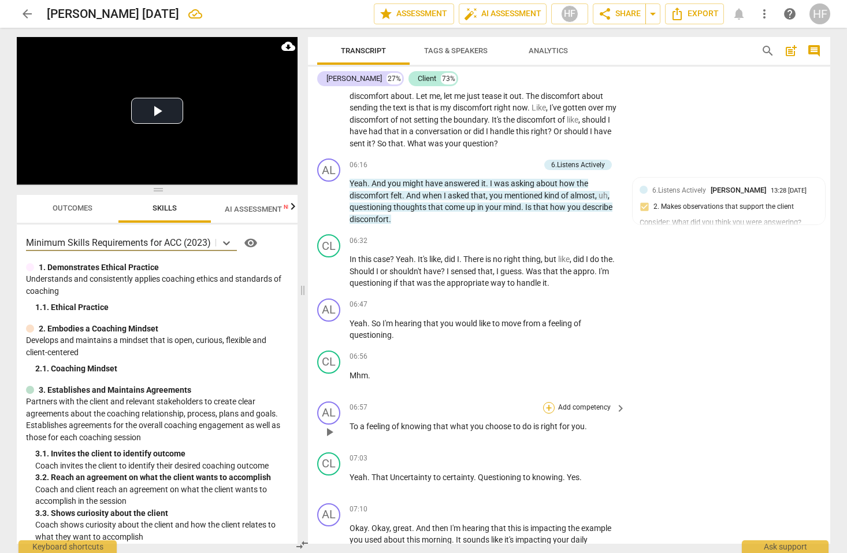
click at [548, 402] on div "+" at bounding box center [549, 408] width 12 height 12
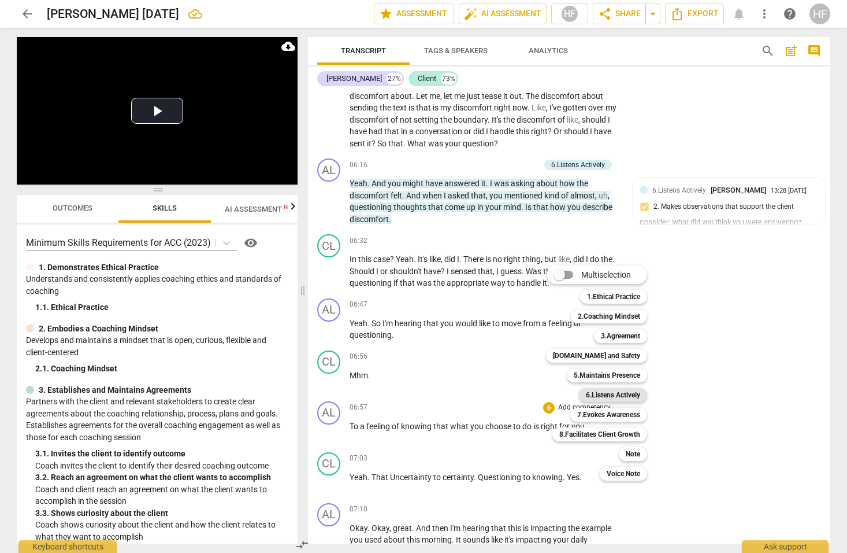
click at [629, 392] on b "6.Listens Actively" at bounding box center [613, 395] width 54 height 14
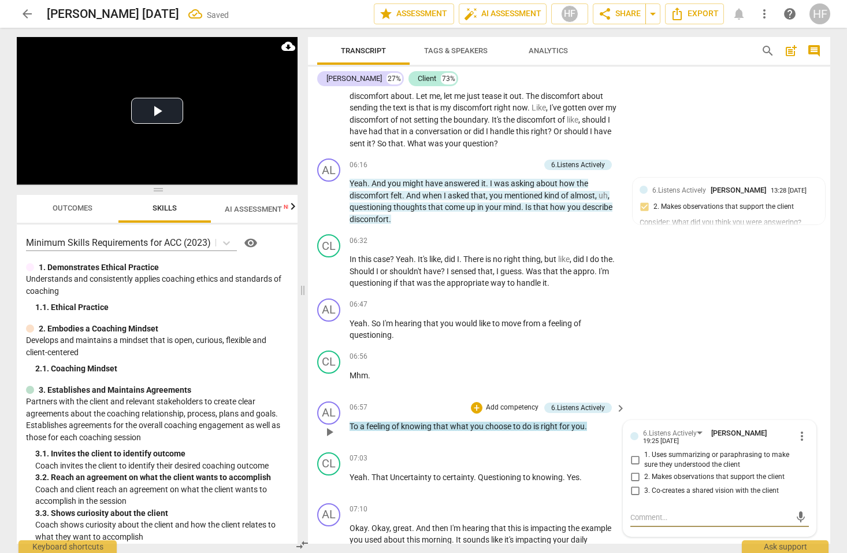
click at [632, 453] on input "1. Uses summarizing or paraphrasing to make sure they understood the client" at bounding box center [635, 460] width 18 height 14
click at [661, 358] on div "CL play_arrow pause 06:56 + Add competency keyboard_arrow_right Mhm ." at bounding box center [569, 371] width 523 height 51
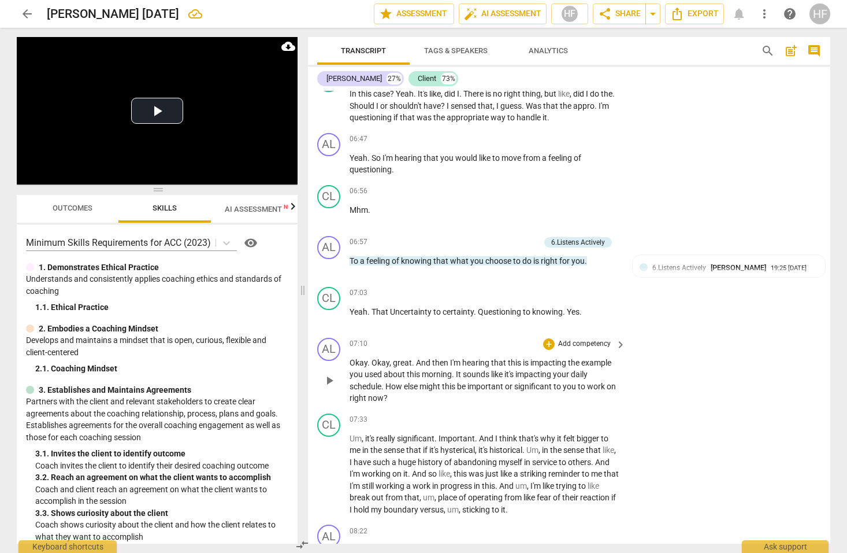
click at [551, 338] on div "07:10 + Add competency keyboard_arrow_right Okay . Okay , great . And then I'm …" at bounding box center [488, 371] width 277 height 66
click at [548, 338] on div "+" at bounding box center [549, 344] width 12 height 12
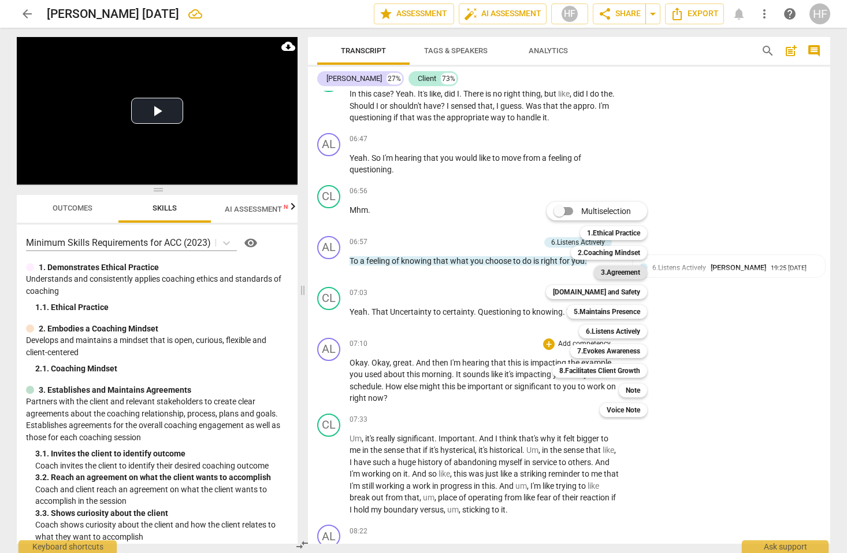
click at [626, 271] on b "3.Agreement" at bounding box center [620, 272] width 39 height 14
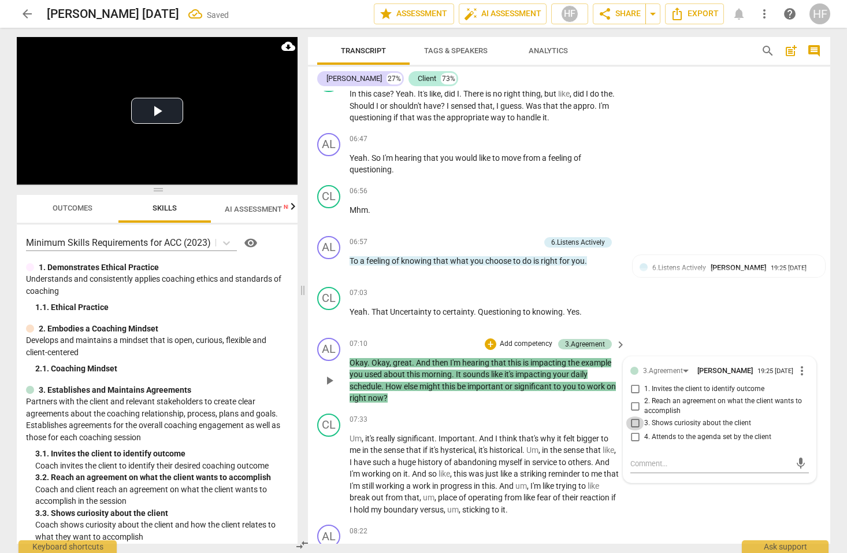
click at [636, 416] on input "3. Shows curiosity about the client" at bounding box center [635, 423] width 18 height 14
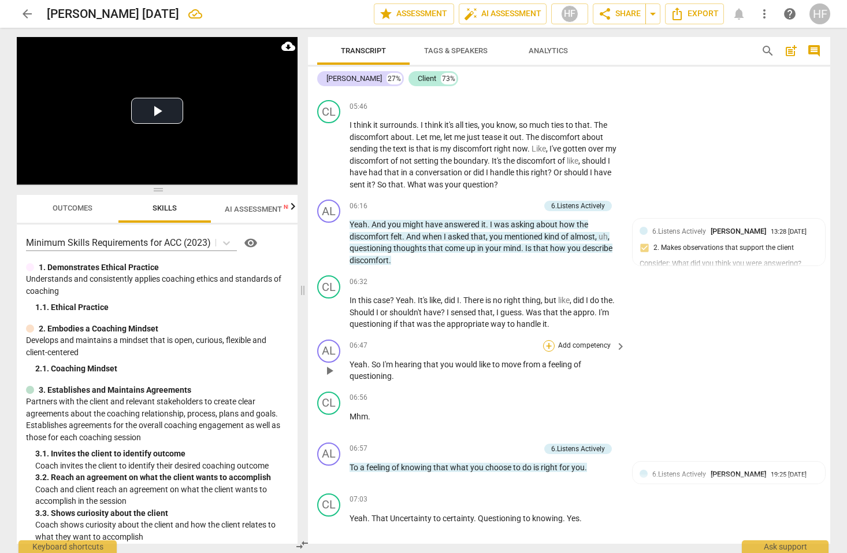
click at [547, 340] on div "+" at bounding box center [549, 346] width 12 height 12
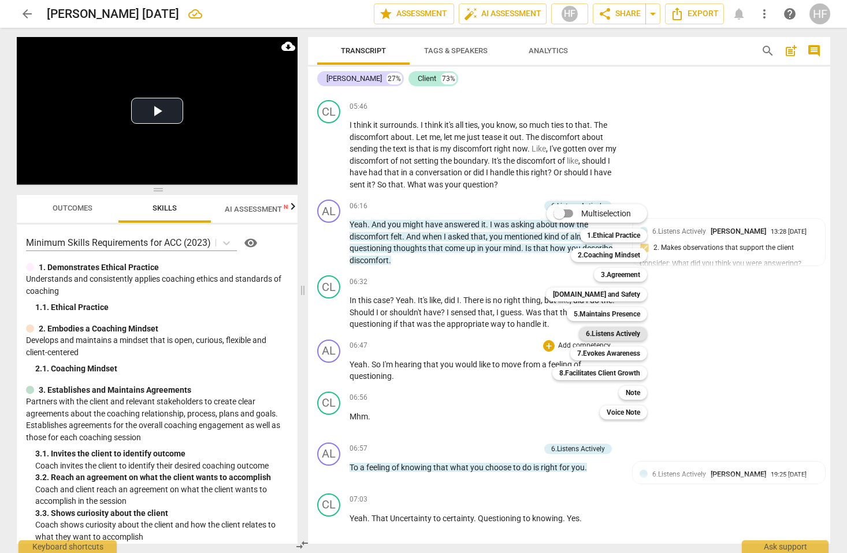
click at [618, 332] on b "6.Listens Actively" at bounding box center [613, 334] width 54 height 14
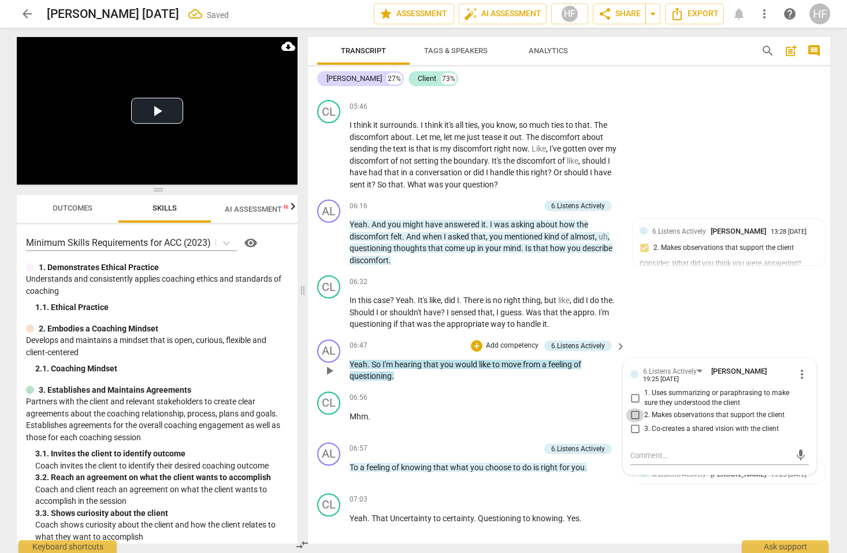
click at [636, 408] on input "2. Makes observations that support the client" at bounding box center [635, 415] width 18 height 14
click at [635, 391] on input "1. Uses summarizing or paraphrasing to make sure they understood the client" at bounding box center [635, 398] width 18 height 14
click at [475, 340] on div "+" at bounding box center [477, 346] width 12 height 12
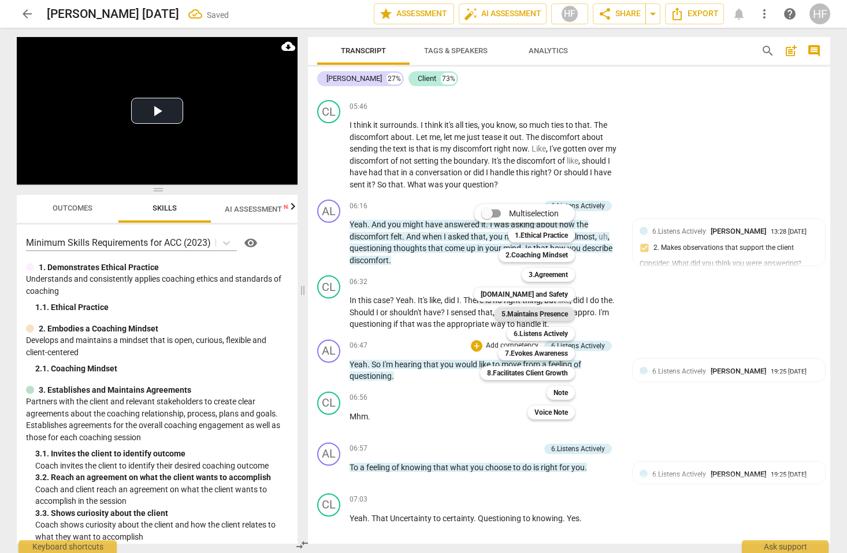
click at [541, 316] on b "5.Maintains Presence" at bounding box center [535, 314] width 66 height 14
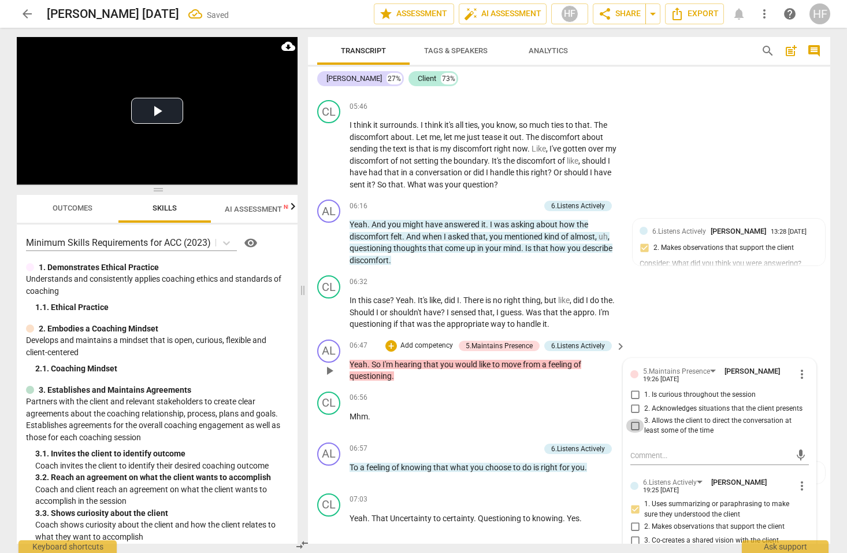
click at [633, 418] on input "3. Allows the client to direct the conversation at least some of the time" at bounding box center [635, 425] width 18 height 14
click at [632, 402] on input "2. Acknowledges situations that the client presents" at bounding box center [635, 409] width 18 height 14
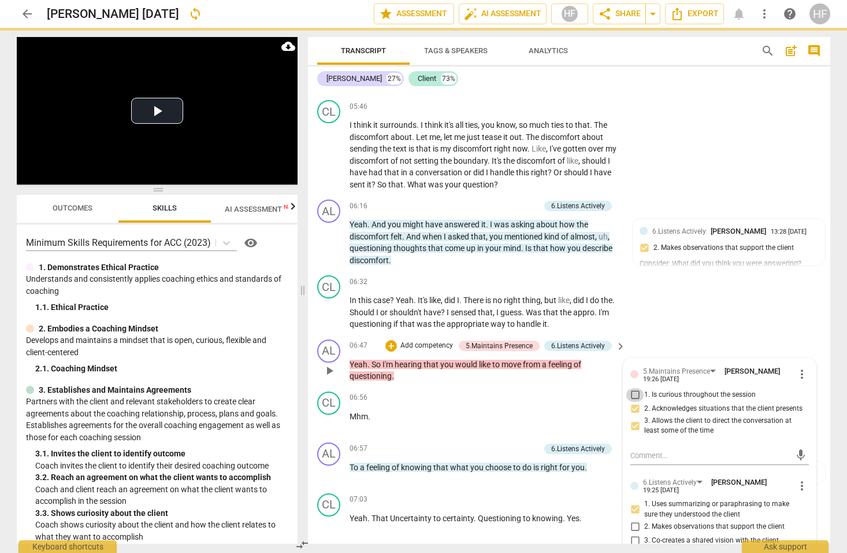
click at [635, 388] on input "1. Is curious throughout the session" at bounding box center [635, 395] width 18 height 14
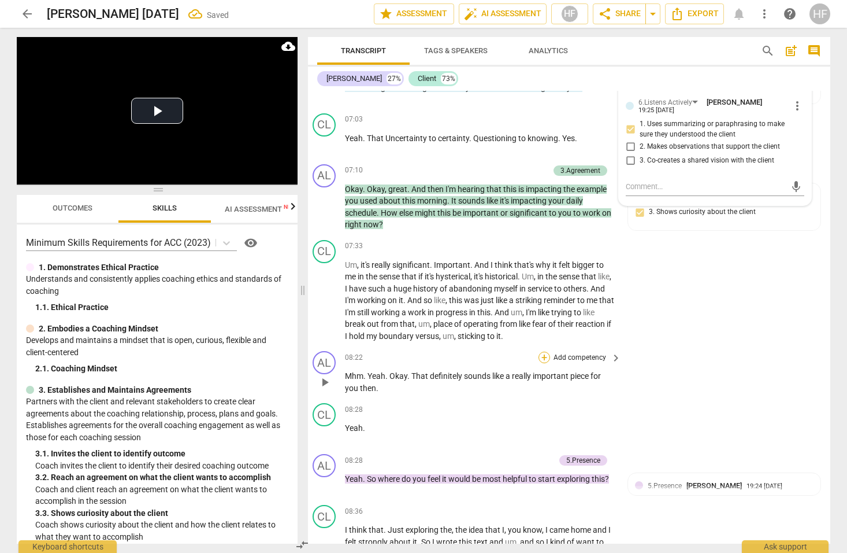
click at [540, 351] on div "+" at bounding box center [545, 357] width 12 height 12
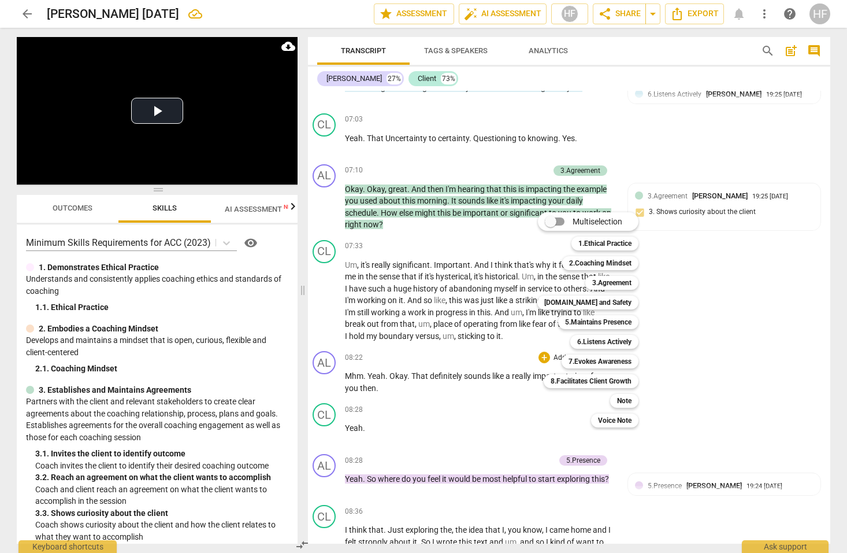
click at [695, 335] on div at bounding box center [423, 276] width 847 height 553
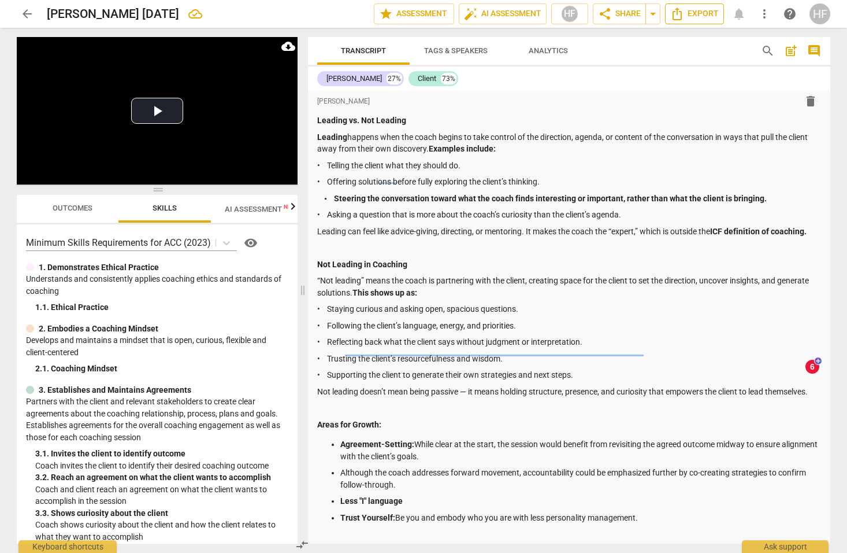
click at [686, 16] on span "Export" at bounding box center [694, 14] width 49 height 14
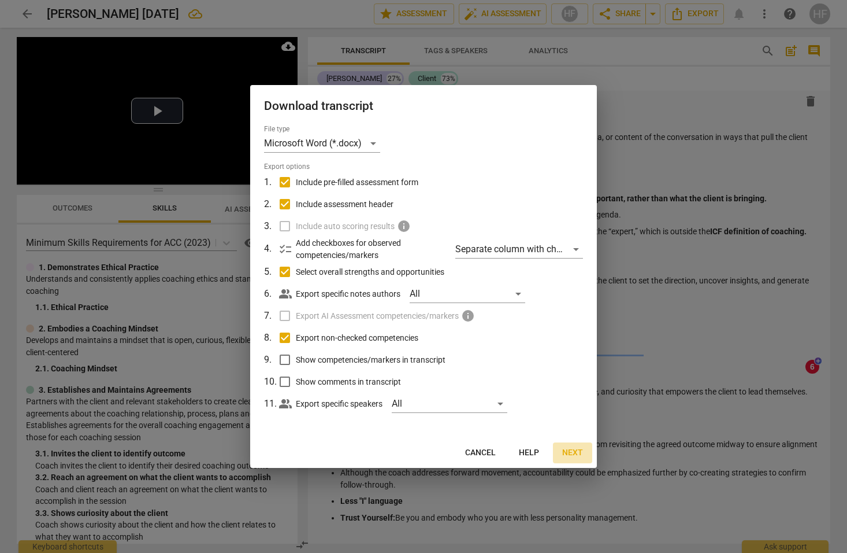
click at [568, 449] on span "Next" at bounding box center [572, 453] width 21 height 12
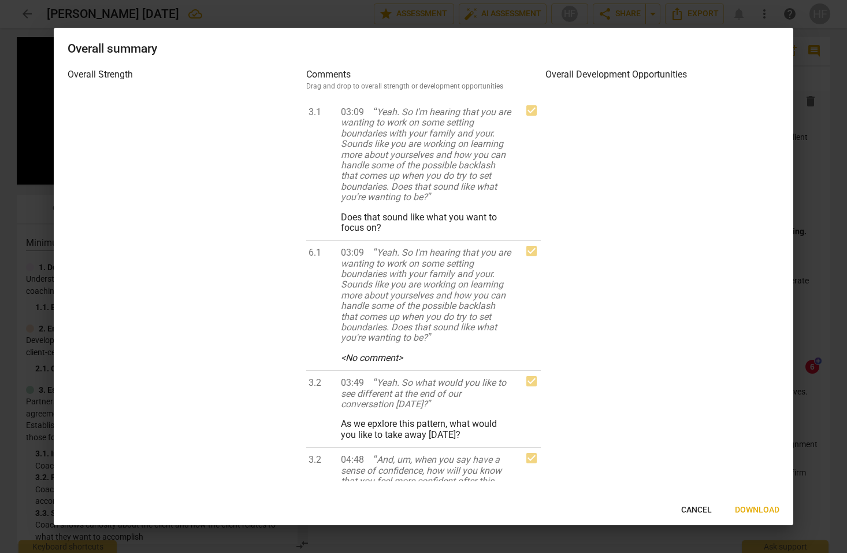
click at [726, 499] on div "Cancel Download" at bounding box center [423, 509] width 735 height 21
click at [749, 510] on span "Download" at bounding box center [757, 510] width 45 height 12
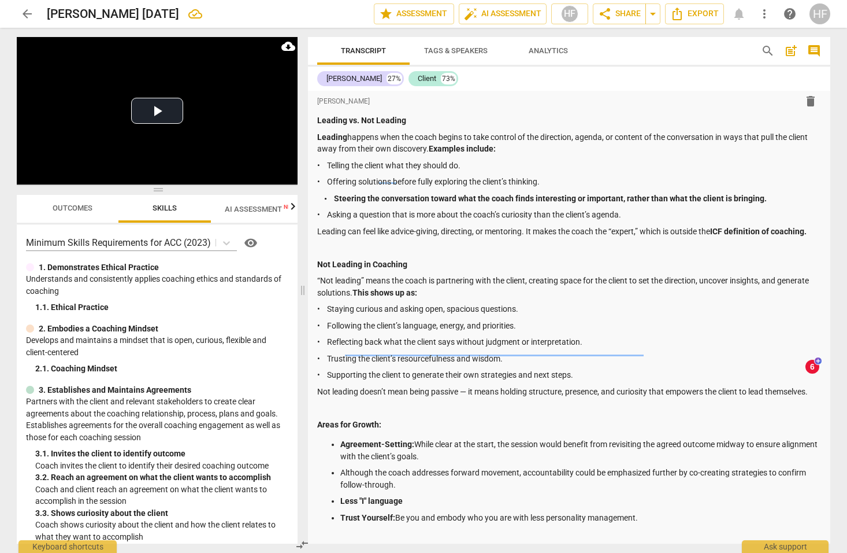
click at [28, 15] on span "arrow_back" at bounding box center [27, 14] width 14 height 14
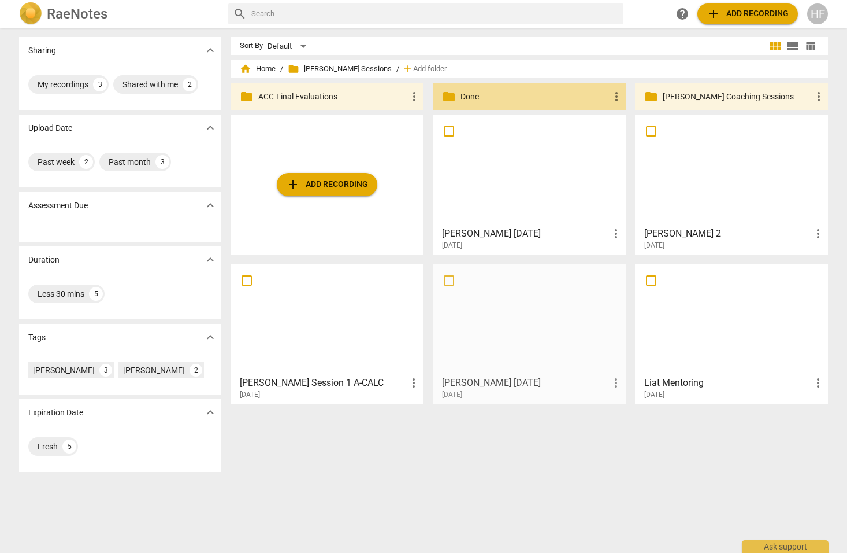
drag, startPoint x: 527, startPoint y: 385, endPoint x: 528, endPoint y: 359, distance: 26.1
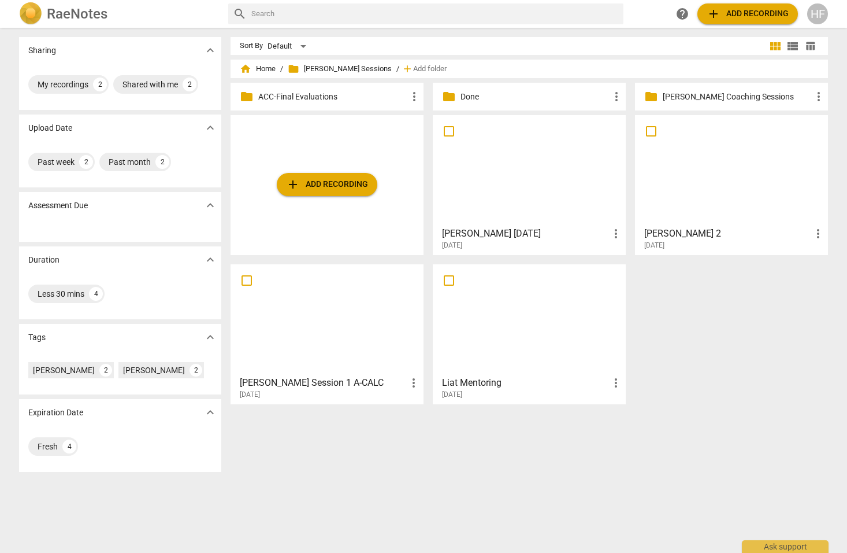
click at [520, 240] on h3 "[PERSON_NAME] [DATE]" at bounding box center [525, 234] width 167 height 14
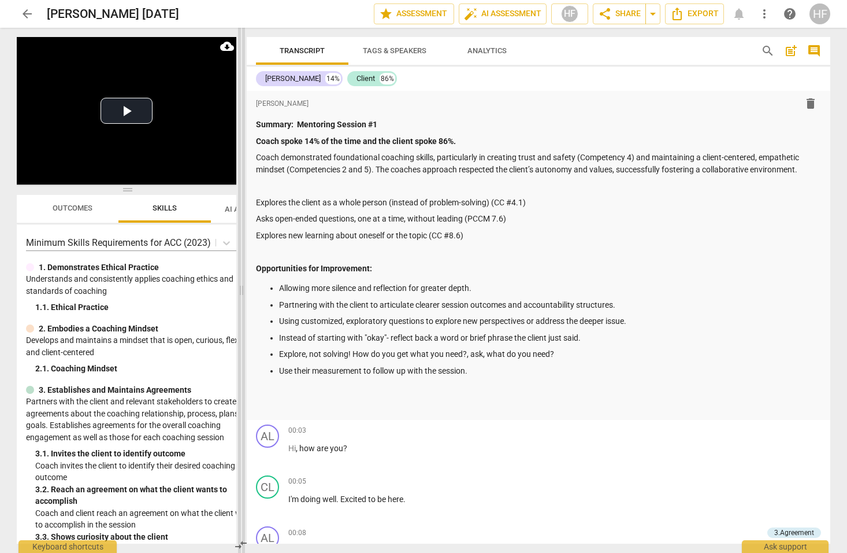
drag, startPoint x: 422, startPoint y: 292, endPoint x: 221, endPoint y: 288, distance: 200.6
click at [238, 288] on span at bounding box center [241, 290] width 7 height 525
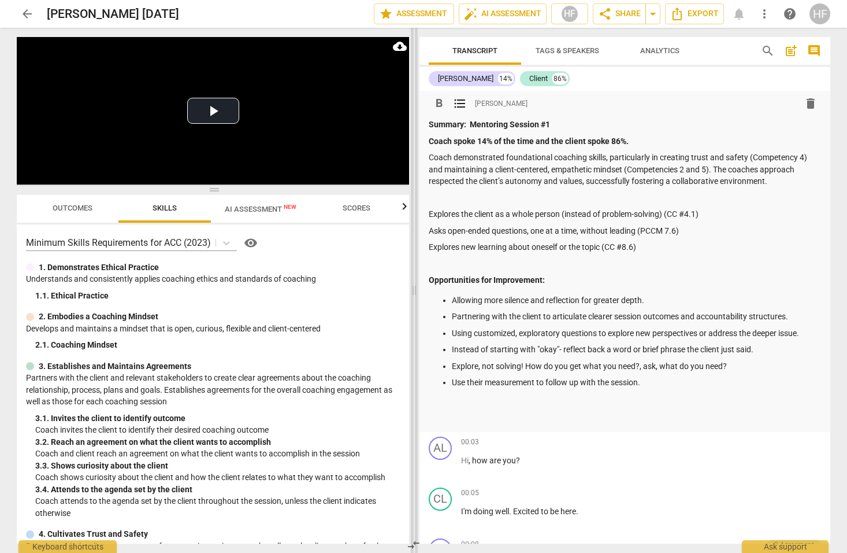
drag, startPoint x: 223, startPoint y: 288, endPoint x: 416, endPoint y: 291, distance: 192.5
click at [416, 291] on span at bounding box center [414, 290] width 7 height 525
click at [243, 213] on span "AI Assessment New" at bounding box center [261, 209] width 72 height 9
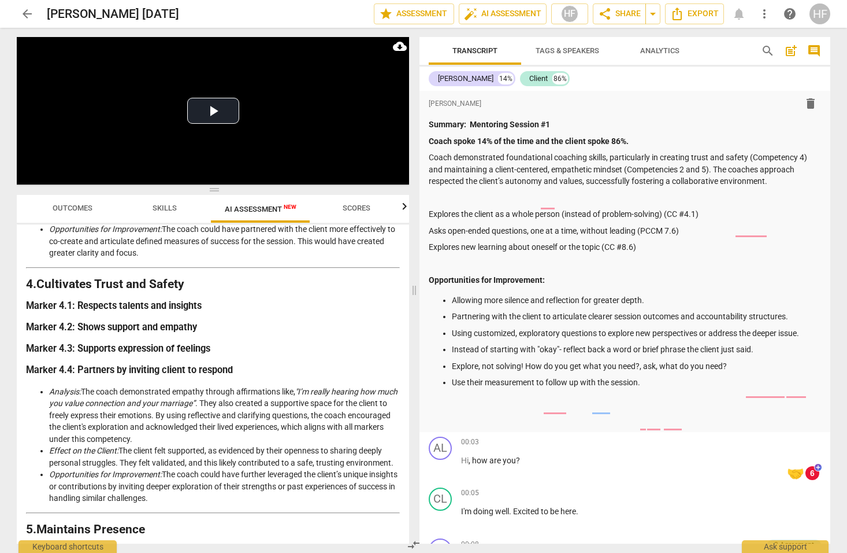
scroll to position [771, 0]
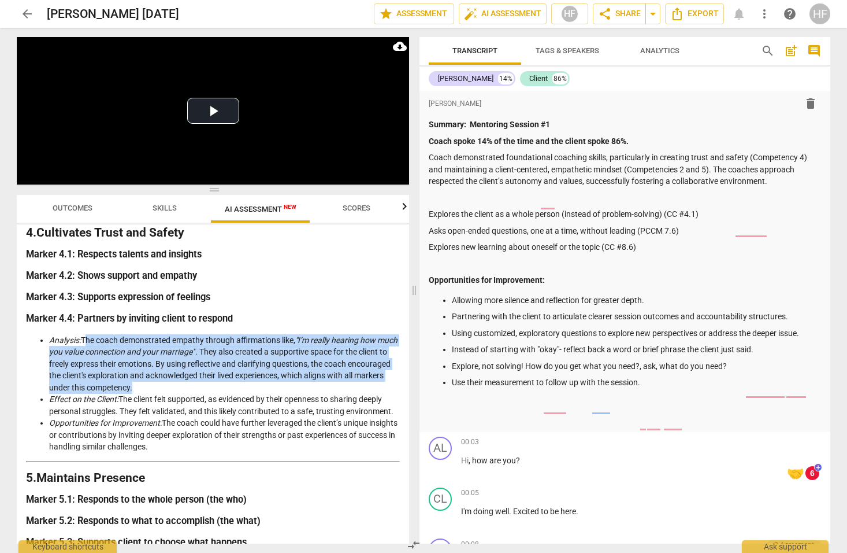
drag, startPoint x: 178, startPoint y: 369, endPoint x: 86, endPoint y: 324, distance: 102.4
click at [84, 334] on li "Analysis: The coach demonstrated empathy through affirmations like, "I’m really…" at bounding box center [224, 364] width 351 height 60
copy li "The coach demonstrated empathy through affirmations like, "I’m really hearing h…"
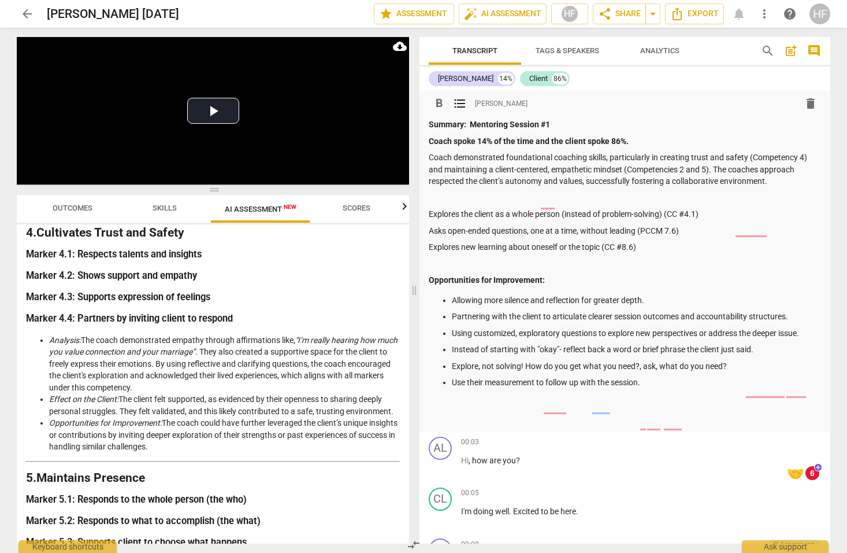
click at [781, 175] on p "Coach demonstrated foundational coaching skills, particularly in creating trust…" at bounding box center [625, 169] width 392 height 36
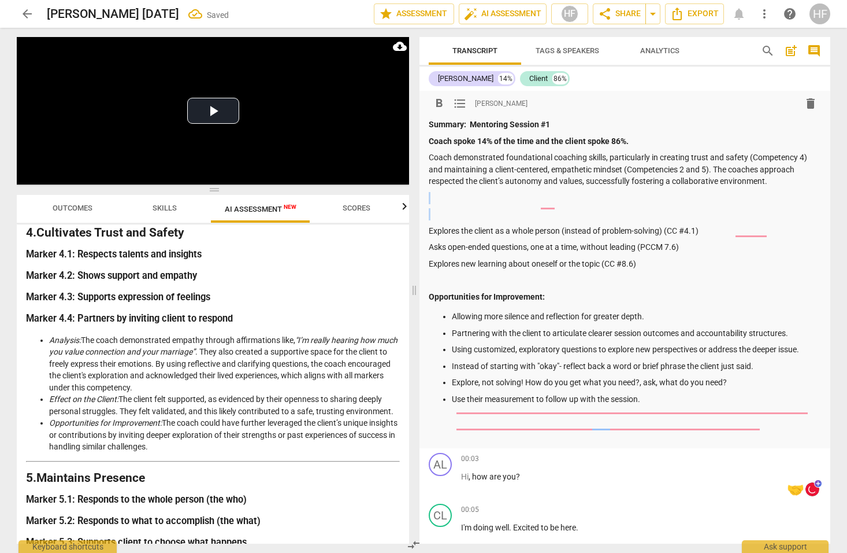
paste div
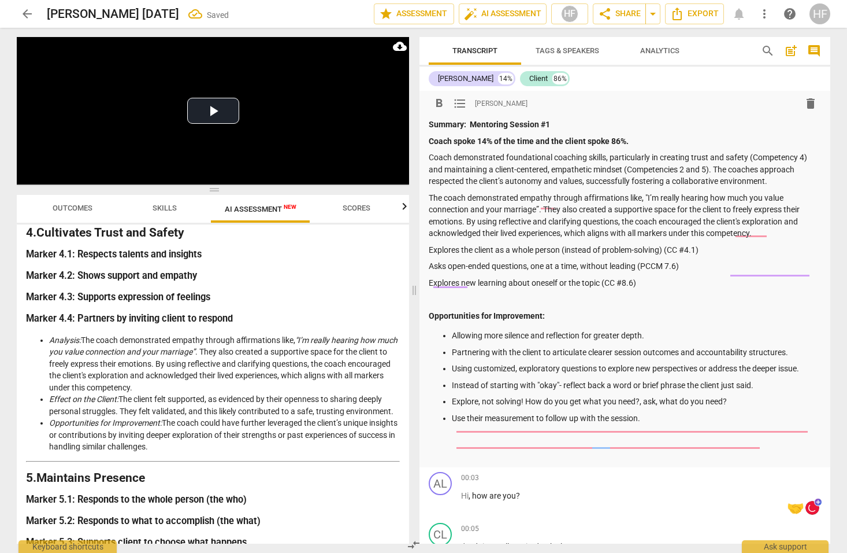
drag, startPoint x: 522, startPoint y: 196, endPoint x: 525, endPoint y: 212, distance: 16.6
click at [521, 197] on p "The coach demonstrated empathy through affirmations like, "I’m really hearing h…" at bounding box center [625, 215] width 392 height 47
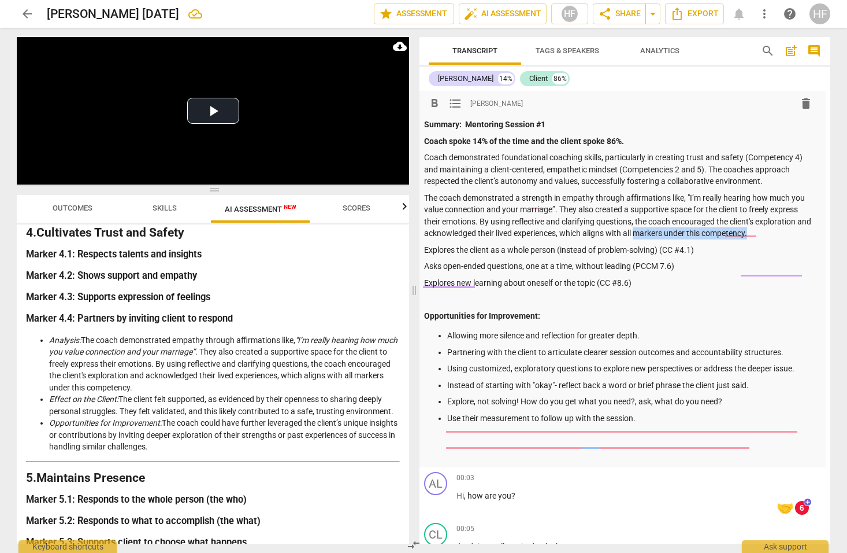
drag, startPoint x: 766, startPoint y: 229, endPoint x: 653, endPoint y: 232, distance: 113.3
click at [653, 232] on p "The coach demonstrated a strength in empathy through affirmations like, "I’m re…" at bounding box center [620, 215] width 392 height 47
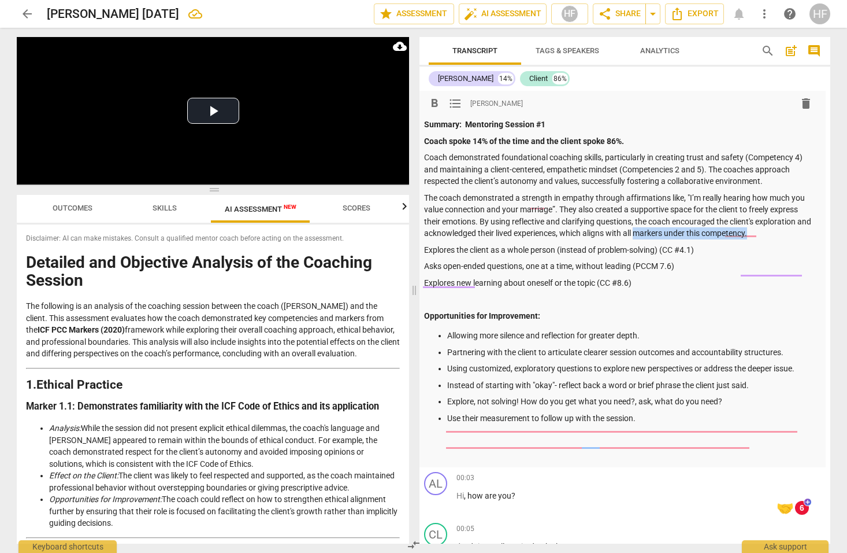
scroll to position [0, 0]
click at [83, 212] on span "Outcomes" at bounding box center [73, 207] width 40 height 9
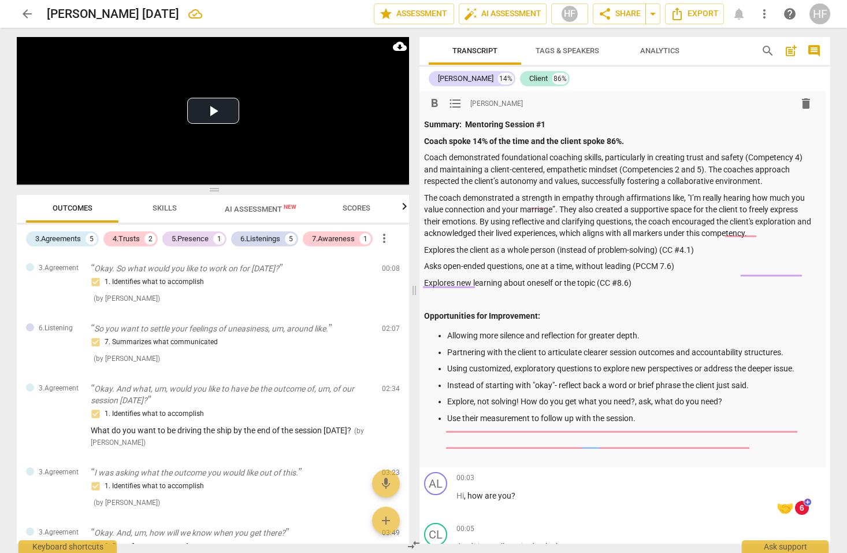
click at [647, 260] on p "Asks open-ended questions, one at a time, without leading (PCCM 7.6)" at bounding box center [620, 266] width 392 height 12
click at [787, 233] on p "The coach demonstrated a strength in empathy through affirmations like, "I’m re…" at bounding box center [620, 215] width 392 height 47
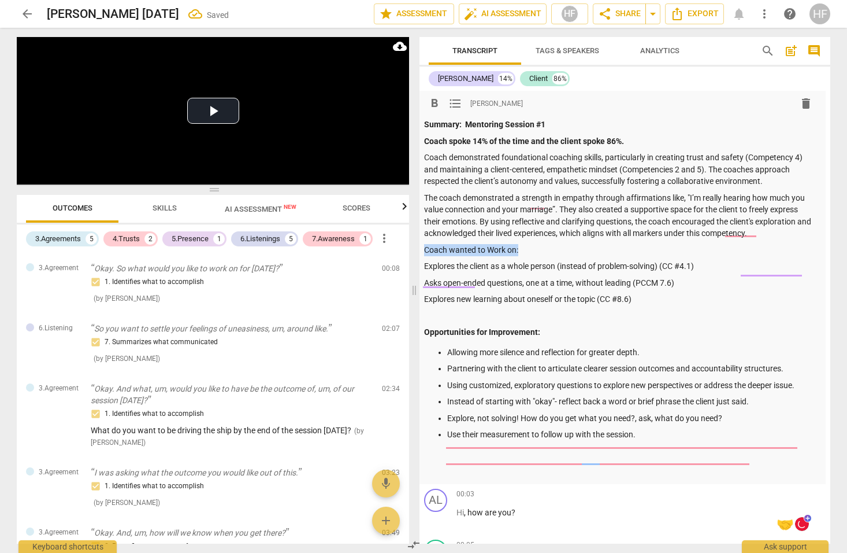
drag, startPoint x: 527, startPoint y: 247, endPoint x: 423, endPoint y: 247, distance: 104.0
click at [423, 247] on div "format_bold format_list_bulleted [PERSON_NAME] delete Summary: Mentoring Sessio…" at bounding box center [620, 287] width 411 height 393
click at [434, 104] on span "format_bold" at bounding box center [435, 104] width 14 height 14
click at [779, 224] on p "The coach demonstrated a strength in empathy through affirmations like, "I’m re…" at bounding box center [620, 215] width 392 height 47
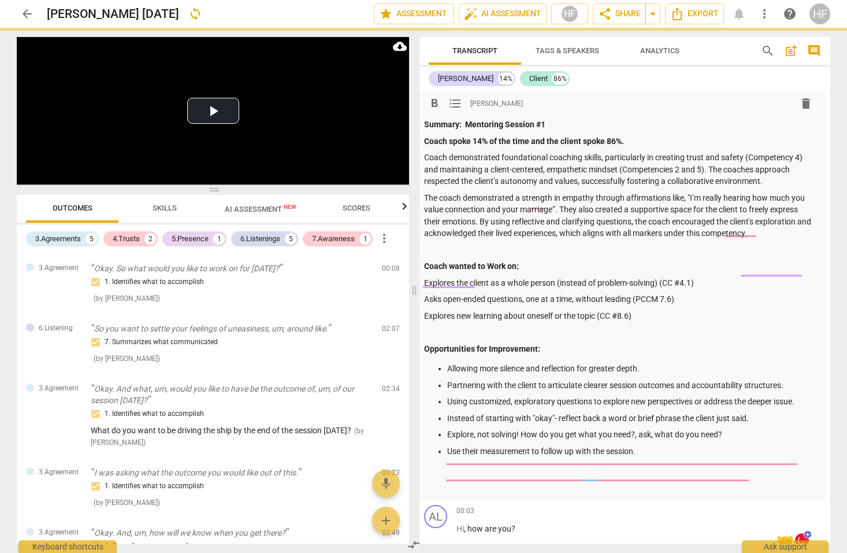
click at [252, 207] on span "AI Assessment New" at bounding box center [261, 209] width 72 height 9
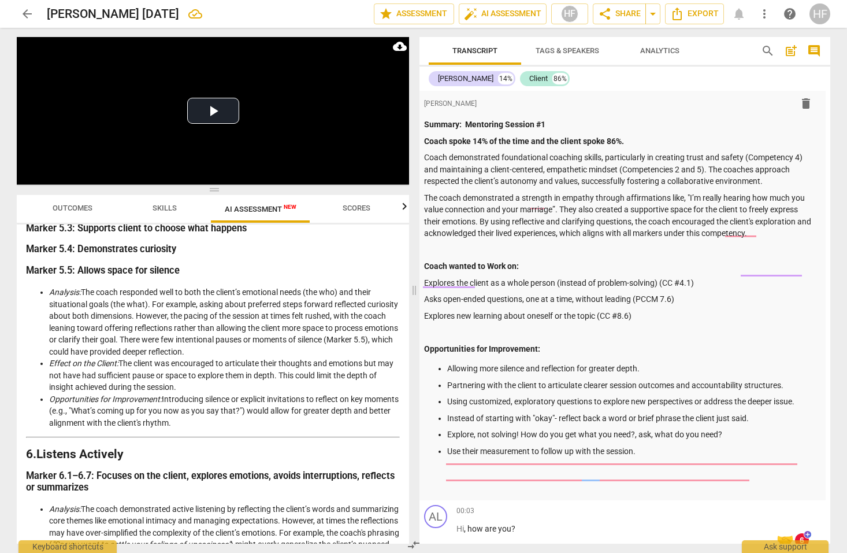
scroll to position [1080, 0]
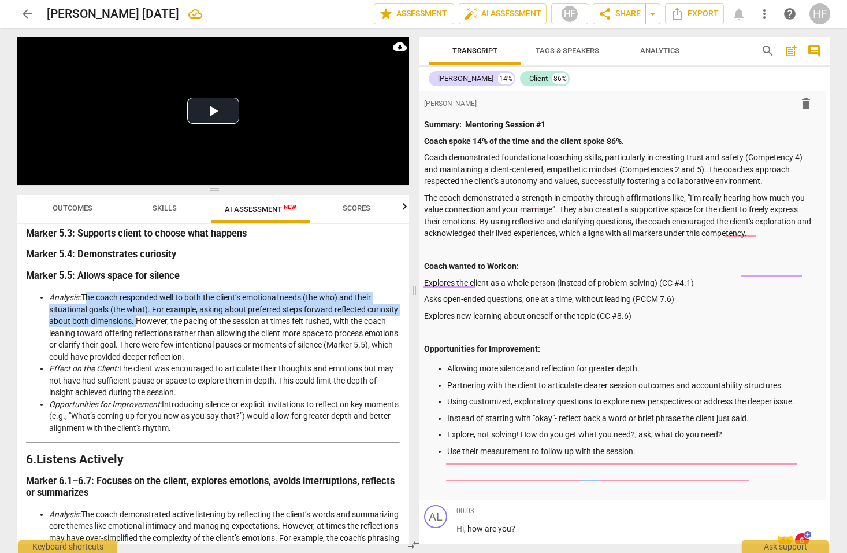
drag, startPoint x: 168, startPoint y: 302, endPoint x: 85, endPoint y: 279, distance: 85.8
click at [85, 291] on li "Analysis: The coach responded well to both the client’s emotional needs (the wh…" at bounding box center [224, 326] width 351 height 71
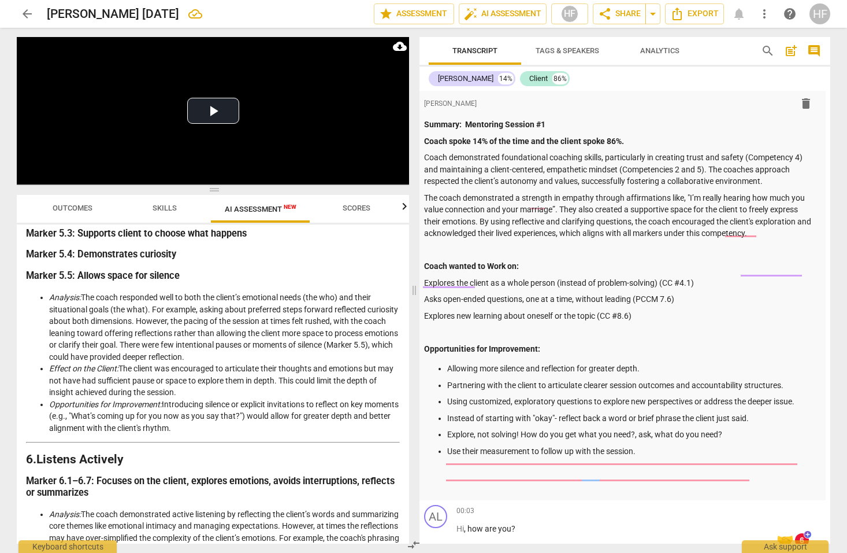
click at [233, 317] on li "Analysis: The coach responded well to both the client’s emotional needs (the wh…" at bounding box center [224, 326] width 351 height 71
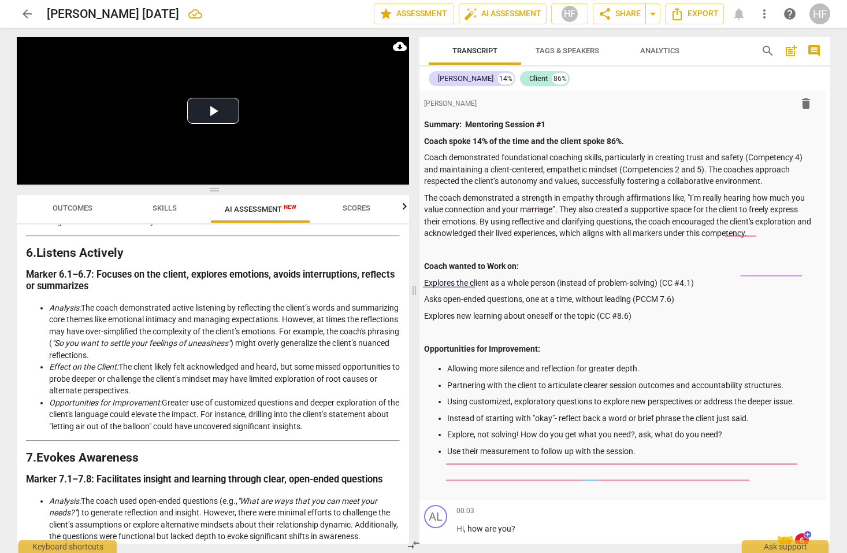
scroll to position [1286, 0]
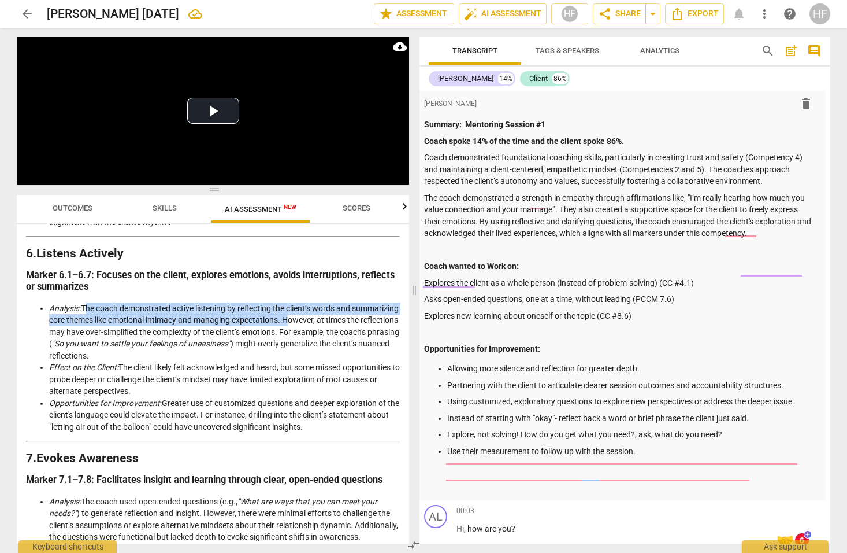
drag, startPoint x: 333, startPoint y: 298, endPoint x: 102, endPoint y: 286, distance: 231.5
click at [84, 302] on li "Analysis: The coach demonstrated active listening by reflecting the client’s wo…" at bounding box center [224, 332] width 351 height 60
copy li "The coach demonstrated active listening by reflecting the client’s words and su…"
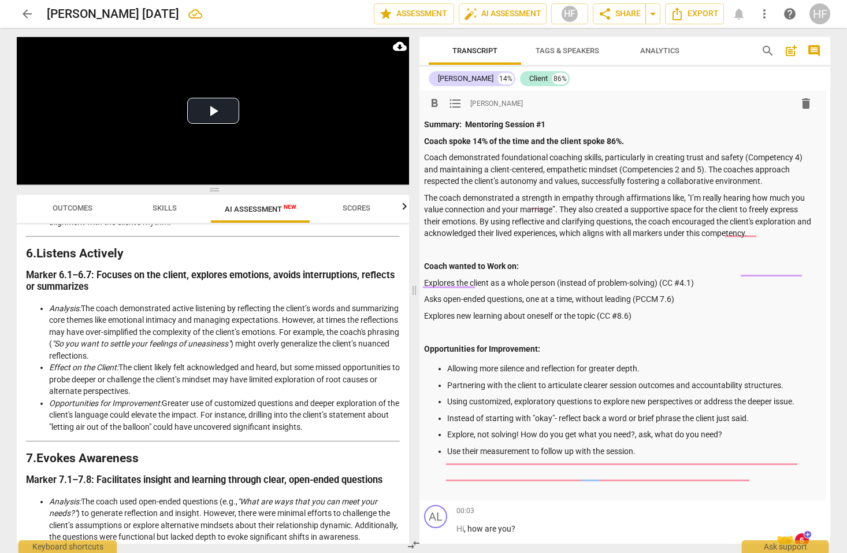
click at [684, 249] on p at bounding box center [620, 250] width 392 height 12
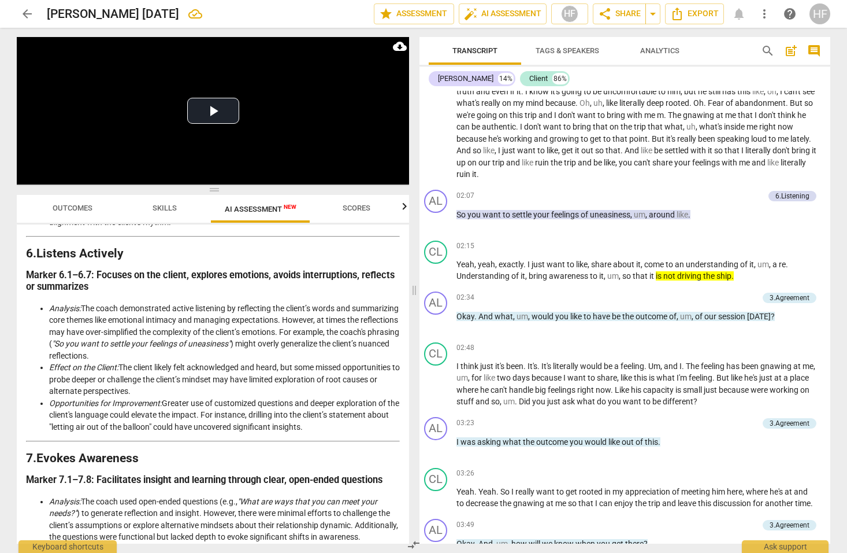
scroll to position [677, 0]
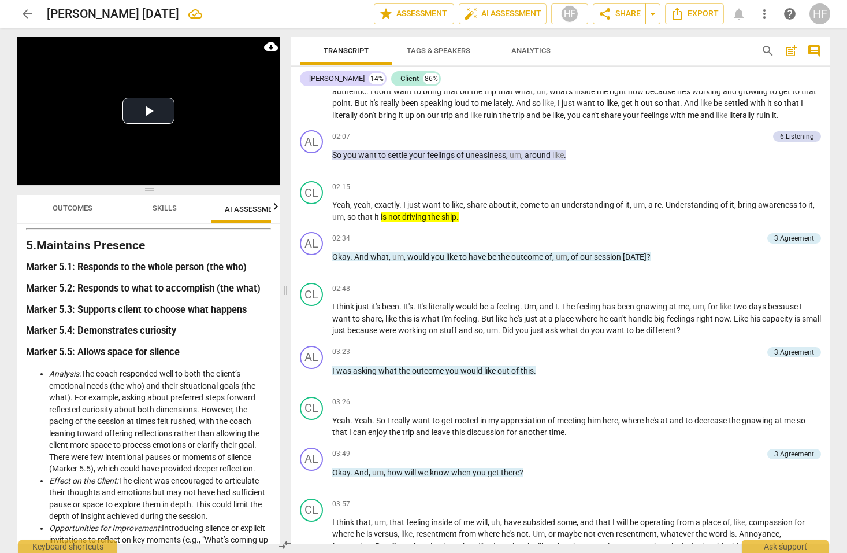
drag, startPoint x: 414, startPoint y: 291, endPoint x: 246, endPoint y: 288, distance: 168.8
click at [282, 288] on span at bounding box center [285, 290] width 7 height 525
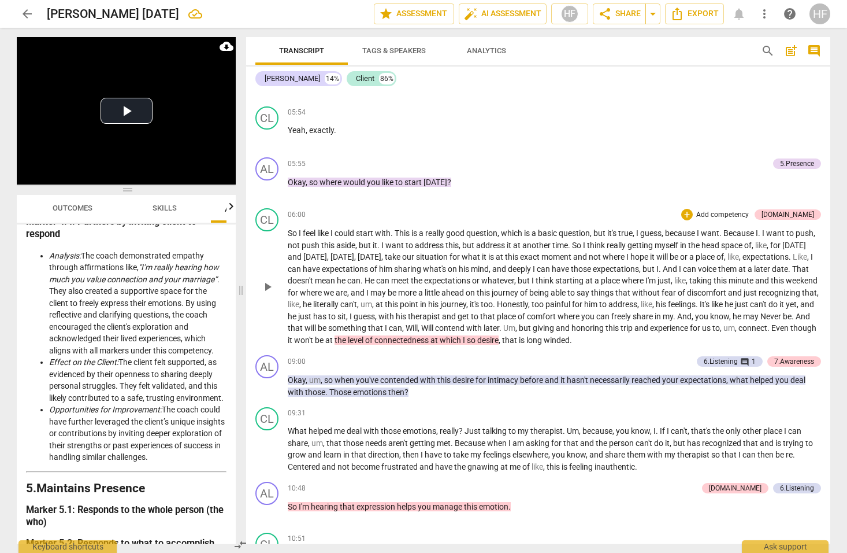
scroll to position [1625, 0]
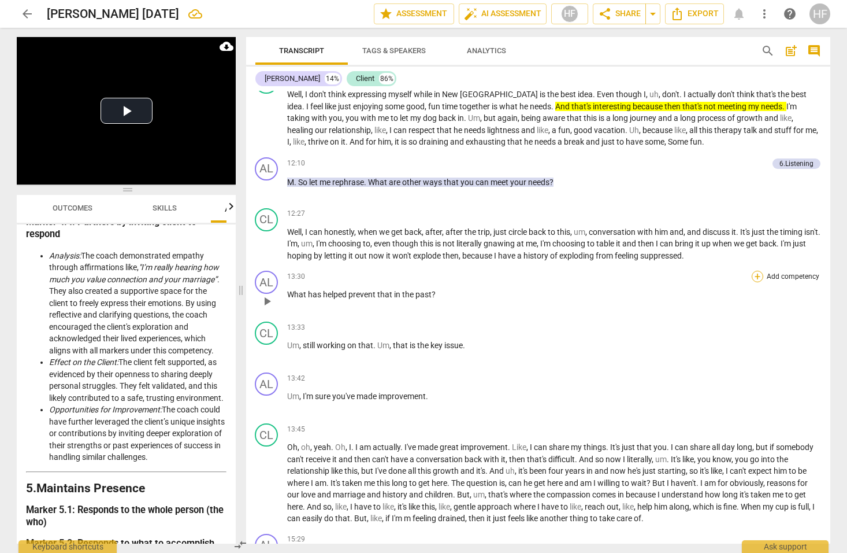
click at [753, 271] on div "+" at bounding box center [758, 277] width 12 height 12
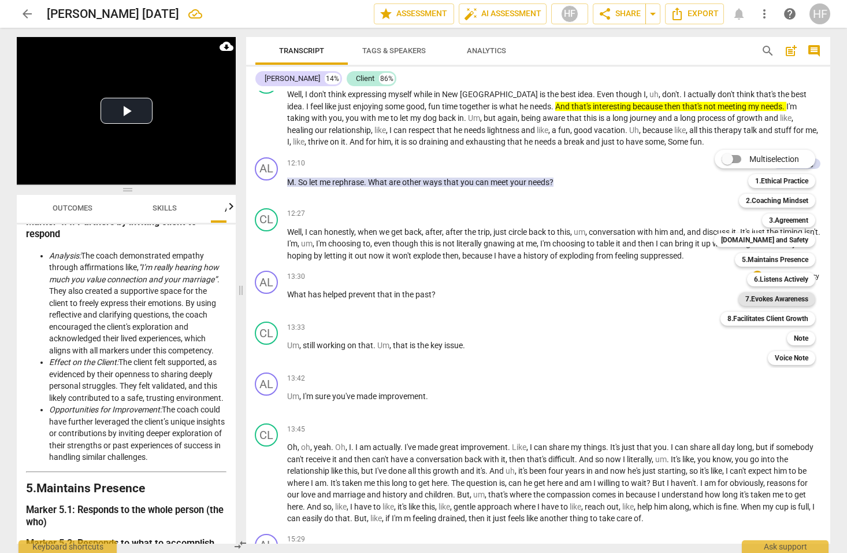
click at [780, 298] on b "7.Evokes Awareness" at bounding box center [777, 299] width 63 height 14
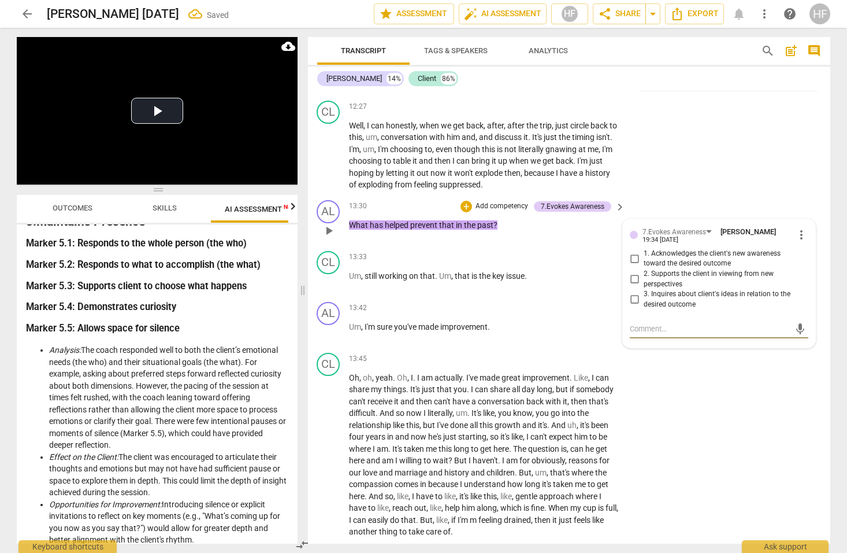
click at [631, 292] on input "3. Inquires about client's ideas in relation to the desired outcome" at bounding box center [634, 299] width 18 height 14
click at [651, 323] on textarea at bounding box center [710, 328] width 160 height 11
click at [547, 302] on div "+" at bounding box center [549, 308] width 12 height 12
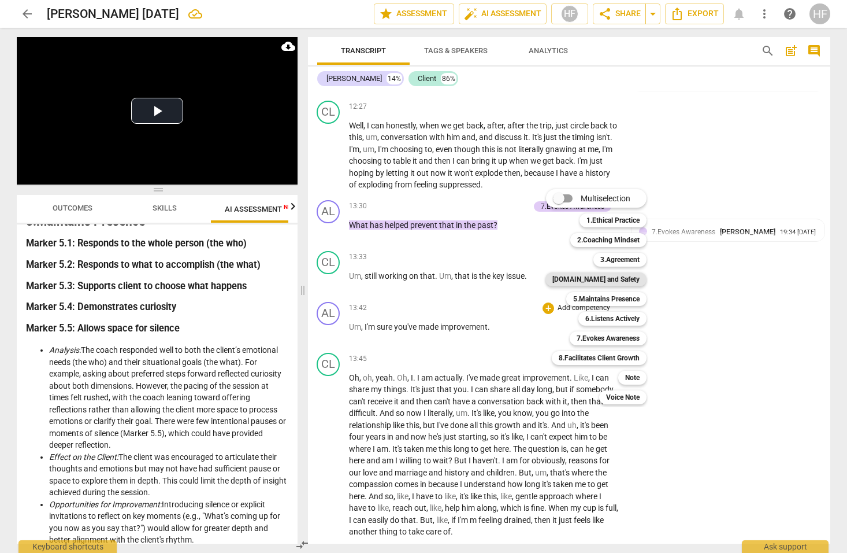
click at [624, 277] on b "[DOMAIN_NAME] and Safety" at bounding box center [596, 279] width 87 height 14
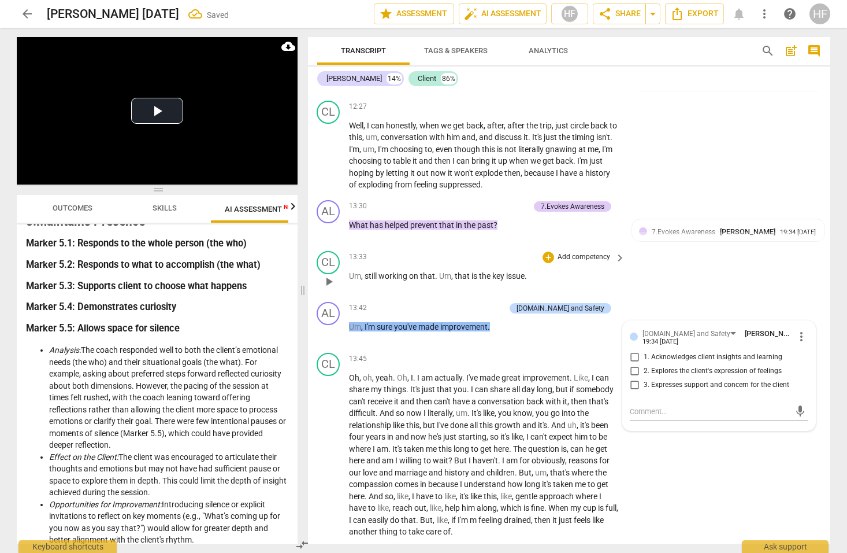
click at [690, 274] on div "CL play_arrow pause 13:33 + Add competency keyboard_arrow_right Um , still work…" at bounding box center [569, 271] width 523 height 51
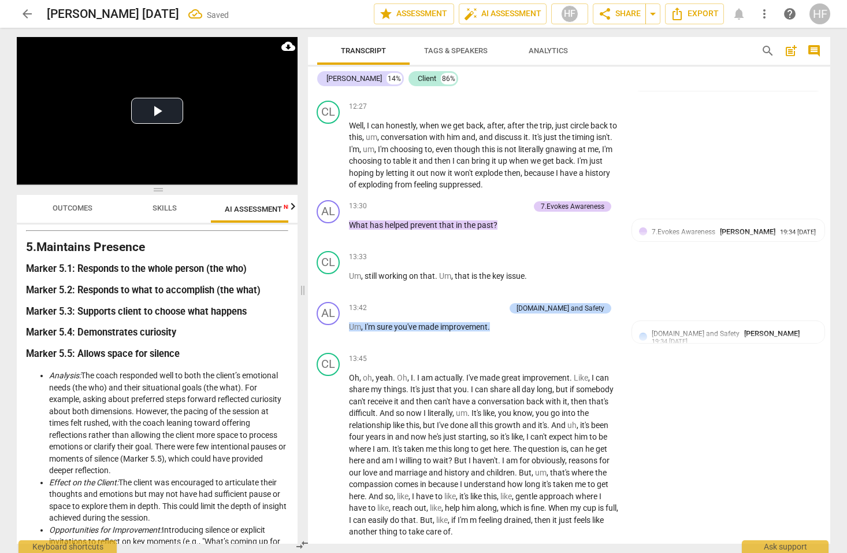
click at [69, 207] on span "Outcomes" at bounding box center [73, 207] width 40 height 9
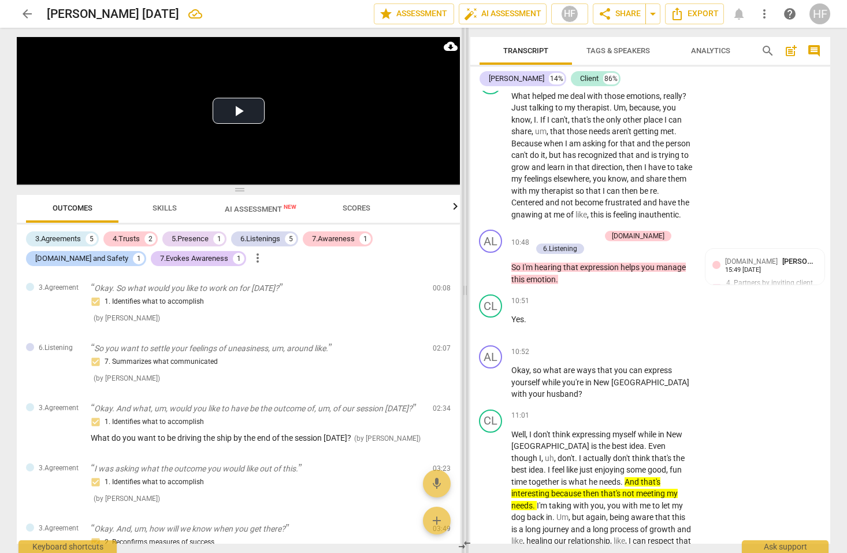
drag, startPoint x: 302, startPoint y: 293, endPoint x: 464, endPoint y: 297, distance: 162.5
click at [464, 297] on span at bounding box center [465, 290] width 7 height 525
click at [361, 210] on span "Scores" at bounding box center [357, 207] width 28 height 9
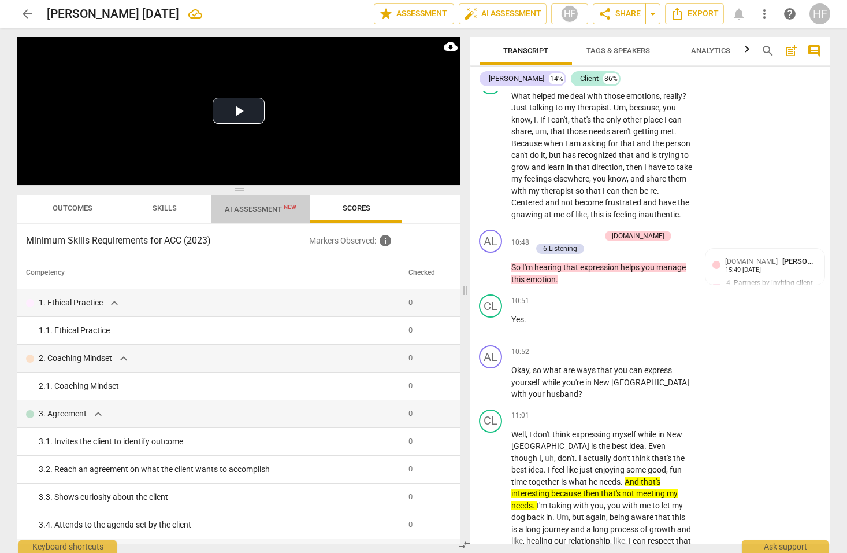
click at [261, 208] on span "AI Assessment New" at bounding box center [261, 209] width 72 height 9
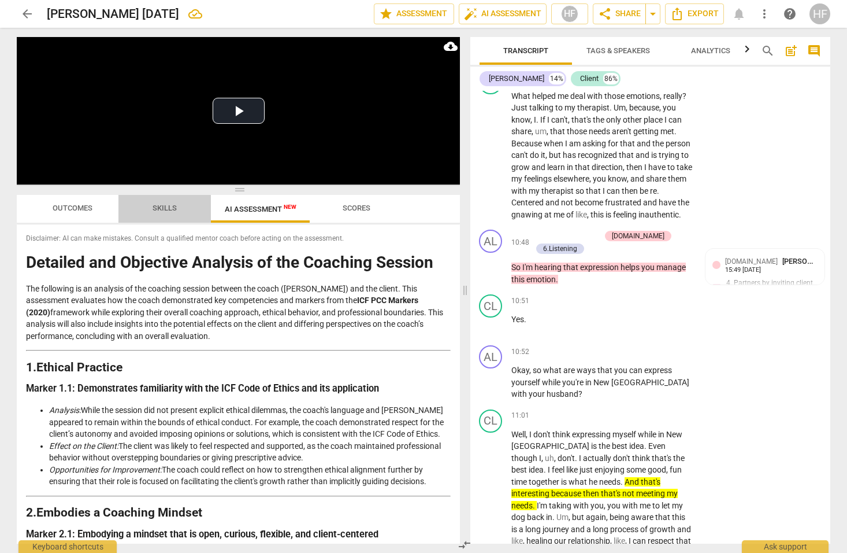
click at [162, 204] on span "Skills" at bounding box center [165, 207] width 24 height 9
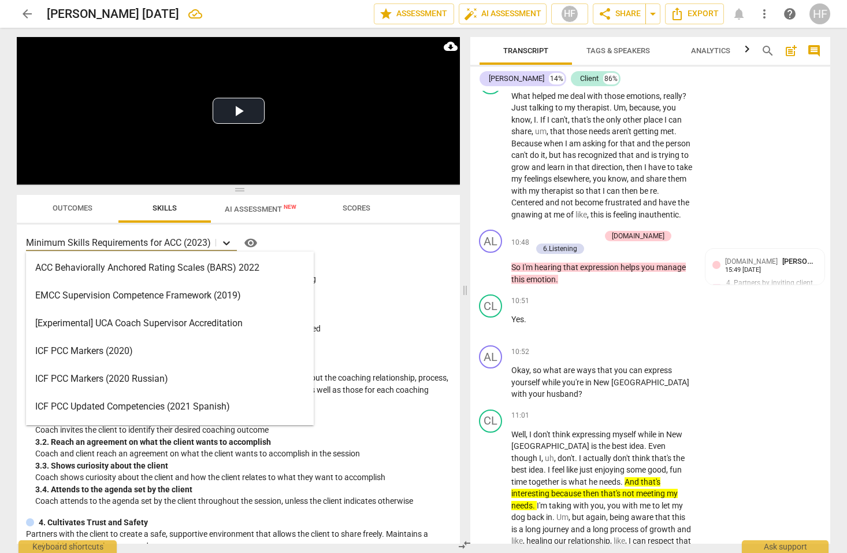
click at [228, 244] on icon at bounding box center [226, 243] width 7 height 4
click at [166, 349] on div "ICF PCC Markers (2020)" at bounding box center [170, 351] width 288 height 28
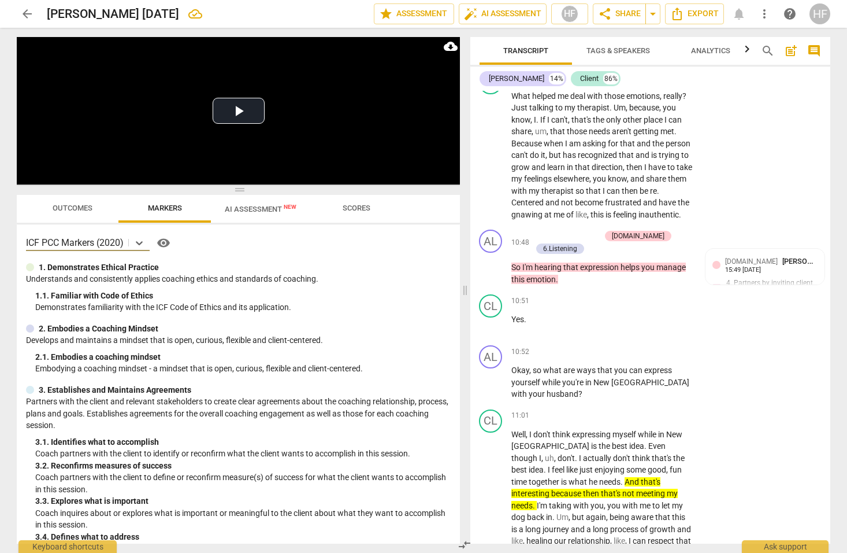
click at [271, 209] on span "AI Assessment New" at bounding box center [261, 209] width 72 height 9
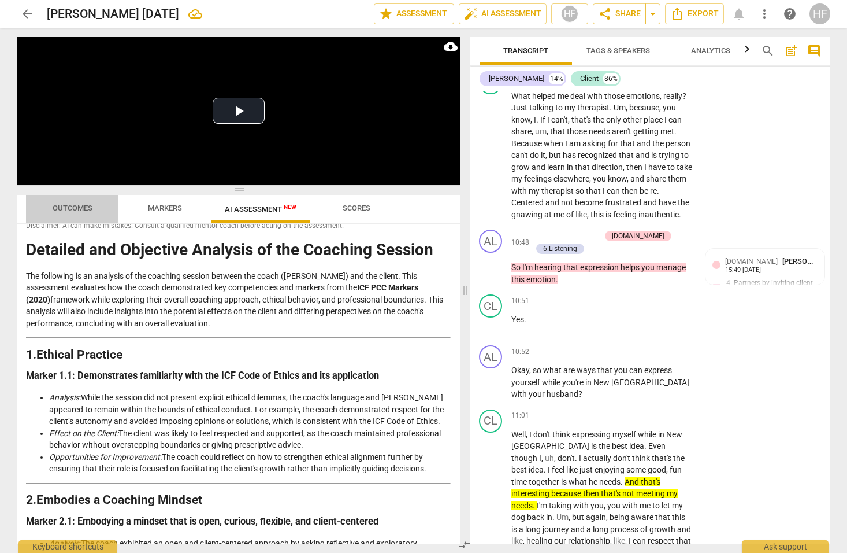
click at [88, 209] on span "Outcomes" at bounding box center [73, 207] width 40 height 9
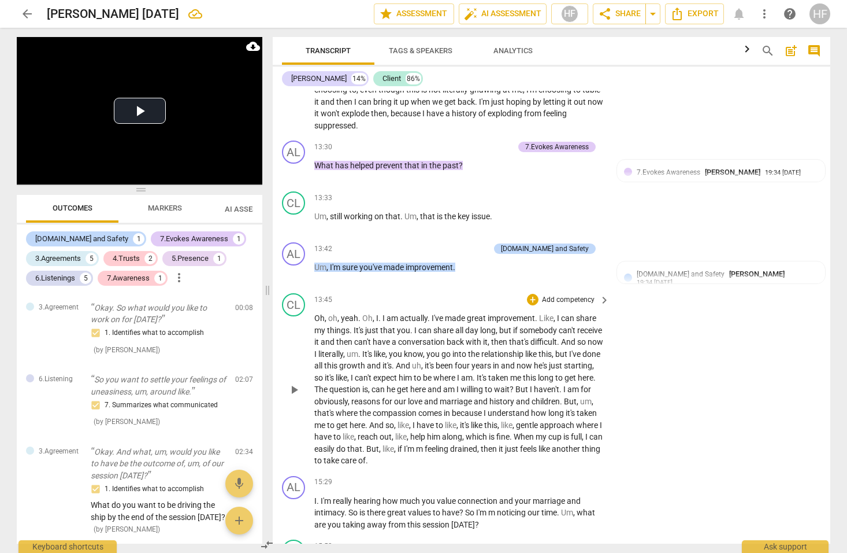
drag, startPoint x: 465, startPoint y: 288, endPoint x: 568, endPoint y: 273, distance: 103.9
click at [267, 292] on span at bounding box center [267, 290] width 7 height 525
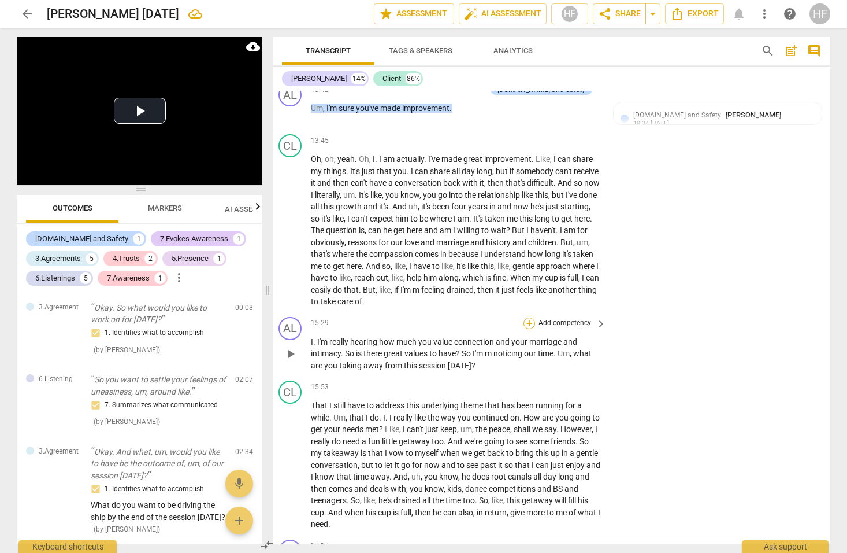
click at [527, 317] on div "+" at bounding box center [530, 323] width 12 height 12
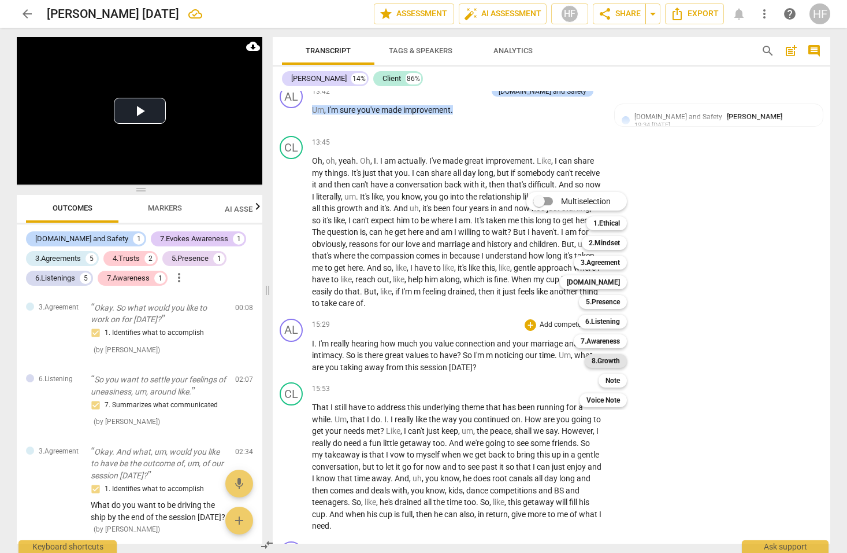
click at [612, 364] on b "8.Growth" at bounding box center [606, 361] width 28 height 14
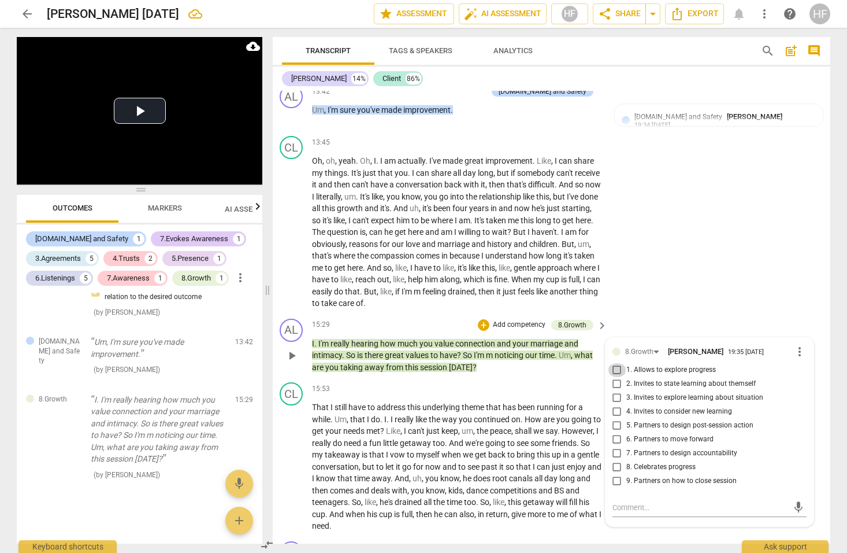
click at [616, 363] on input "1. Allows to explore progress" at bounding box center [617, 370] width 18 height 14
click at [614, 391] on input "3. Invites to explore learning about situation" at bounding box center [617, 398] width 18 height 14
click at [645, 502] on textarea at bounding box center [701, 507] width 176 height 11
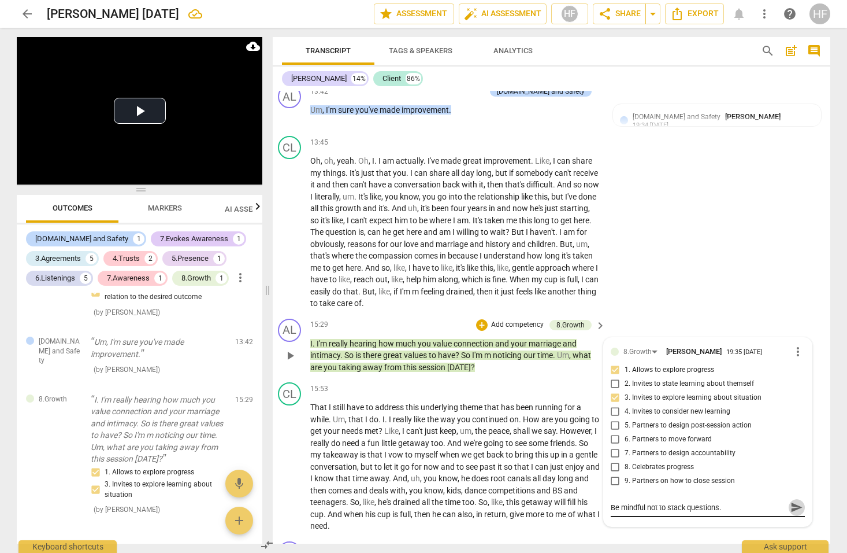
click at [798, 501] on span "send" at bounding box center [797, 507] width 13 height 13
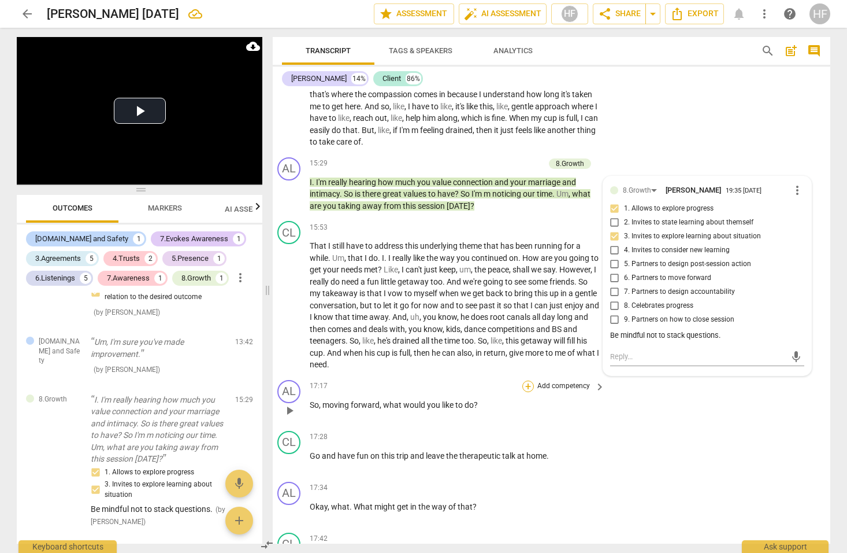
scroll to position [2761, 9]
click at [523, 380] on div "+ Add competency keyboard_arrow_right" at bounding box center [563, 386] width 86 height 13
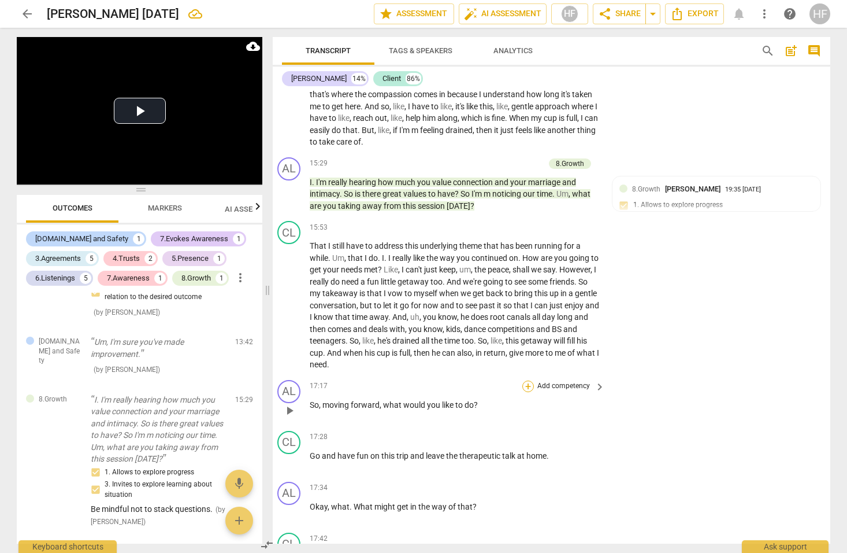
scroll to position [2758, 9]
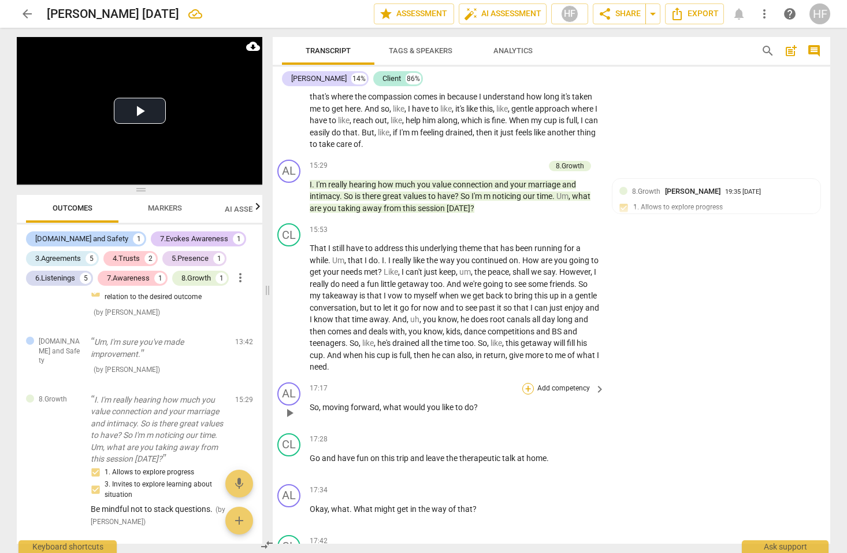
click at [523, 383] on div "+" at bounding box center [529, 389] width 12 height 12
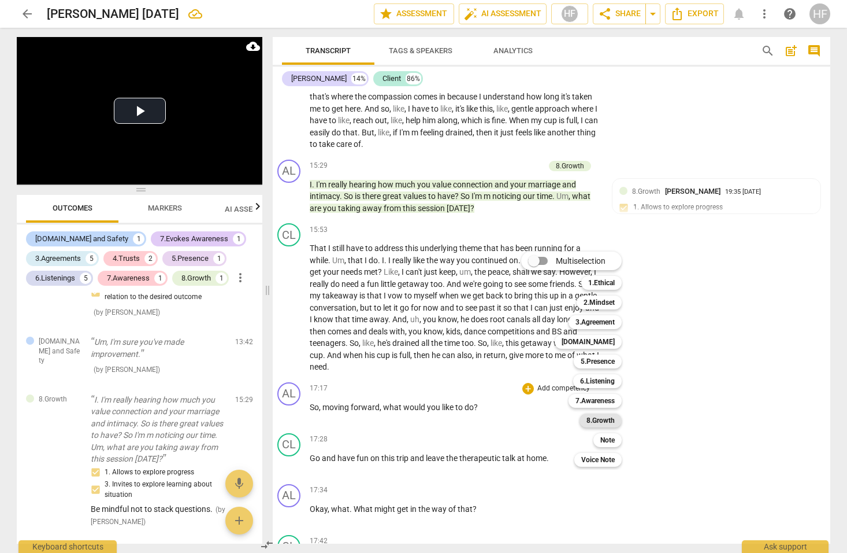
click at [610, 420] on b "8.Growth" at bounding box center [601, 420] width 28 height 14
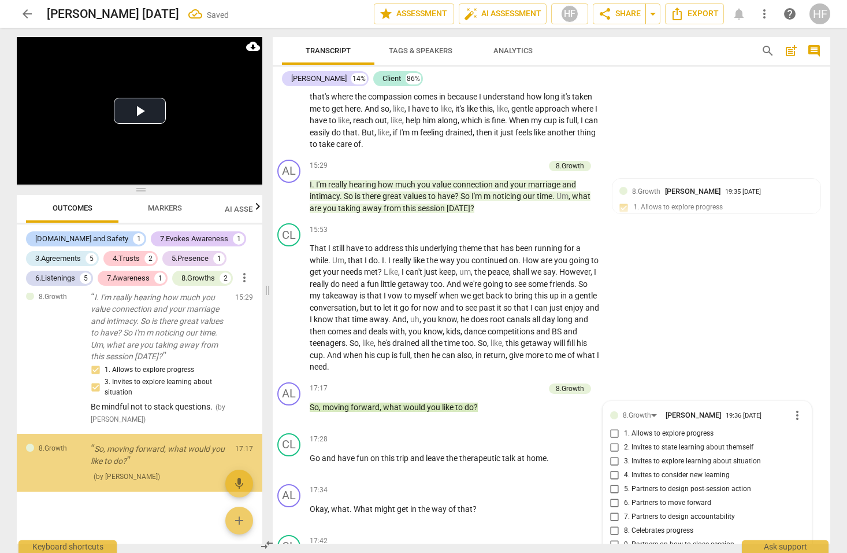
scroll to position [2758, 2]
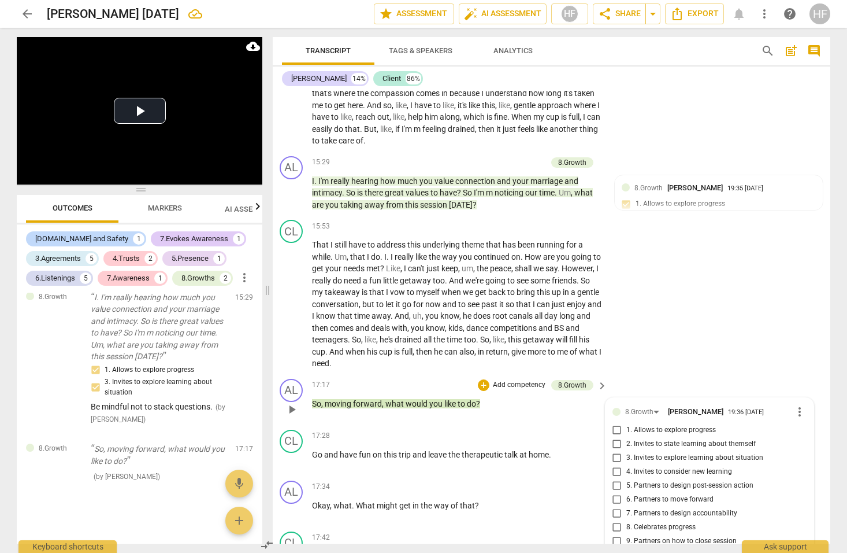
click at [615, 465] on input "4. Invites to consider new learning" at bounding box center [617, 472] width 18 height 14
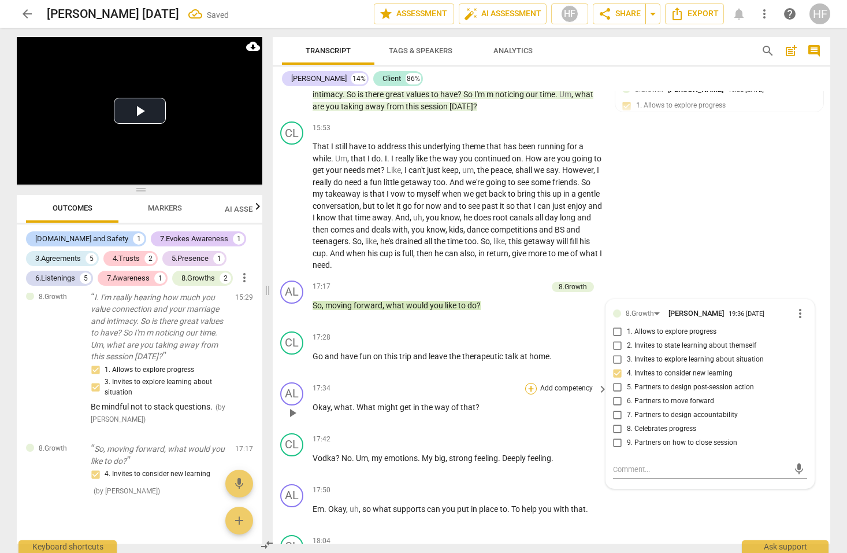
click at [532, 383] on div "+" at bounding box center [531, 389] width 12 height 12
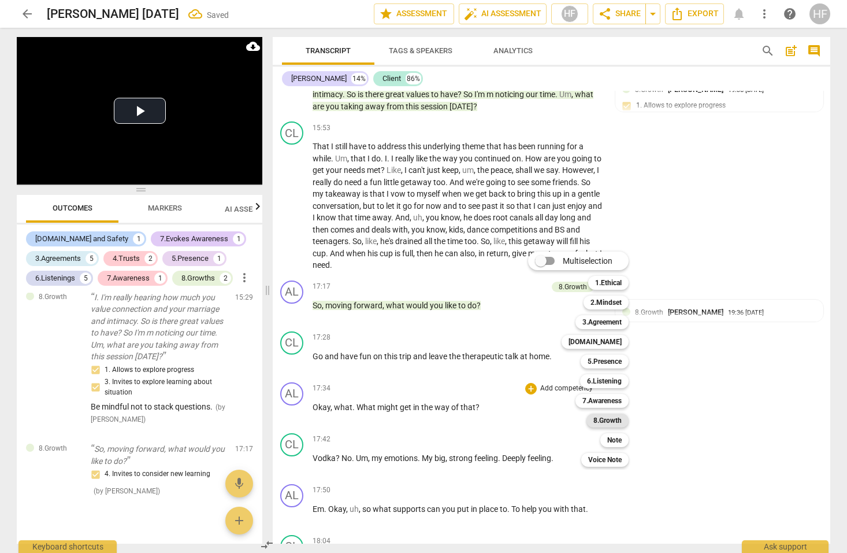
click at [618, 420] on b "8.Growth" at bounding box center [608, 420] width 28 height 14
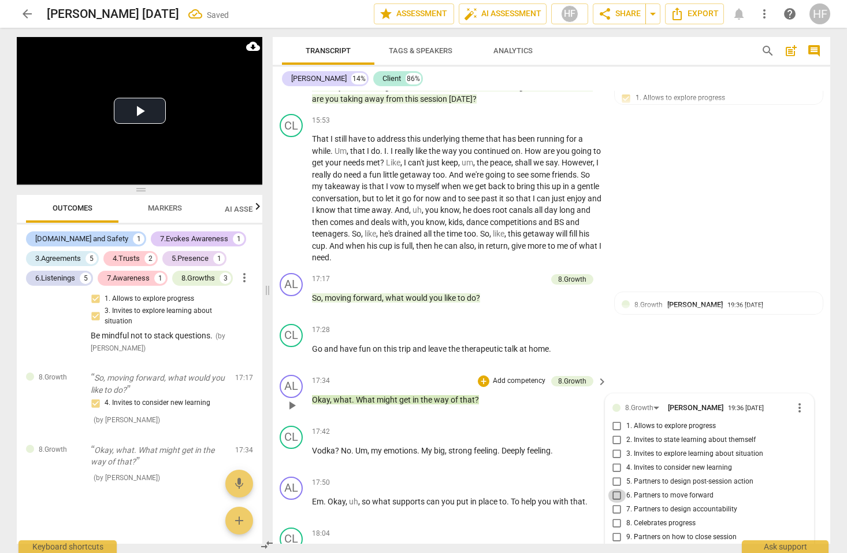
click at [616, 488] on input "6. Partners to move forward" at bounding box center [617, 495] width 18 height 14
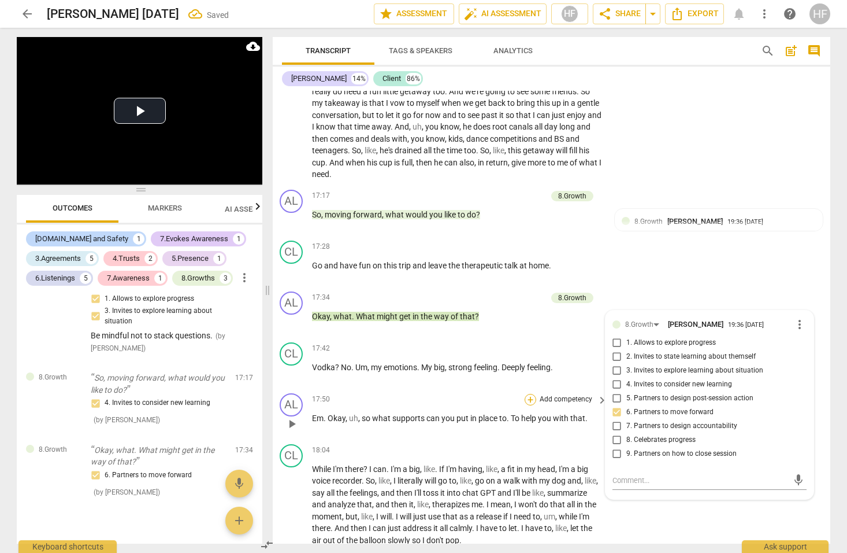
click at [530, 394] on div "+" at bounding box center [531, 400] width 12 height 12
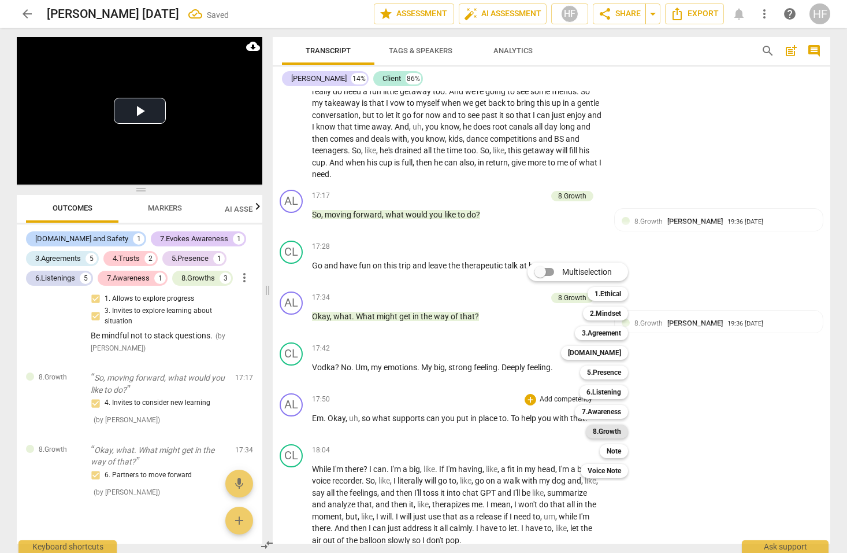
click at [613, 430] on b "8.Growth" at bounding box center [607, 431] width 28 height 14
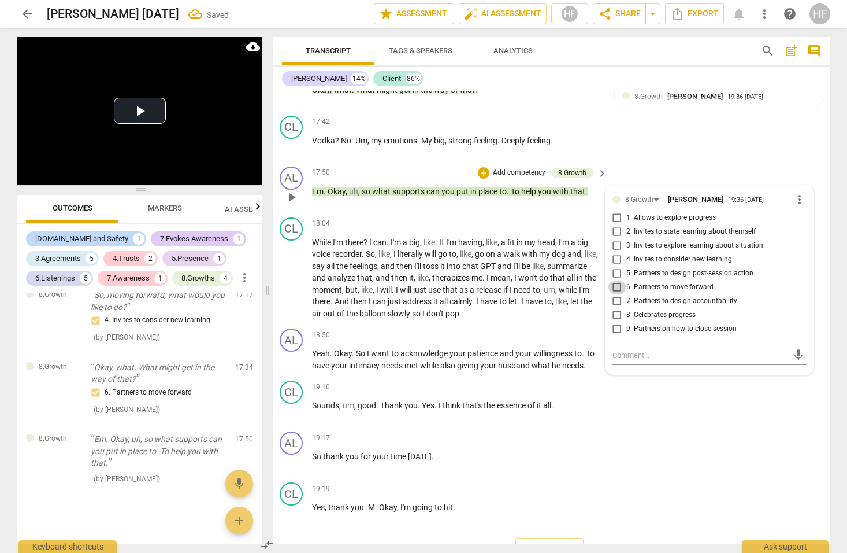
click at [614, 280] on input "6. Partners to move forward" at bounding box center [617, 287] width 18 height 14
click at [529, 329] on div "+" at bounding box center [531, 335] width 12 height 12
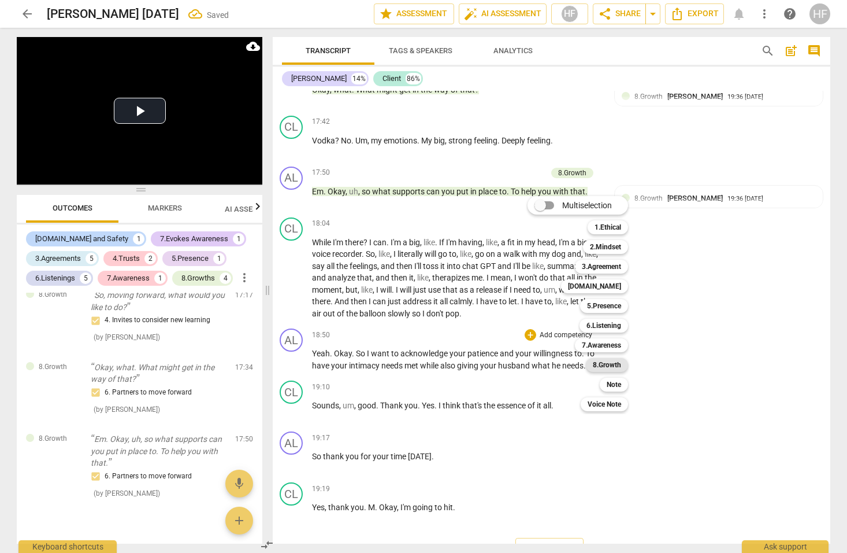
click at [610, 364] on b "8.Growth" at bounding box center [607, 365] width 28 height 14
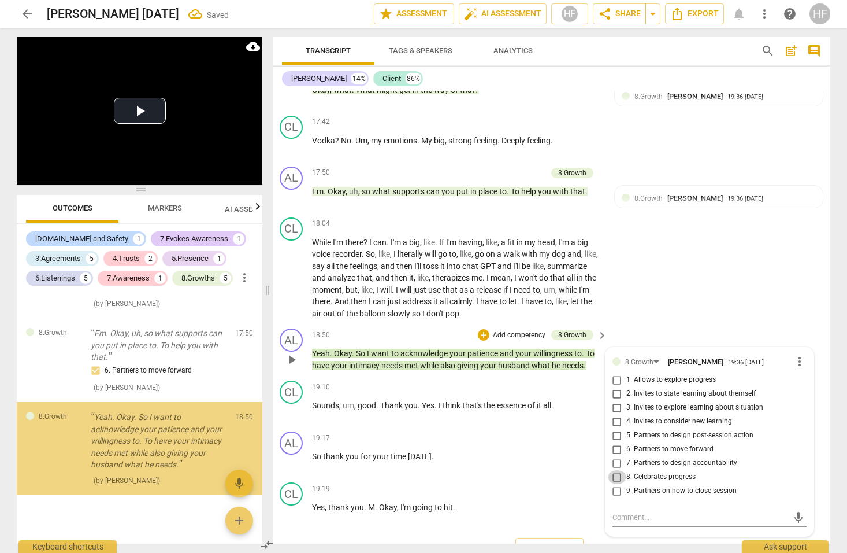
click at [620, 470] on input "8. Celebrates progress" at bounding box center [617, 477] width 18 height 14
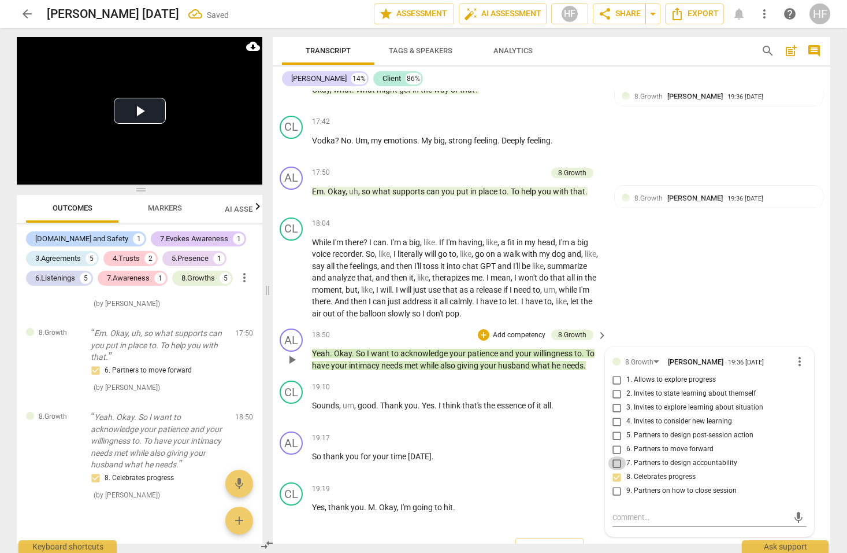
click at [618, 456] on input "7. Partners to design accountability" at bounding box center [617, 463] width 18 height 14
click at [616, 456] on input "7. Partners to design accountability" at bounding box center [617, 463] width 18 height 14
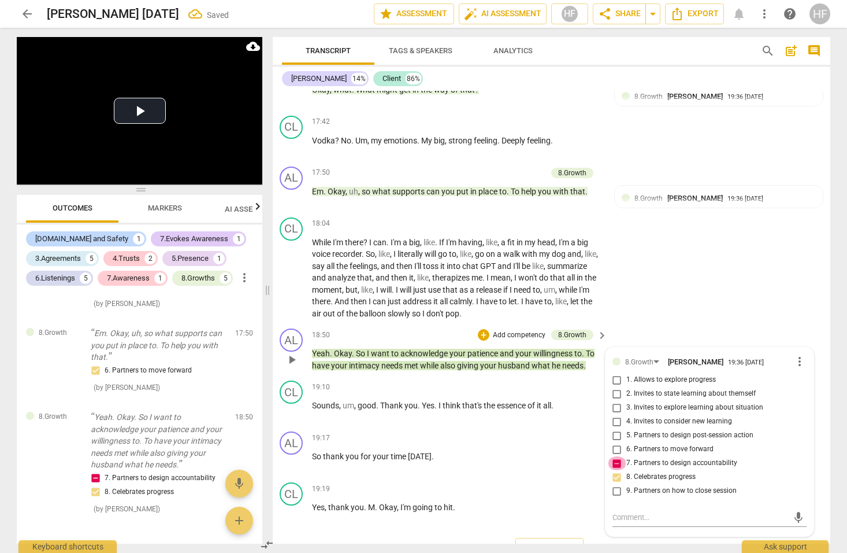
click at [616, 456] on input "7. Partners to design accountability" at bounding box center [617, 463] width 18 height 14
click at [420, 451] on span "[DATE]" at bounding box center [420, 455] width 24 height 9
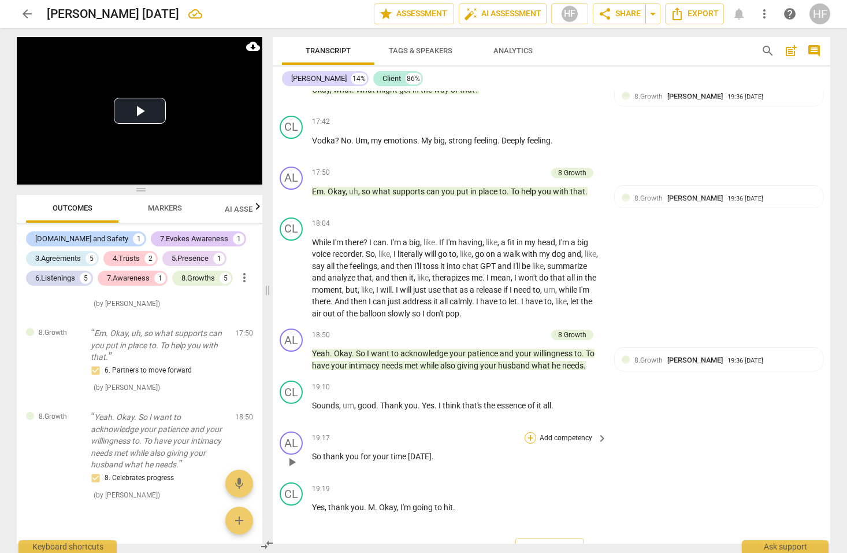
click at [531, 432] on div "+" at bounding box center [531, 438] width 12 height 12
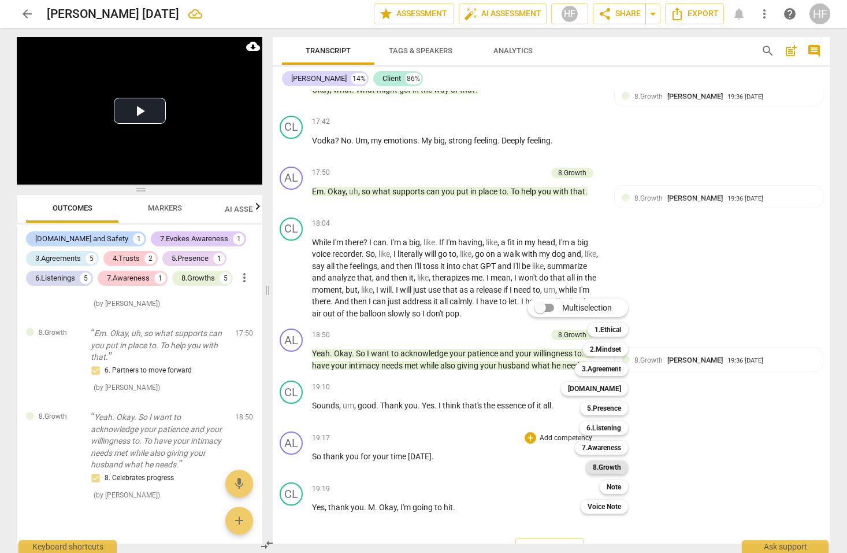
click at [609, 466] on b "8.Growth" at bounding box center [607, 467] width 28 height 14
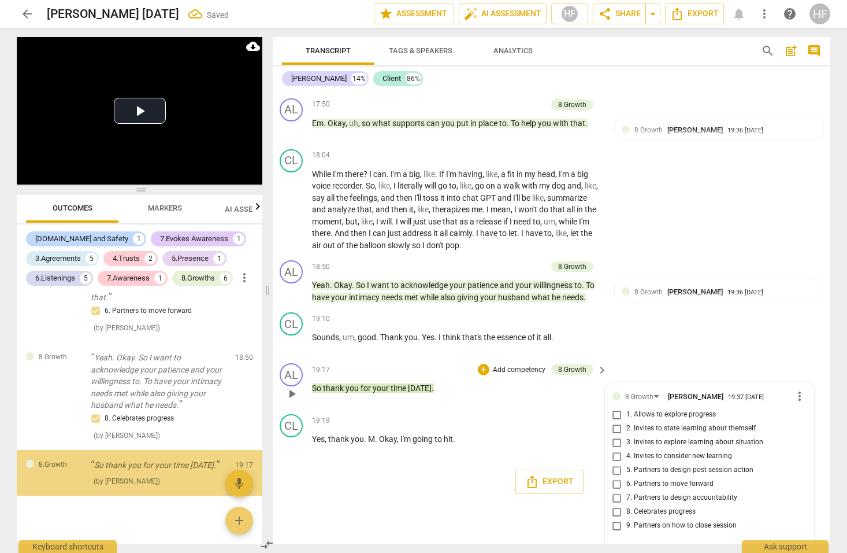
scroll to position [3246, 2]
click at [620, 505] on input "8. Celebrates progress" at bounding box center [617, 512] width 18 height 14
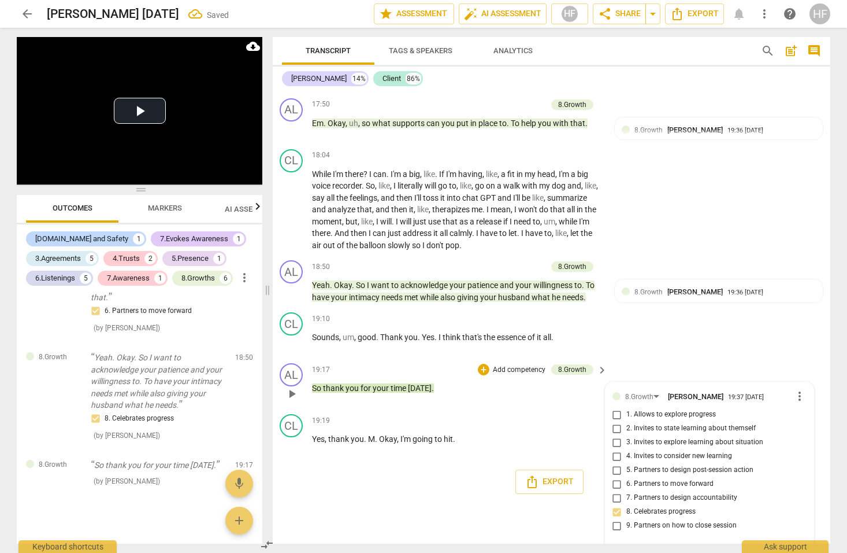
click at [619, 505] on input "8. Celebrates progress" at bounding box center [617, 512] width 18 height 14
drag, startPoint x: 618, startPoint y: 480, endPoint x: 623, endPoint y: 495, distance: 15.9
click at [618, 505] on input "8. Celebrates progress" at bounding box center [617, 512] width 18 height 14
click at [618, 518] on input "9. Partners on how to close session" at bounding box center [617, 525] width 18 height 14
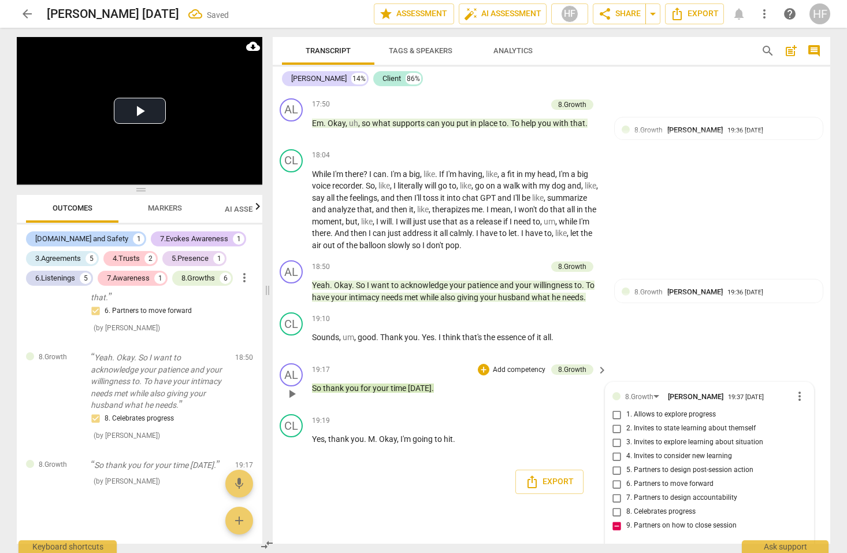
click at [627, 546] on textarea at bounding box center [701, 551] width 176 height 11
click at [792, 546] on span "send" at bounding box center [798, 552] width 13 height 13
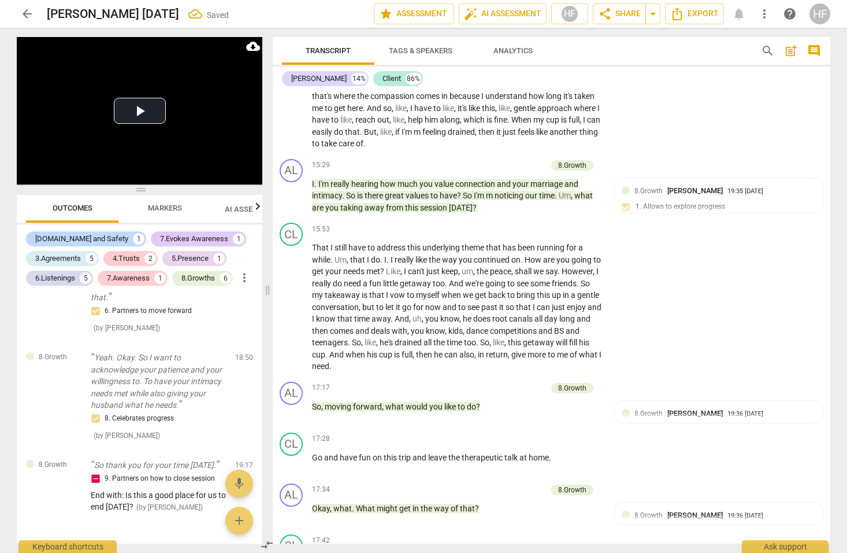
scroll to position [2758, 3]
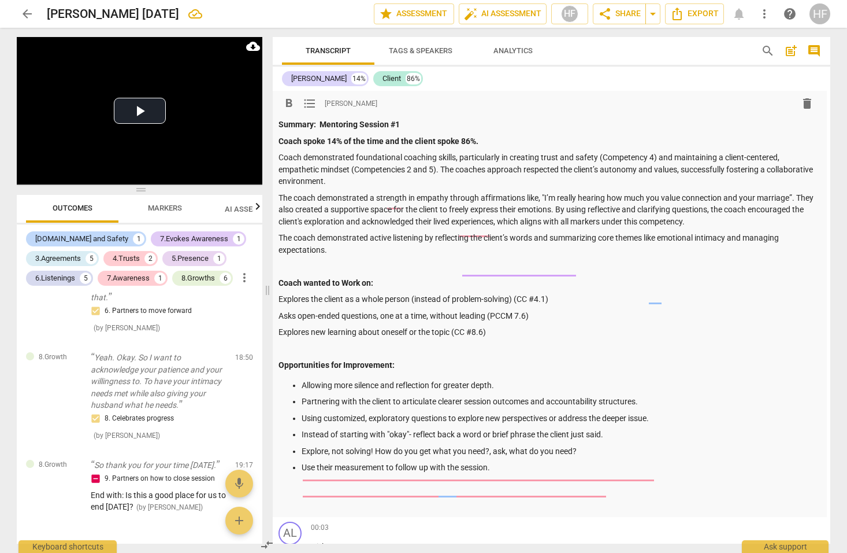
click at [527, 461] on p "Use their measurement to follow up with the session." at bounding box center [560, 467] width 516 height 12
drag, startPoint x: 395, startPoint y: 476, endPoint x: 392, endPoint y: 486, distance: 10.2
click at [395, 478] on p "Remener to ask about 8.2 and 8.7 (Accountablilty)" at bounding box center [560, 484] width 516 height 12
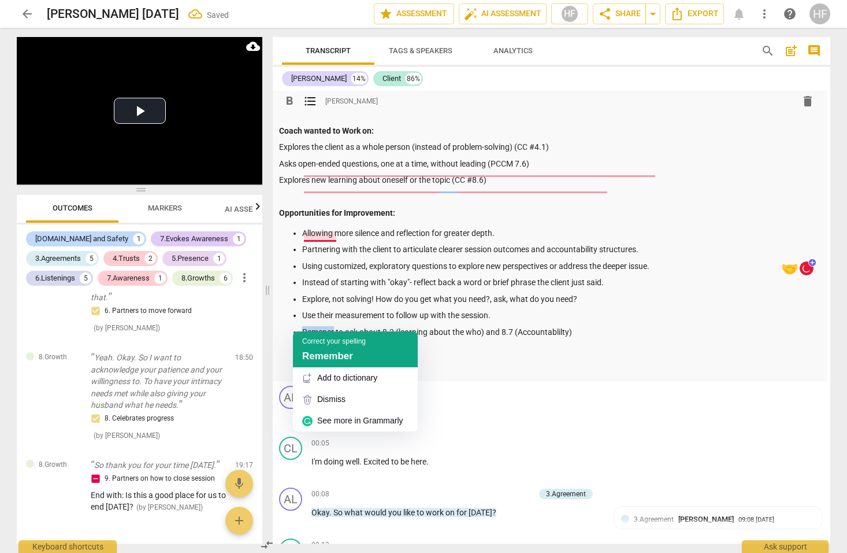
click at [309, 357] on span "Remember" at bounding box center [327, 355] width 51 height 11
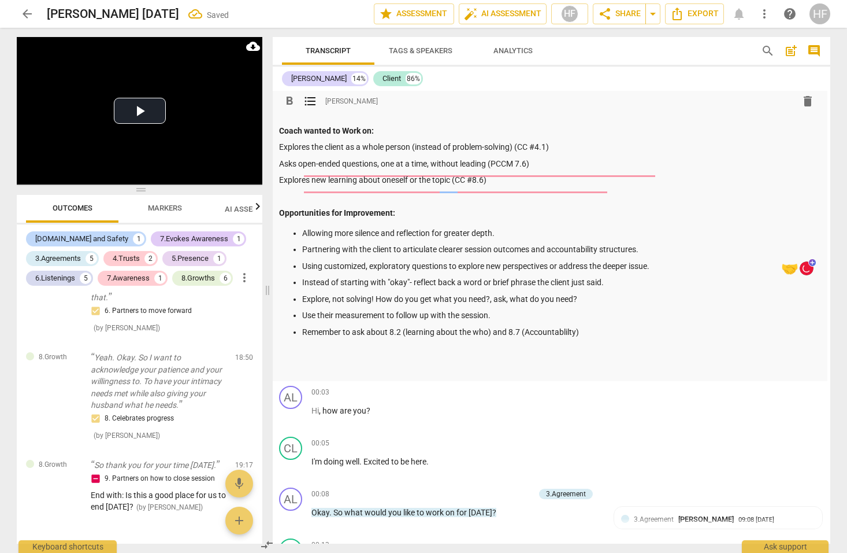
click at [392, 351] on div "Summary: Mentoring Session #1 Coach spoke 14% of the time and the client spoke …" at bounding box center [548, 170] width 539 height 408
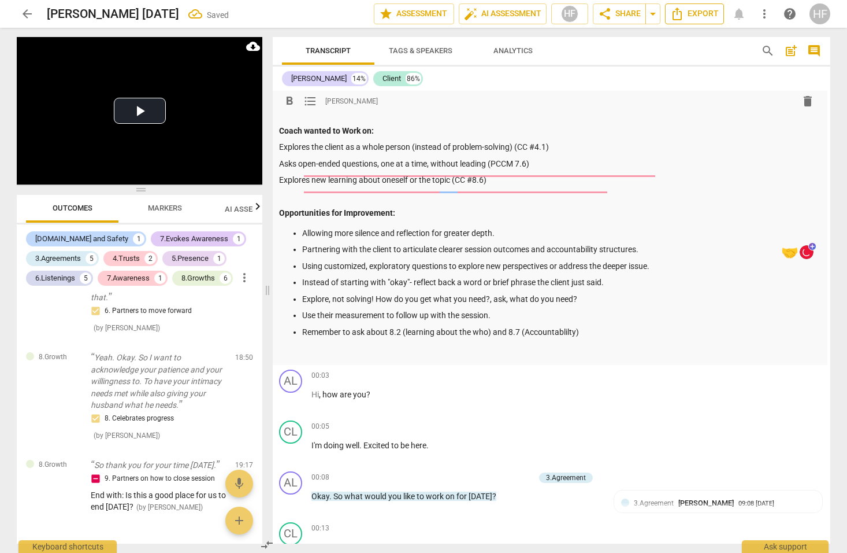
click at [709, 11] on span "Export" at bounding box center [694, 14] width 49 height 14
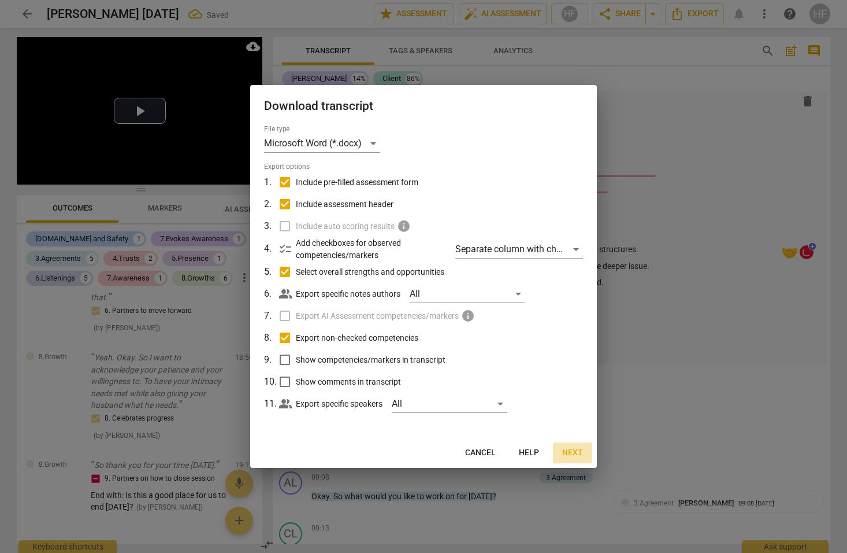
click at [576, 449] on span "Next" at bounding box center [572, 453] width 21 height 12
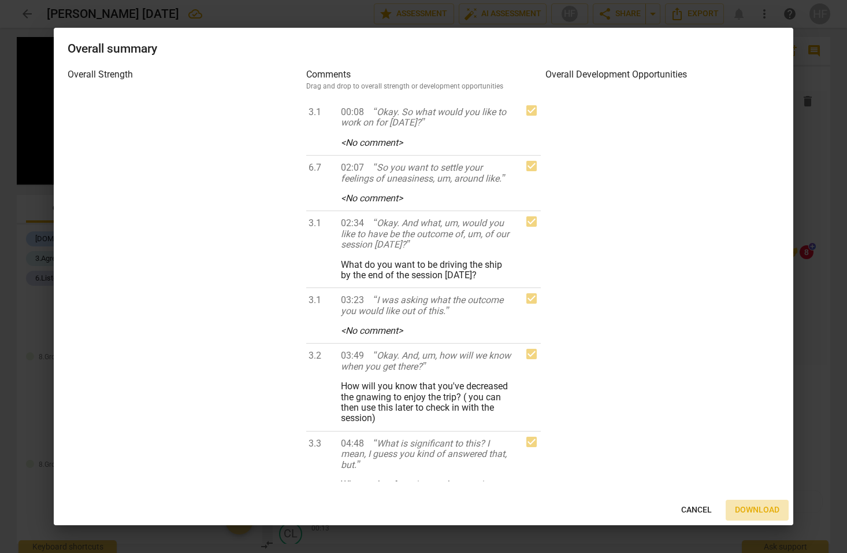
click at [757, 508] on span "Download" at bounding box center [757, 510] width 45 height 12
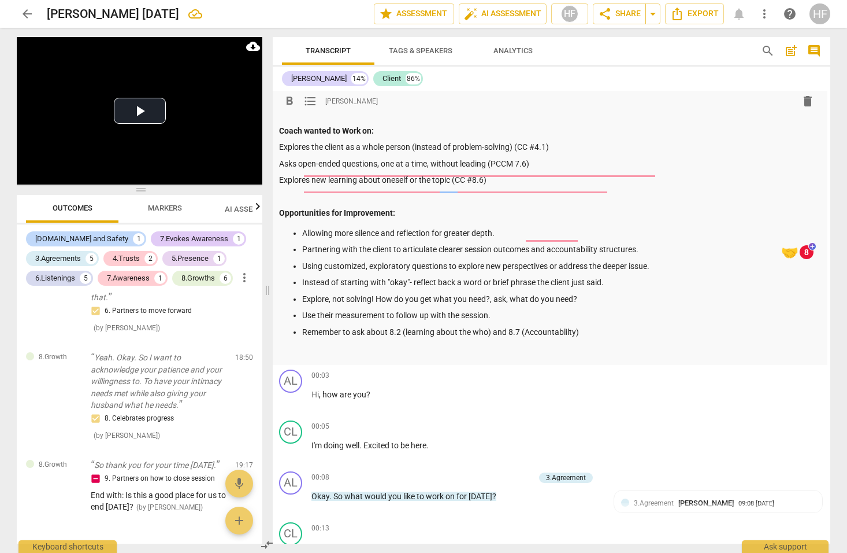
click at [582, 114] on p at bounding box center [548, 114] width 539 height 12
click at [28, 14] on span "arrow_back" at bounding box center [27, 14] width 14 height 14
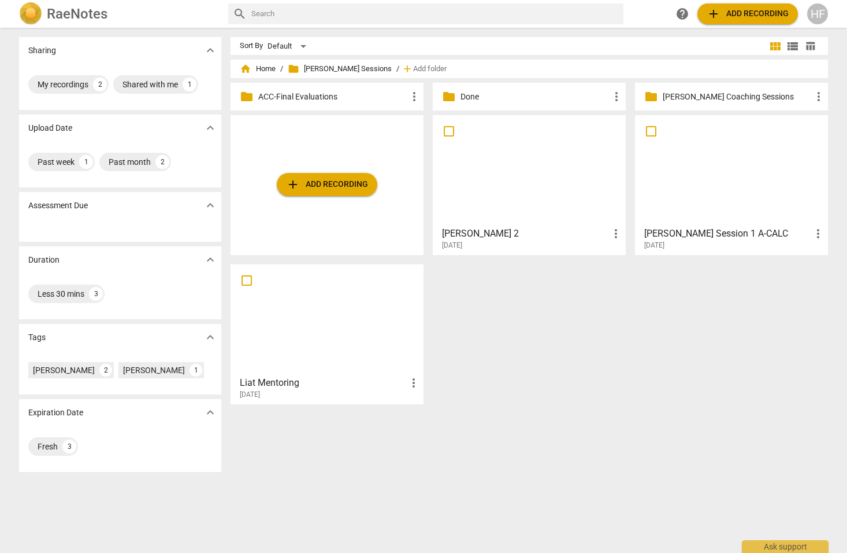
click at [517, 231] on h3 "[PERSON_NAME] 2" at bounding box center [525, 234] width 167 height 14
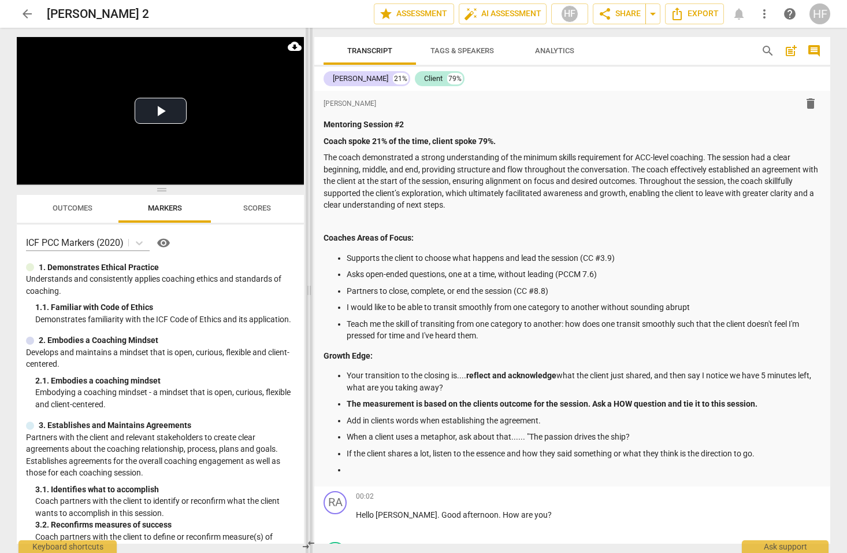
drag, startPoint x: 423, startPoint y: 284, endPoint x: 308, endPoint y: 279, distance: 115.1
click at [308, 279] on span at bounding box center [309, 290] width 7 height 525
click at [409, 464] on p at bounding box center [584, 470] width 475 height 12
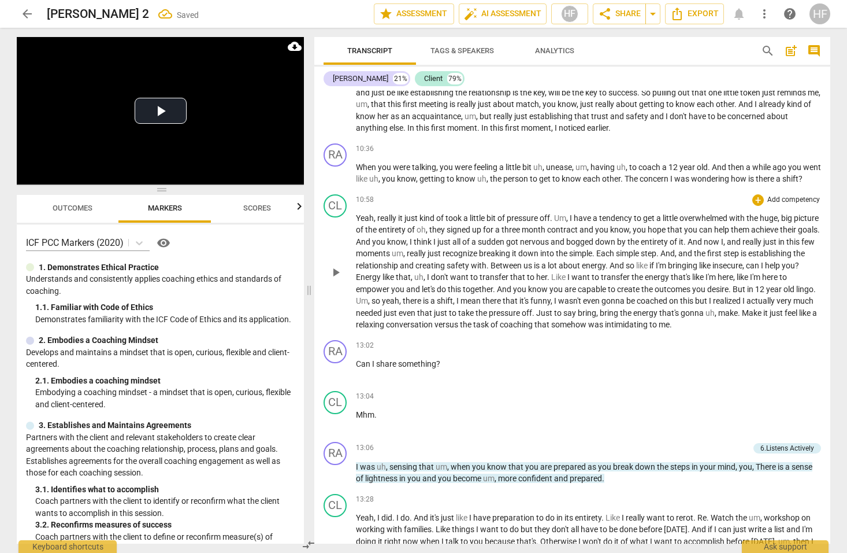
scroll to position [1763, 0]
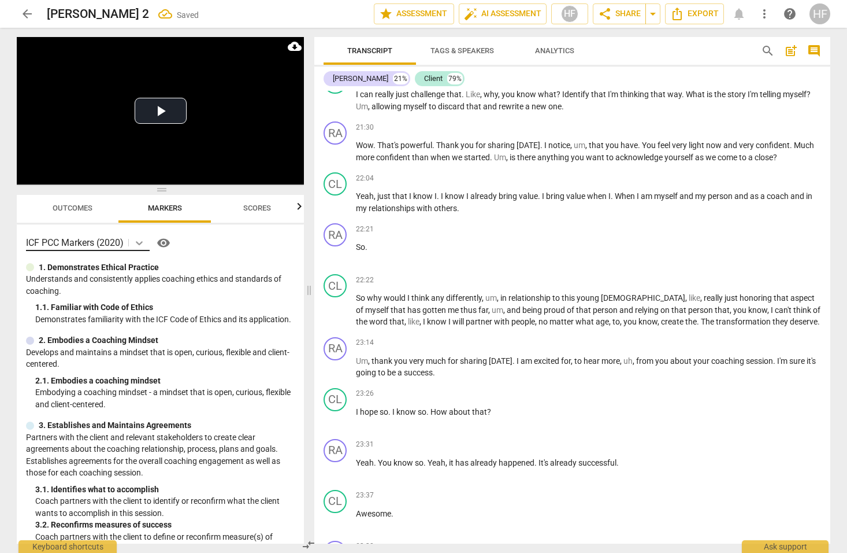
click at [141, 242] on icon at bounding box center [140, 243] width 12 height 12
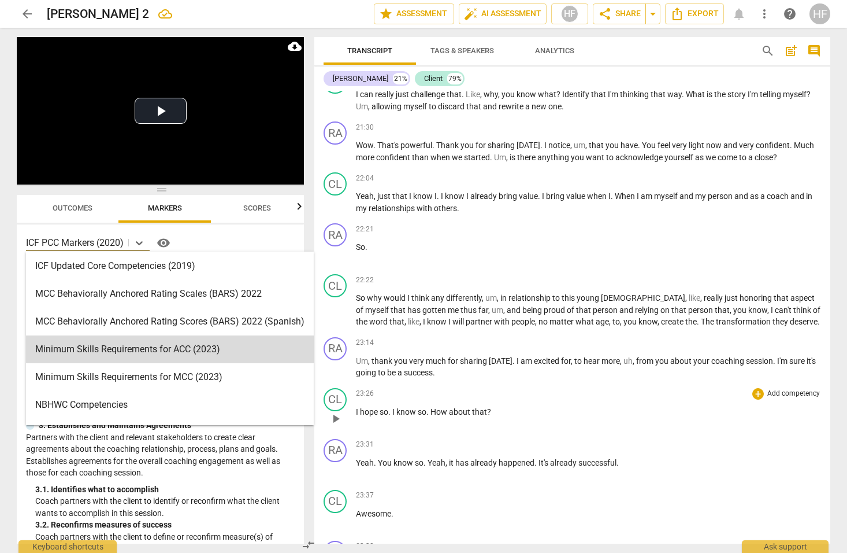
drag, startPoint x: 149, startPoint y: 353, endPoint x: 543, endPoint y: 394, distance: 396.3
click at [148, 353] on div "Minimum Skills Requirements for ACC (2023)" at bounding box center [170, 349] width 288 height 28
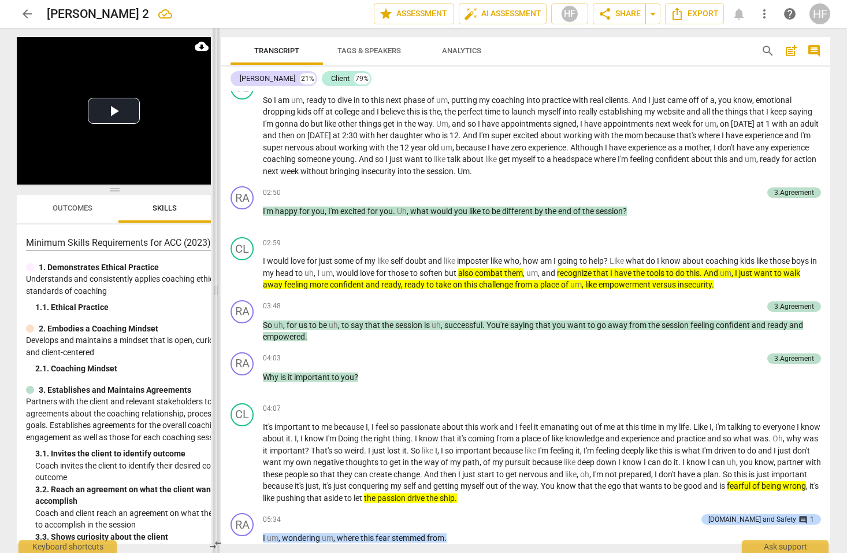
drag, startPoint x: 309, startPoint y: 289, endPoint x: 216, endPoint y: 286, distance: 93.1
click at [216, 286] on span at bounding box center [216, 290] width 7 height 525
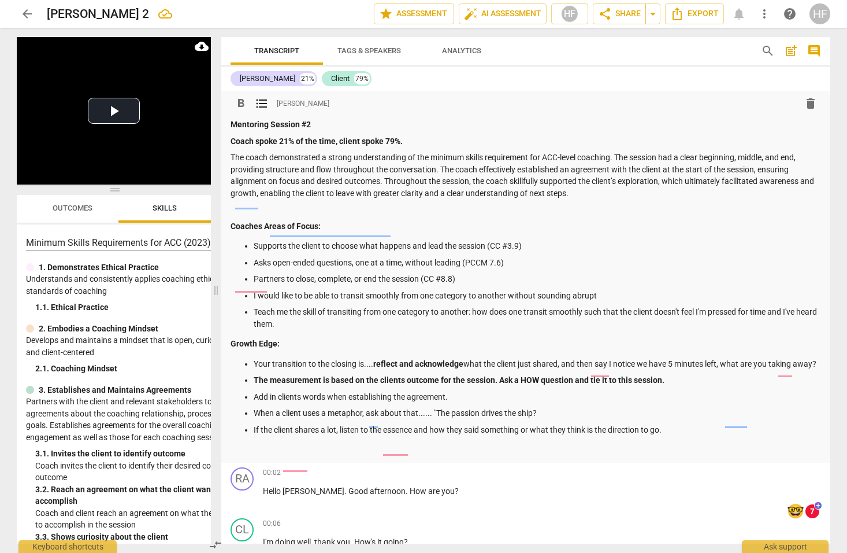
click at [231, 339] on strong "Growth Edge:" at bounding box center [255, 343] width 49 height 9
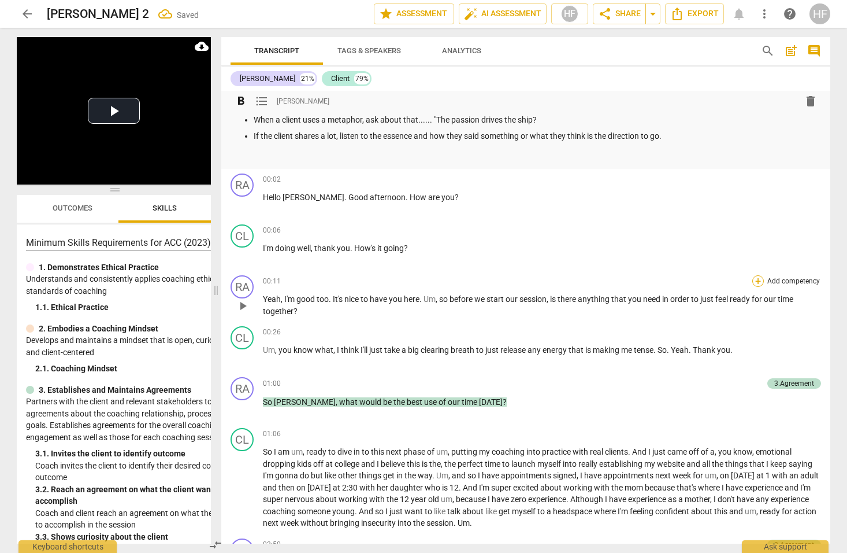
click at [754, 285] on div "+" at bounding box center [759, 281] width 12 height 12
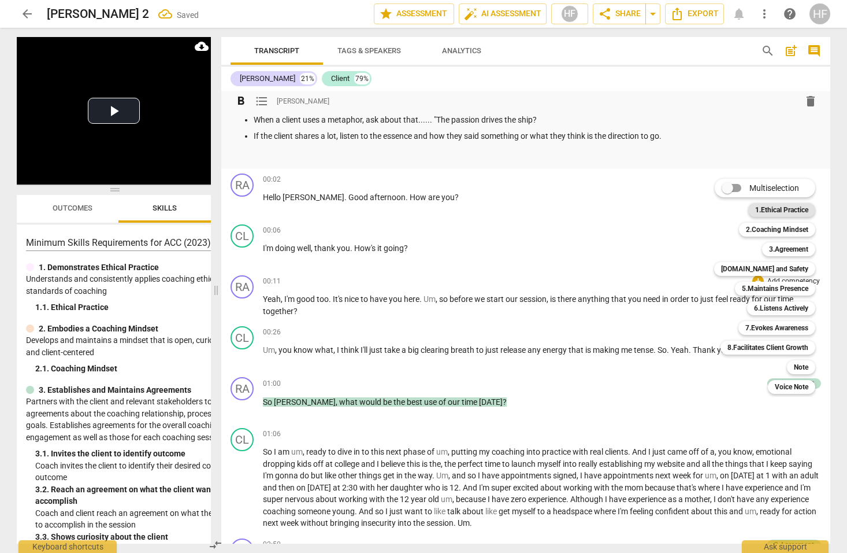
click at [792, 209] on b "1.Ethical Practice" at bounding box center [781, 210] width 53 height 14
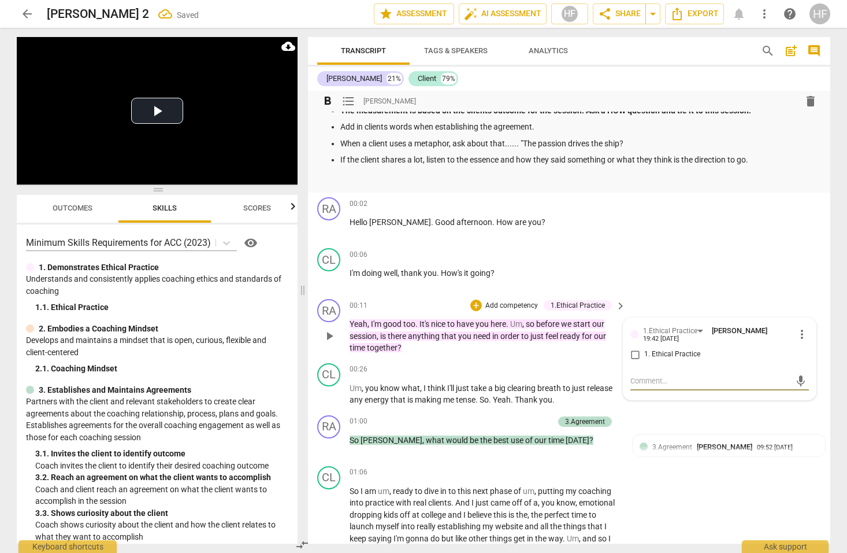
click at [631, 347] on input "1. Ethical Practice" at bounding box center [635, 354] width 18 height 14
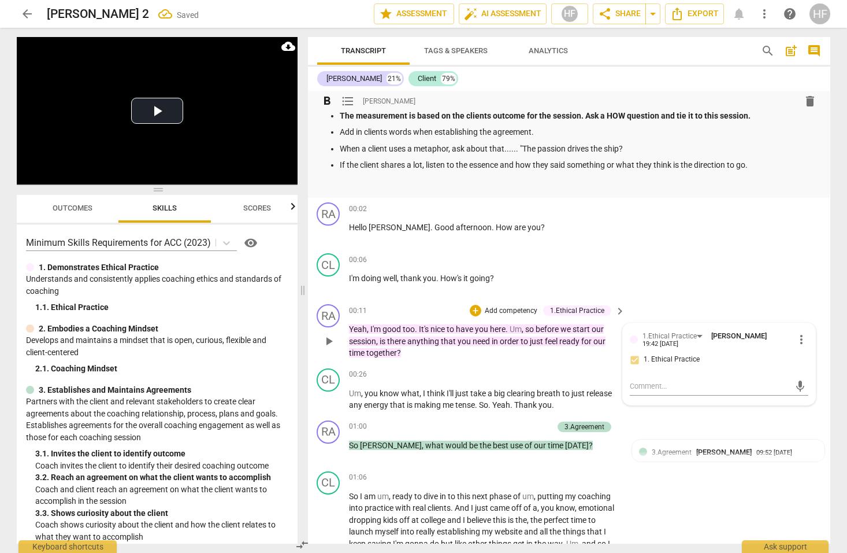
click at [795, 332] on span "more_vert" at bounding box center [802, 339] width 14 height 14
click at [804, 348] on li "Delete" at bounding box center [811, 354] width 40 height 22
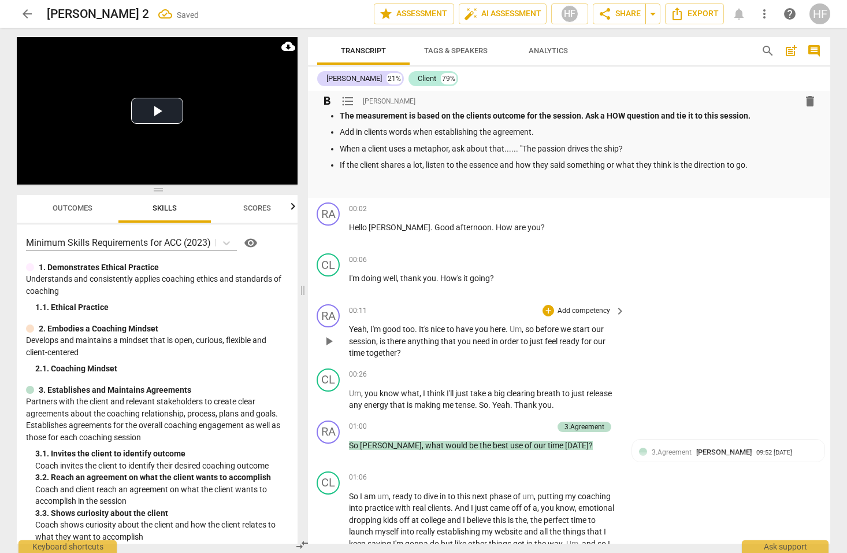
click at [661, 299] on div "RA play_arrow pause 00:11 + Add competency keyboard_arrow_right Yeah , I'm good…" at bounding box center [569, 331] width 523 height 64
